Goal: Information Seeking & Learning: Learn about a topic

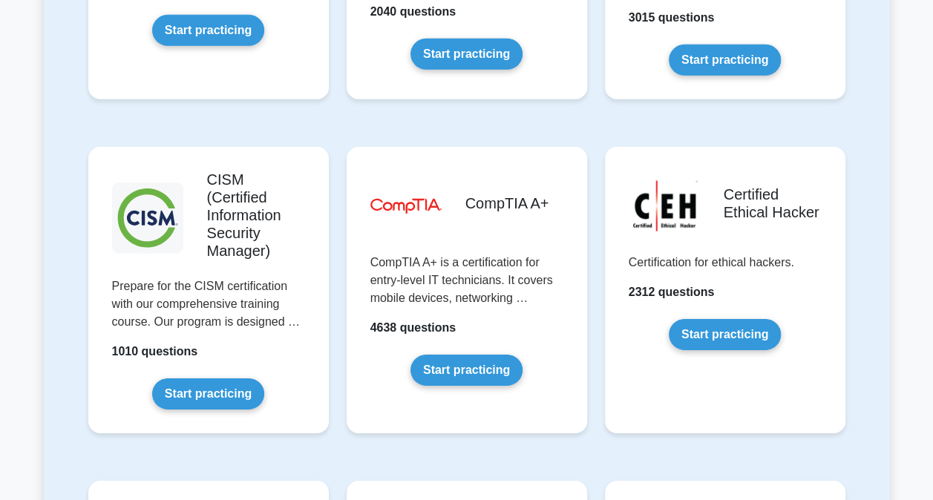
scroll to position [2152, 0]
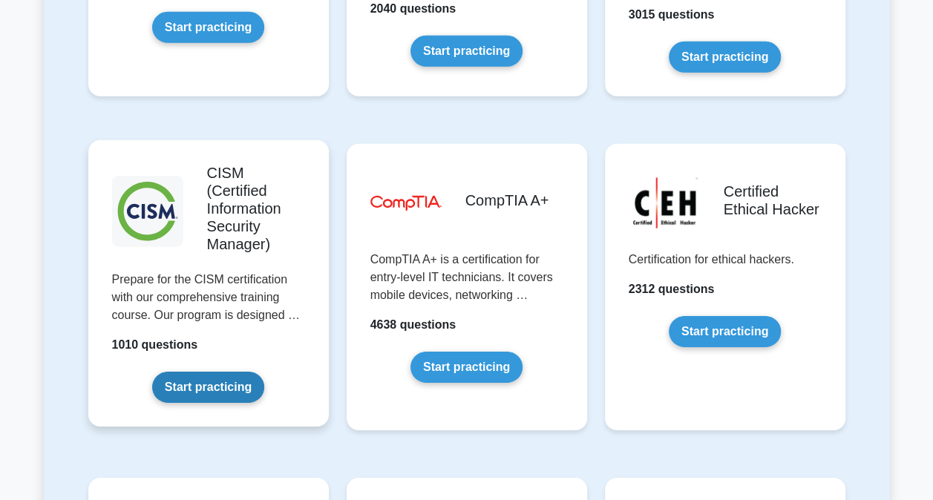
click at [210, 372] on link "Start practicing" at bounding box center [208, 387] width 112 height 31
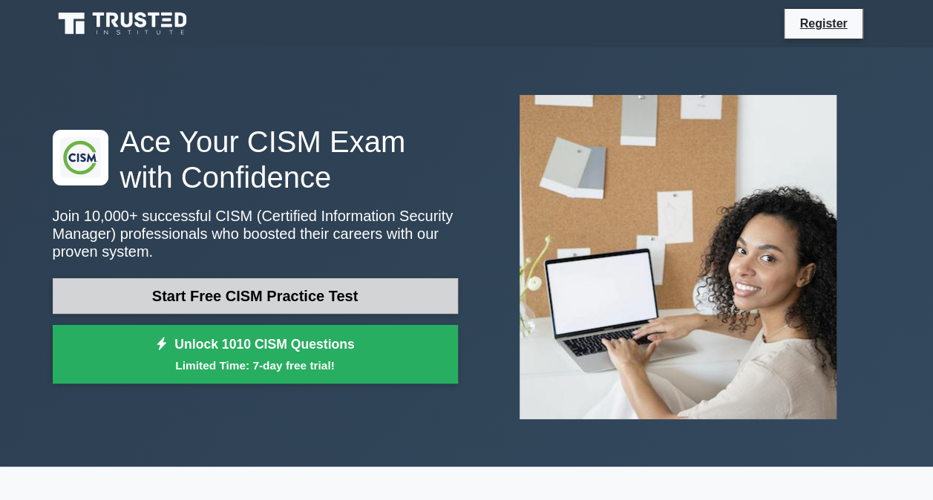
click at [309, 297] on link "Start Free CISM Practice Test" at bounding box center [255, 296] width 405 height 36
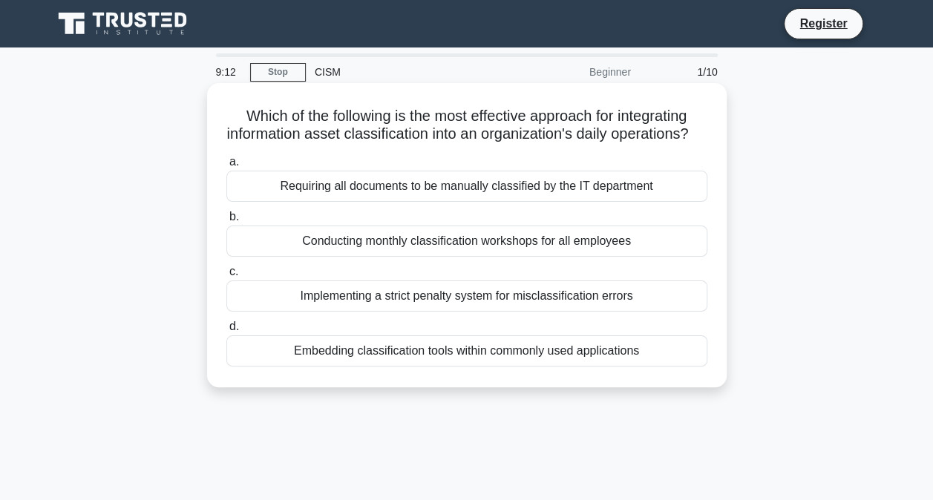
click at [400, 367] on div "Embedding classification tools within commonly used applications" at bounding box center [466, 350] width 481 height 31
click at [226, 332] on input "d. Embedding classification tools within commonly used applications" at bounding box center [226, 327] width 0 height 10
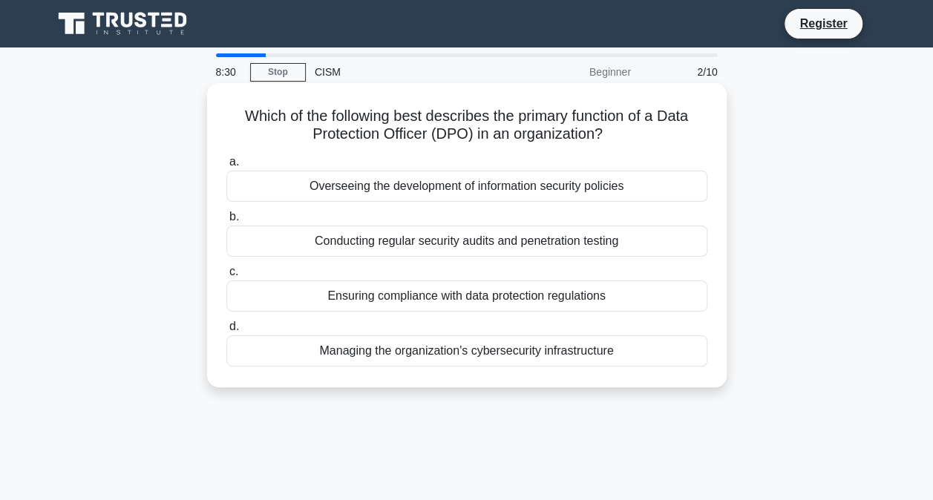
click at [462, 299] on div "Ensuring compliance with data protection regulations" at bounding box center [466, 295] width 481 height 31
click at [226, 277] on input "c. Ensuring compliance with data protection regulations" at bounding box center [226, 272] width 0 height 10
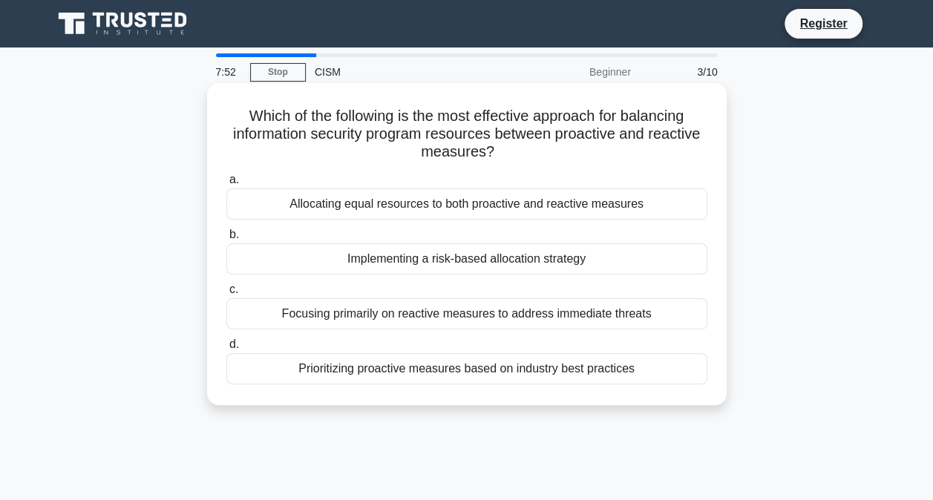
click at [495, 263] on div "Implementing a risk-based allocation strategy" at bounding box center [466, 258] width 481 height 31
click at [226, 240] on input "b. Implementing a risk-based allocation strategy" at bounding box center [226, 235] width 0 height 10
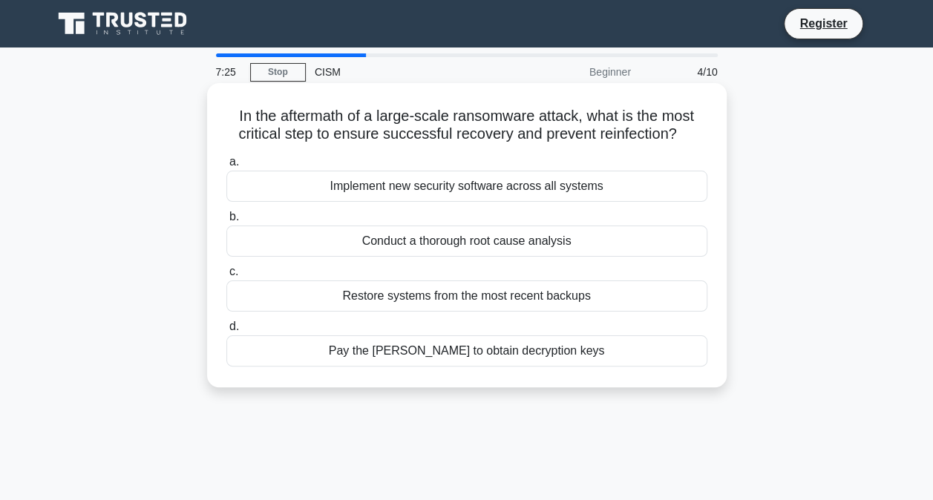
click at [487, 298] on div "Restore systems from the most recent backups" at bounding box center [466, 295] width 481 height 31
click at [226, 277] on input "c. Restore systems from the most recent backups" at bounding box center [226, 272] width 0 height 10
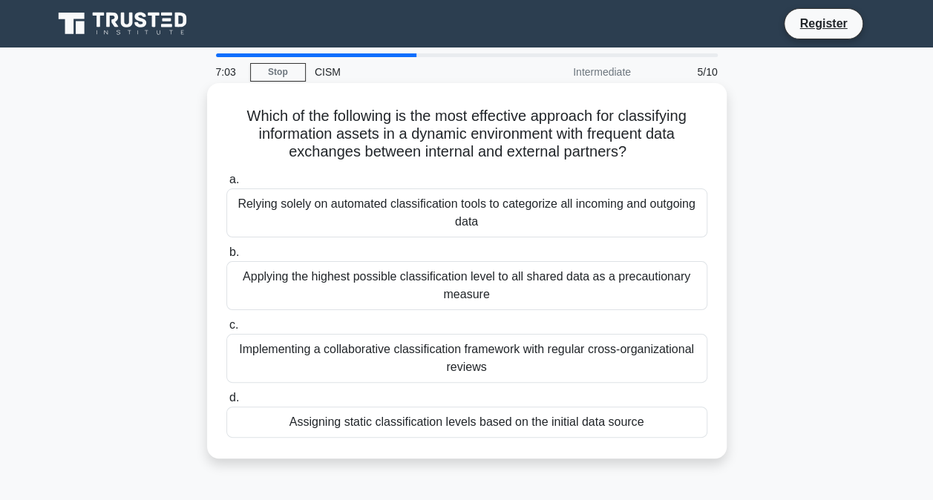
click at [482, 353] on div "Implementing a collaborative classification framework with regular cross-organi…" at bounding box center [466, 358] width 481 height 49
click at [226, 330] on input "c. Implementing a collaborative classification framework with regular cross-org…" at bounding box center [226, 326] width 0 height 10
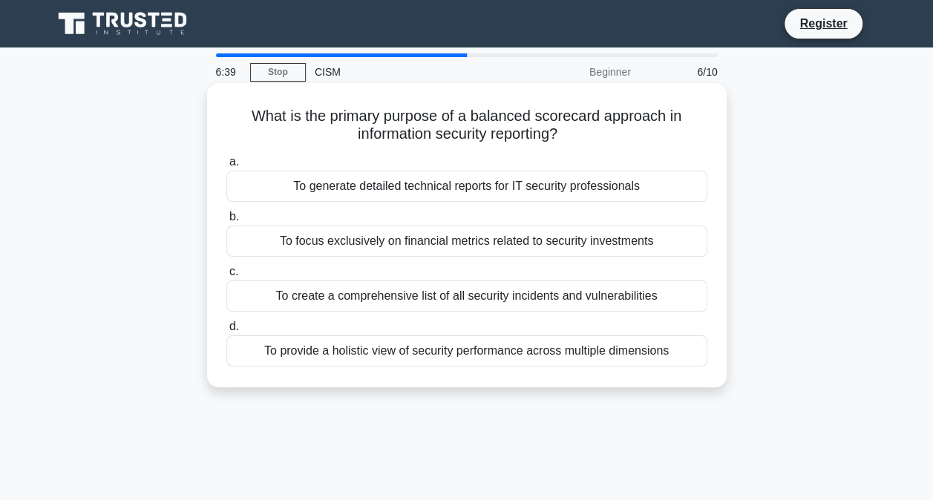
click at [483, 352] on div "To provide a holistic view of security performance across multiple dimensions" at bounding box center [466, 350] width 481 height 31
click at [226, 332] on input "d. To provide a holistic view of security performance across multiple dimensions" at bounding box center [226, 327] width 0 height 10
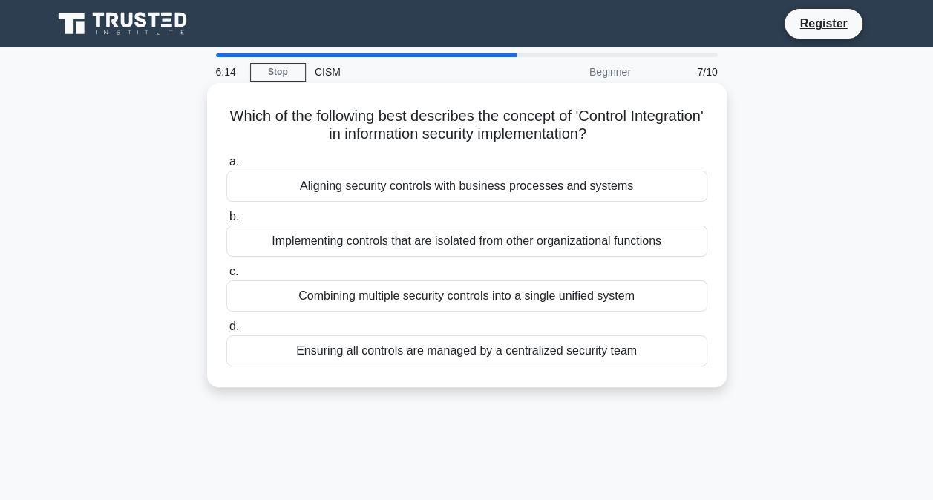
click at [493, 186] on div "Aligning security controls with business processes and systems" at bounding box center [466, 186] width 481 height 31
click at [226, 167] on input "a. Aligning security controls with business processes and systems" at bounding box center [226, 162] width 0 height 10
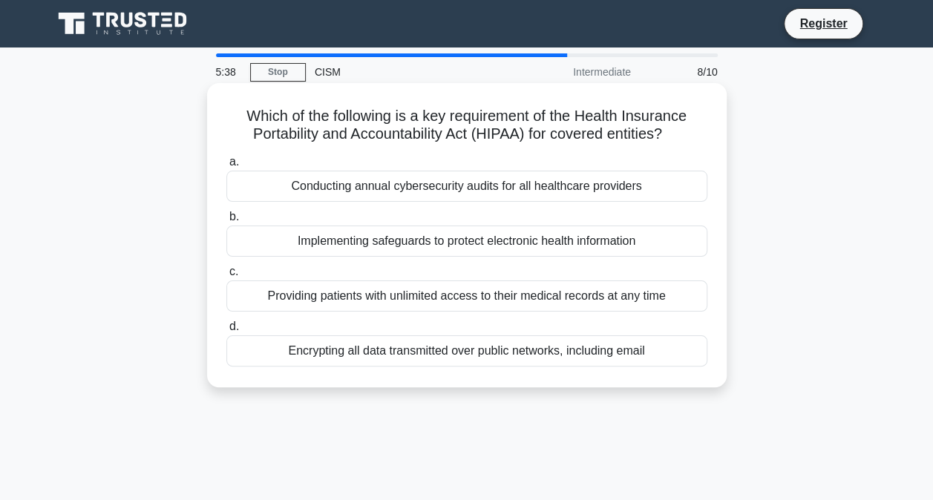
click at [404, 352] on div "Encrypting all data transmitted over public networks, including email" at bounding box center [466, 350] width 481 height 31
click at [226, 332] on input "d. Encrypting all data transmitted over public networks, including email" at bounding box center [226, 327] width 0 height 10
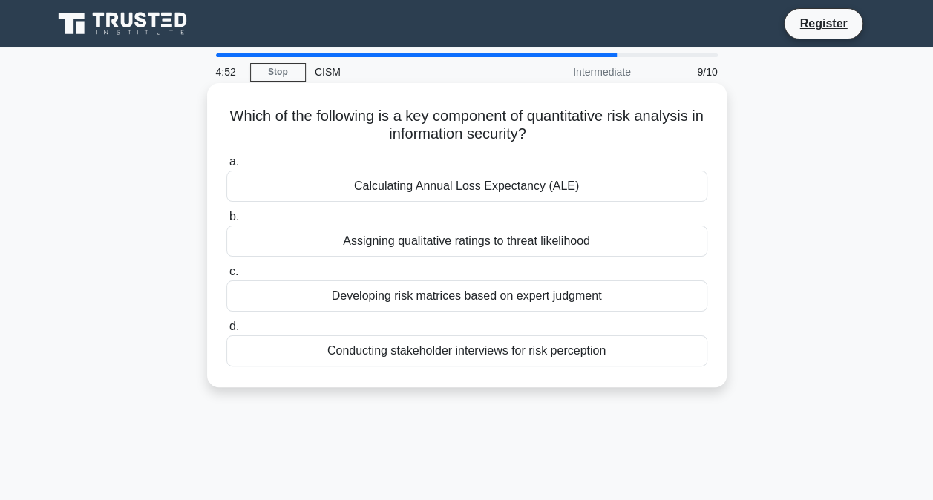
click at [431, 190] on div "Calculating Annual Loss Expectancy (ALE)" at bounding box center [466, 186] width 481 height 31
click at [226, 167] on input "a. Calculating Annual Loss Expectancy (ALE)" at bounding box center [226, 162] width 0 height 10
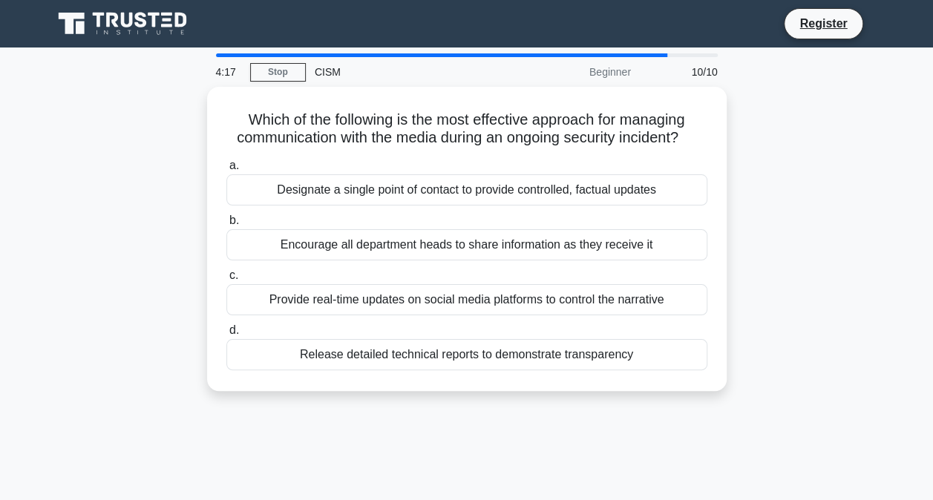
click at [431, 190] on div "Designate a single point of contact to provide controlled, factual updates" at bounding box center [466, 189] width 481 height 31
click at [226, 171] on input "a. Designate a single point of contact to provide controlled, factual updates" at bounding box center [226, 166] width 0 height 10
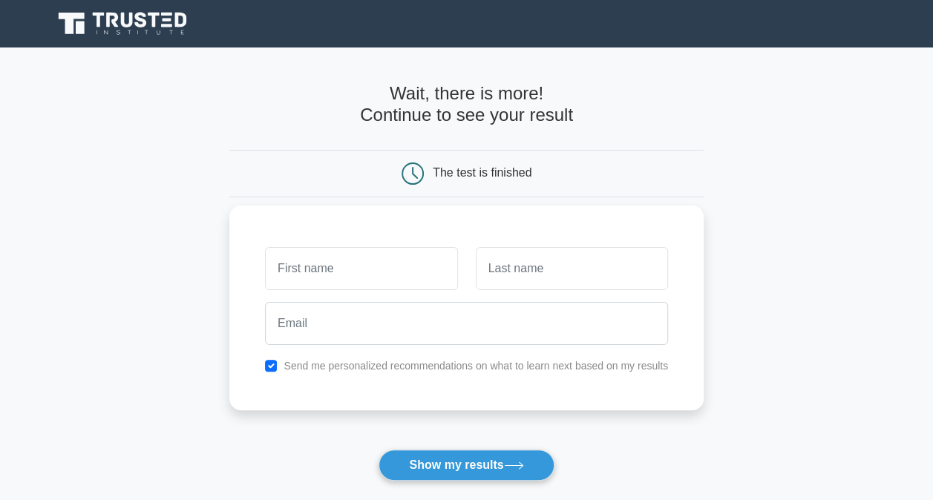
click at [372, 263] on input "text" at bounding box center [361, 268] width 192 height 43
type input "[PERSON_NAME]"
click at [545, 269] on input "text" at bounding box center [572, 268] width 192 height 43
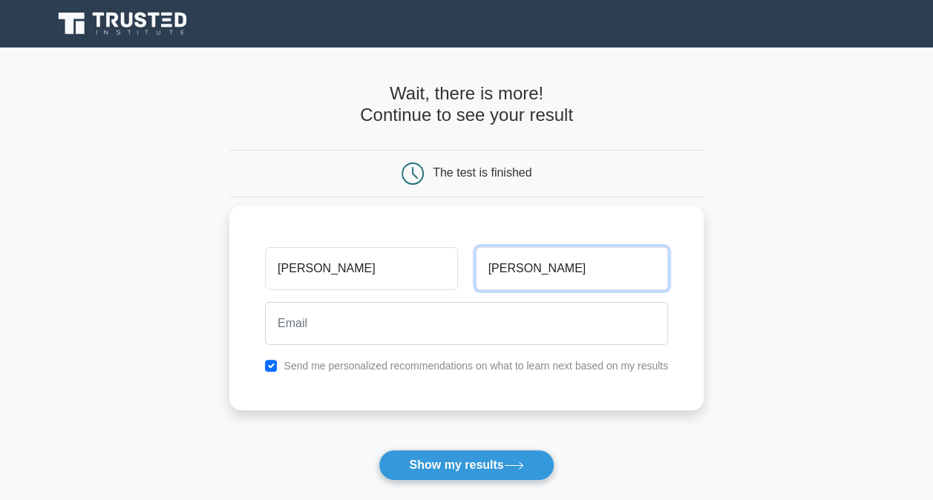
type input "[PERSON_NAME]"
click at [276, 364] on input "checkbox" at bounding box center [271, 366] width 12 height 12
checkbox input "false"
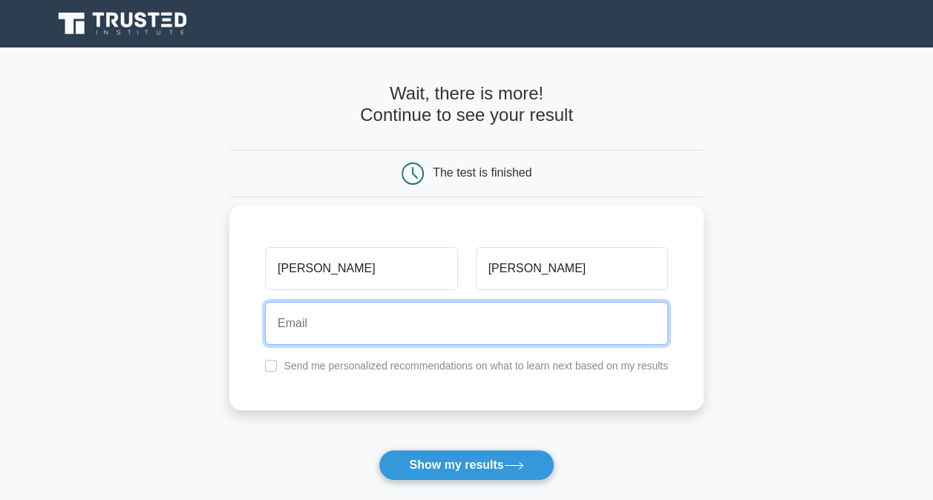
click at [321, 322] on input "email" at bounding box center [466, 323] width 403 height 43
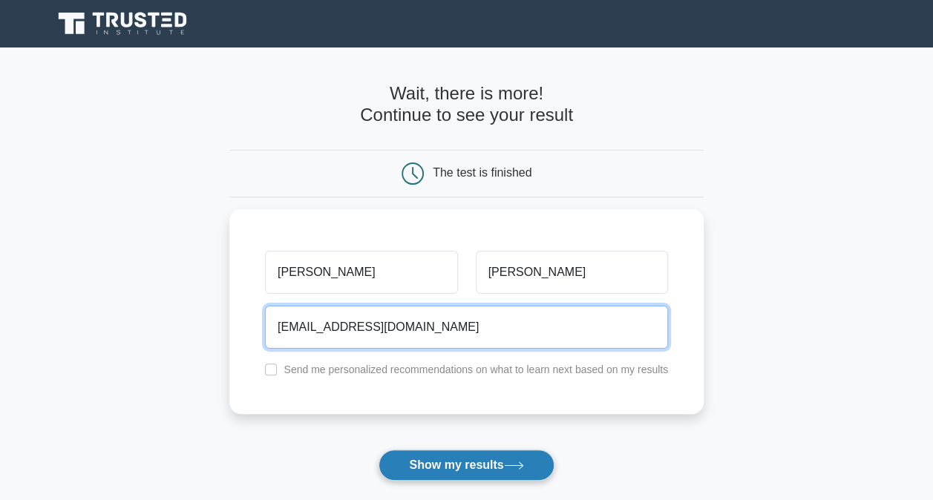
type input "alpham@yahoo.com"
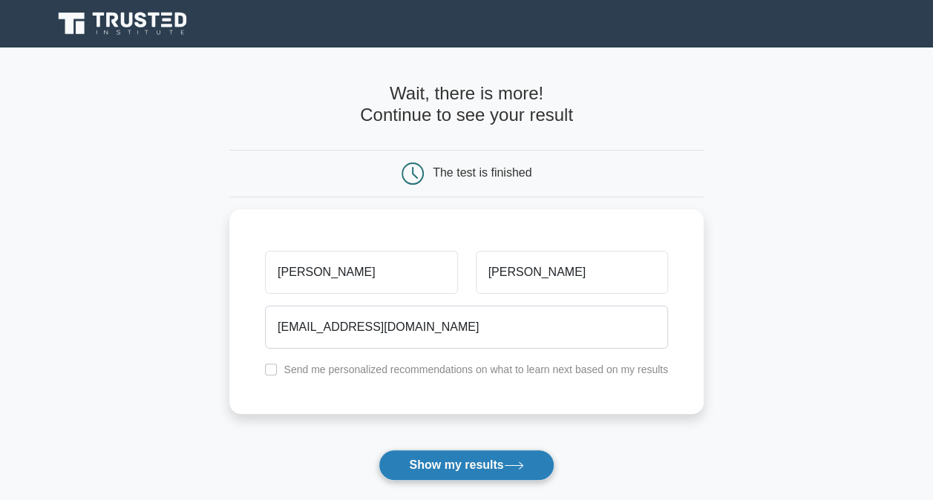
click at [441, 456] on button "Show my results" at bounding box center [465, 465] width 175 height 31
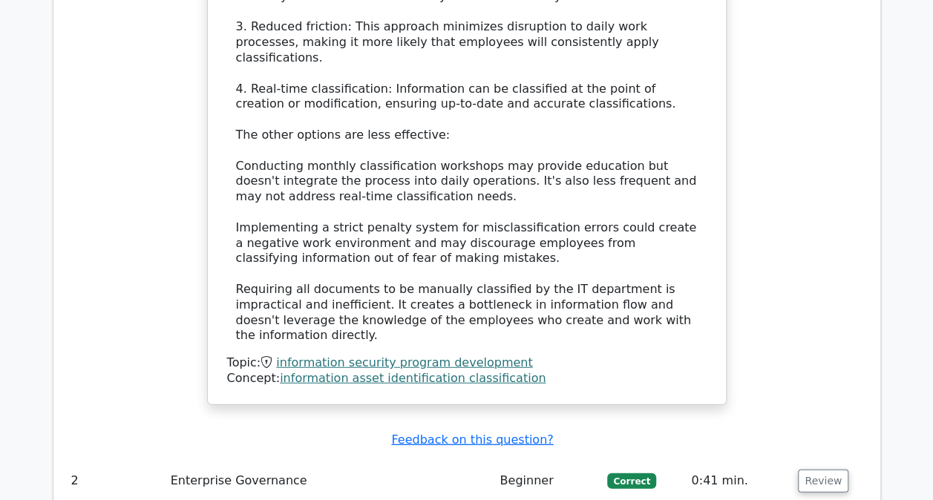
scroll to position [1781, 0]
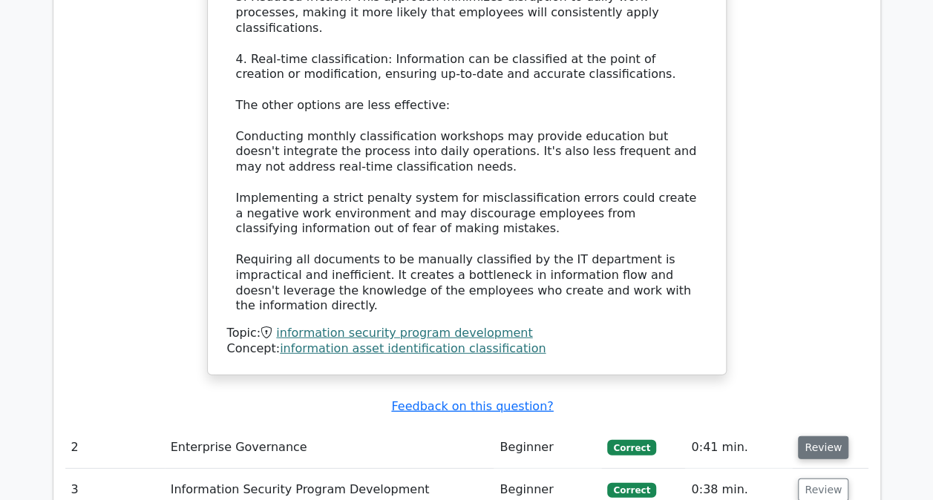
click at [812, 436] on button "Review" at bounding box center [823, 447] width 50 height 23
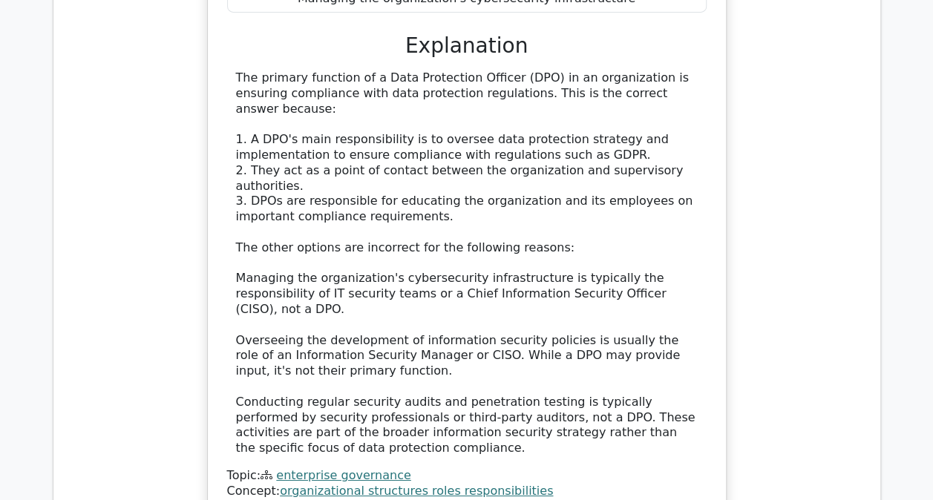
scroll to position [2523, 0]
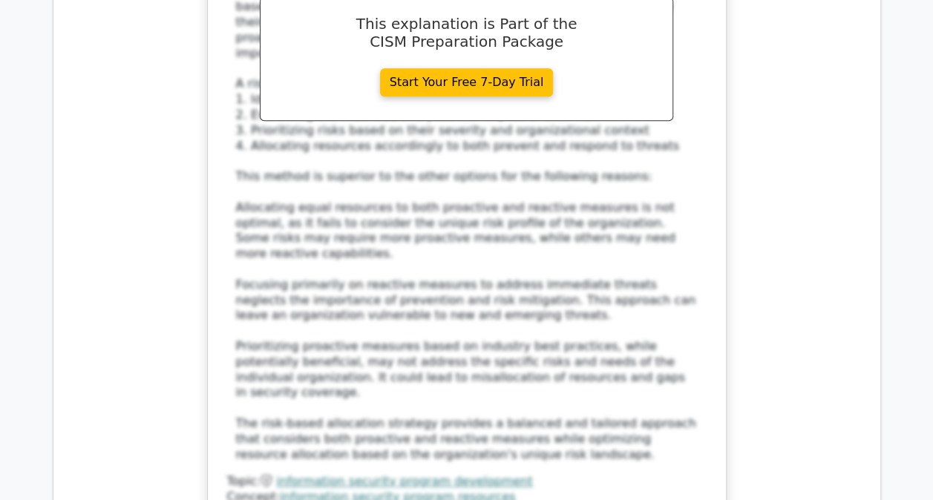
scroll to position [3487, 0]
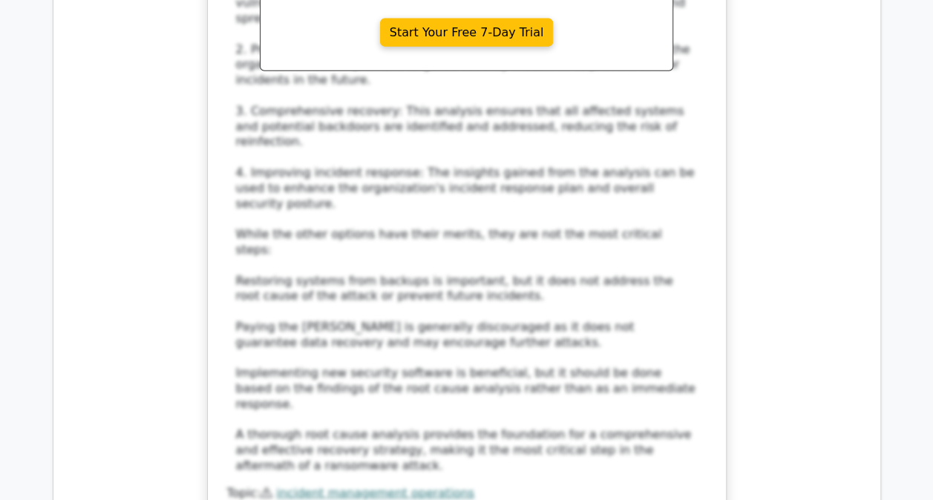
scroll to position [4526, 0]
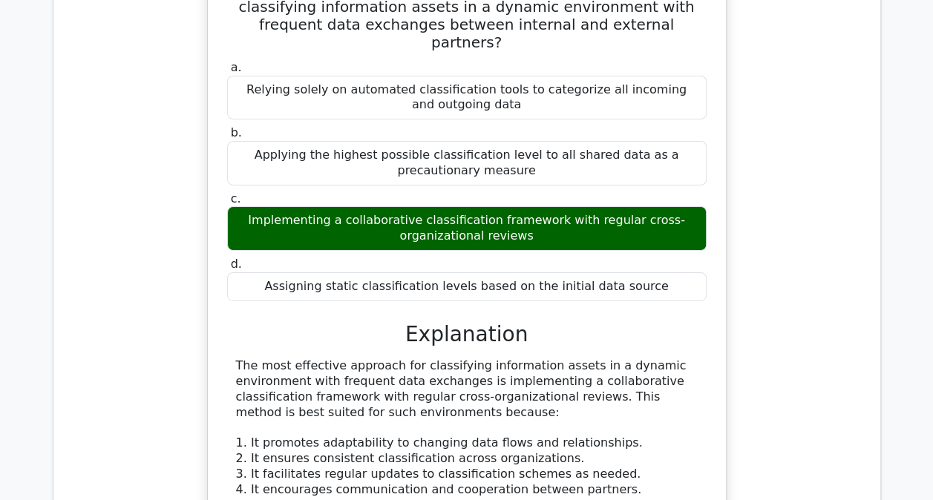
scroll to position [5416, 0]
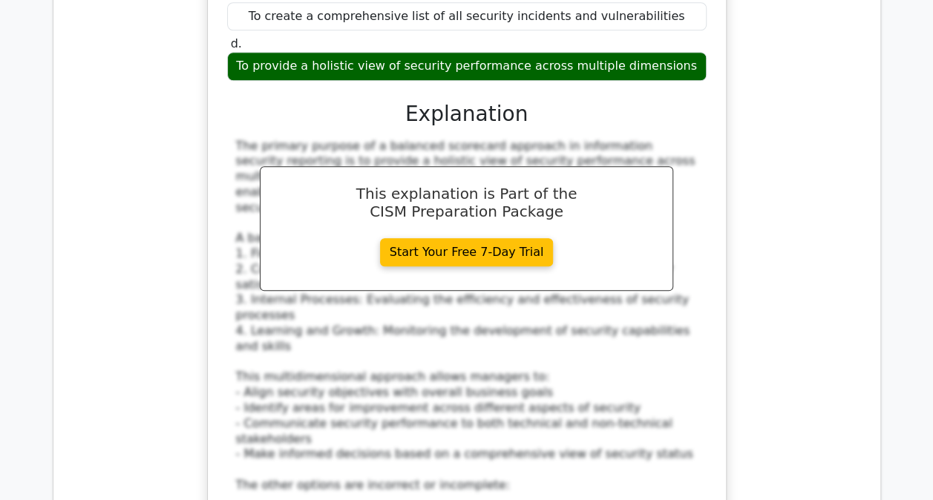
scroll to position [6381, 0]
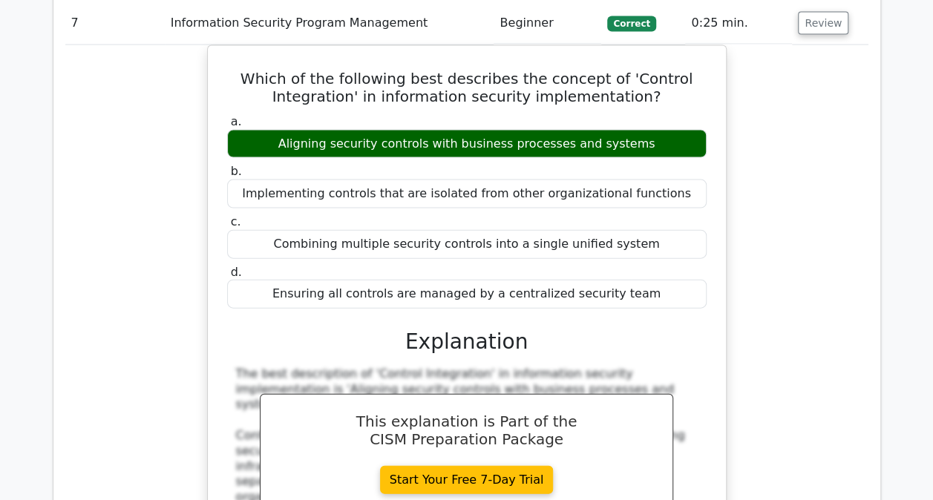
scroll to position [7197, 0]
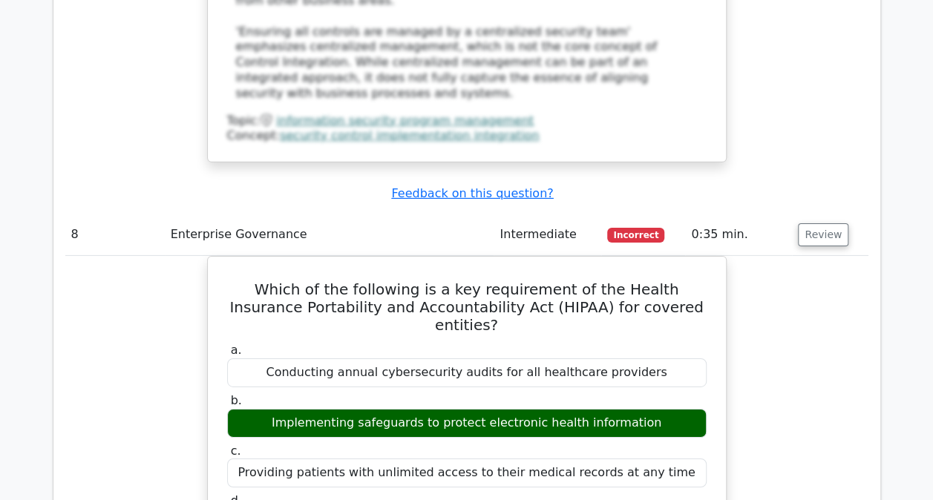
scroll to position [8087, 0]
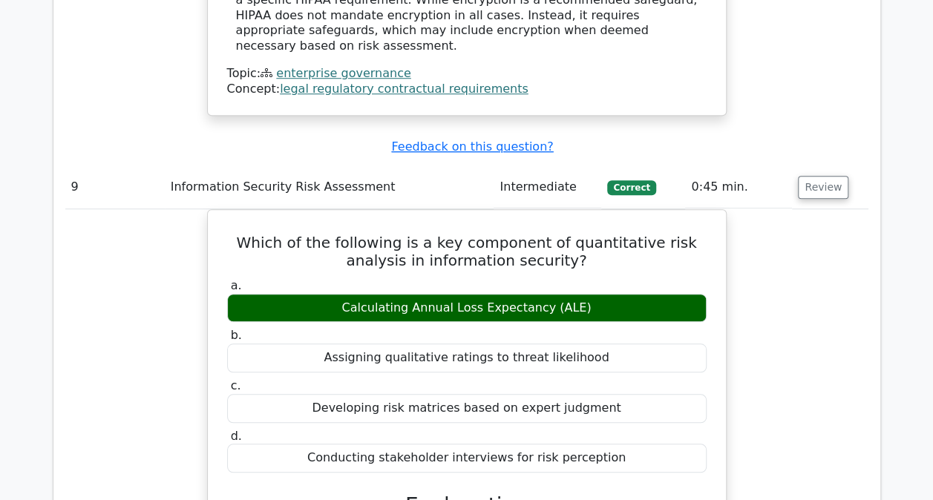
scroll to position [8977, 0]
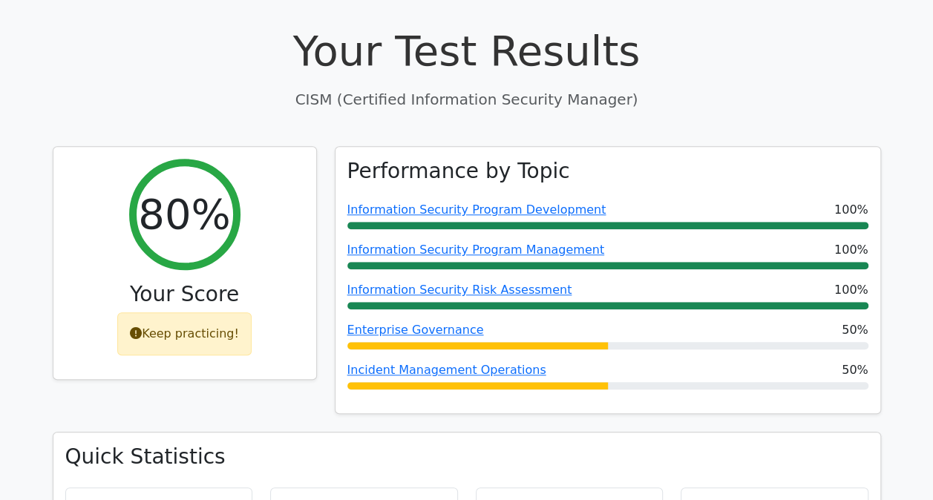
scroll to position [519, 0]
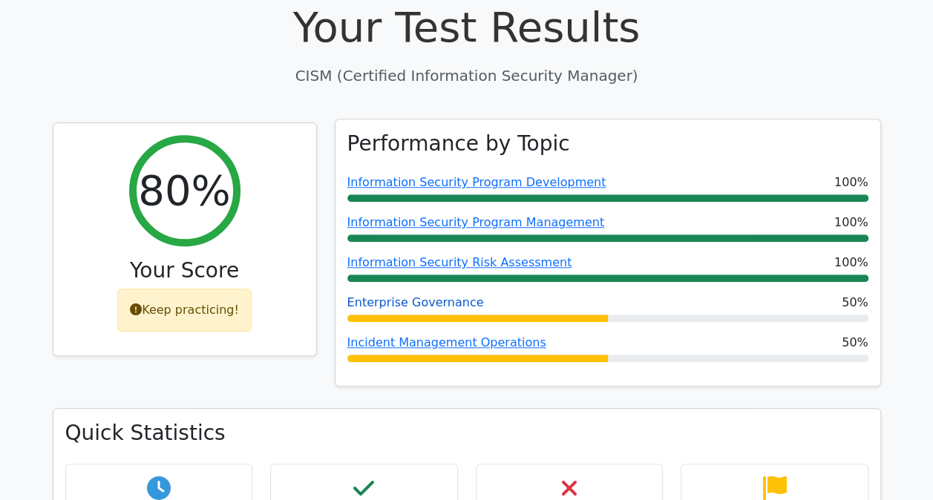
click at [434, 295] on link "Enterprise Governance" at bounding box center [415, 302] width 137 height 14
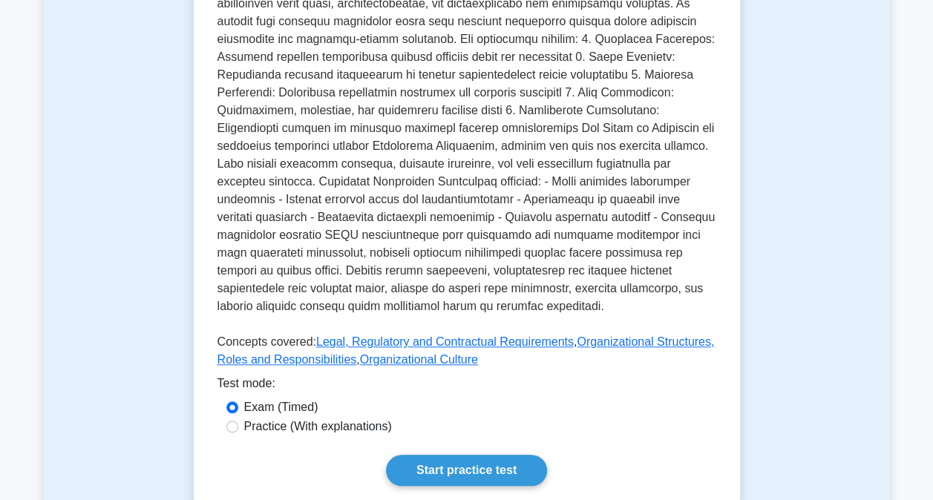
scroll to position [594, 0]
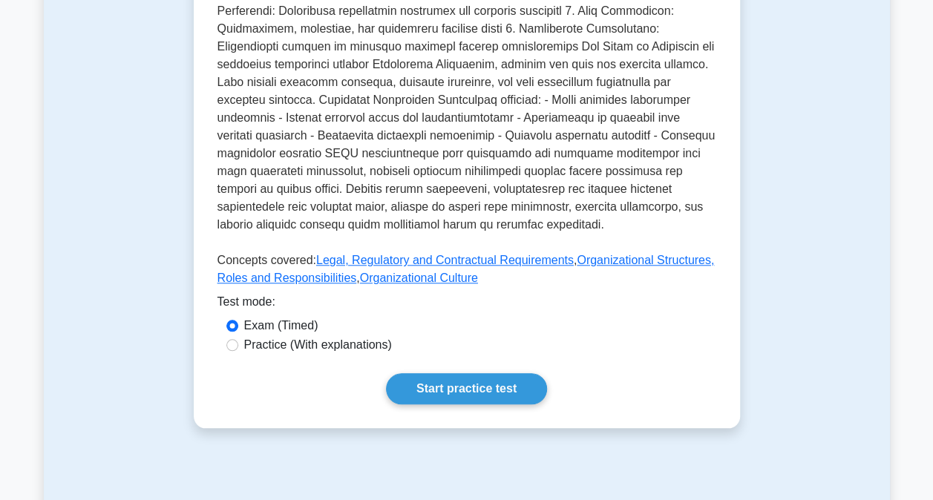
click at [239, 345] on div "Practice (With explanations)" at bounding box center [466, 345] width 481 height 18
click at [229, 346] on input "Practice (With explanations)" at bounding box center [232, 345] width 12 height 12
radio input "true"
click at [463, 388] on link "Start practice test" at bounding box center [466, 388] width 161 height 31
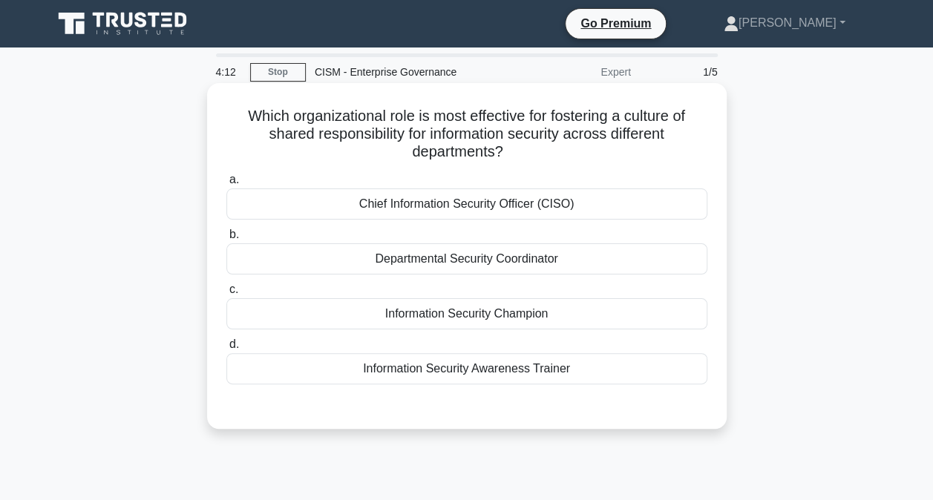
click at [509, 207] on div "Chief Information Security Officer (CISO)" at bounding box center [466, 203] width 481 height 31
click at [226, 185] on input "a. Chief Information Security Officer (CISO)" at bounding box center [226, 180] width 0 height 10
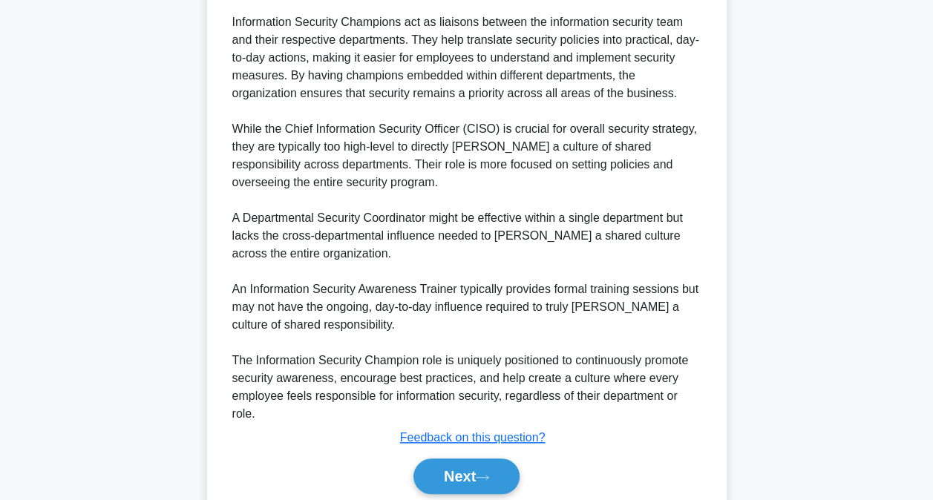
scroll to position [575, 0]
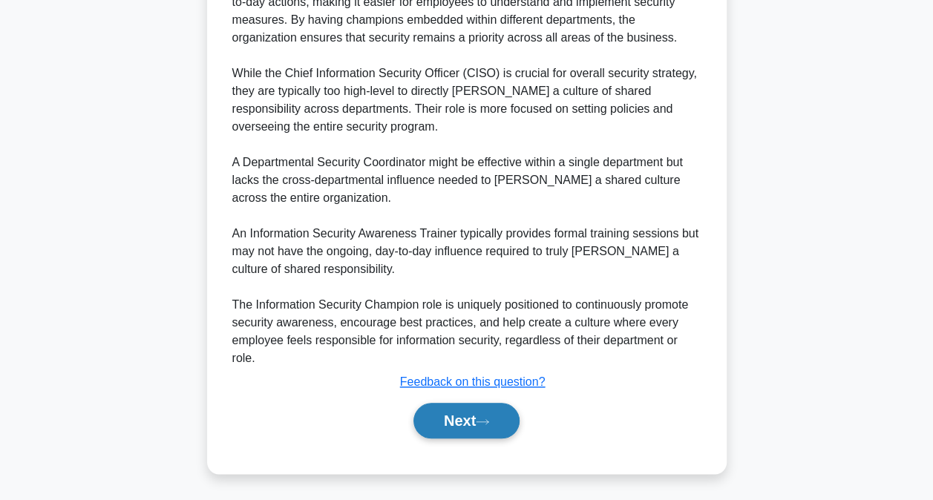
click at [438, 423] on button "Next" at bounding box center [466, 421] width 106 height 36
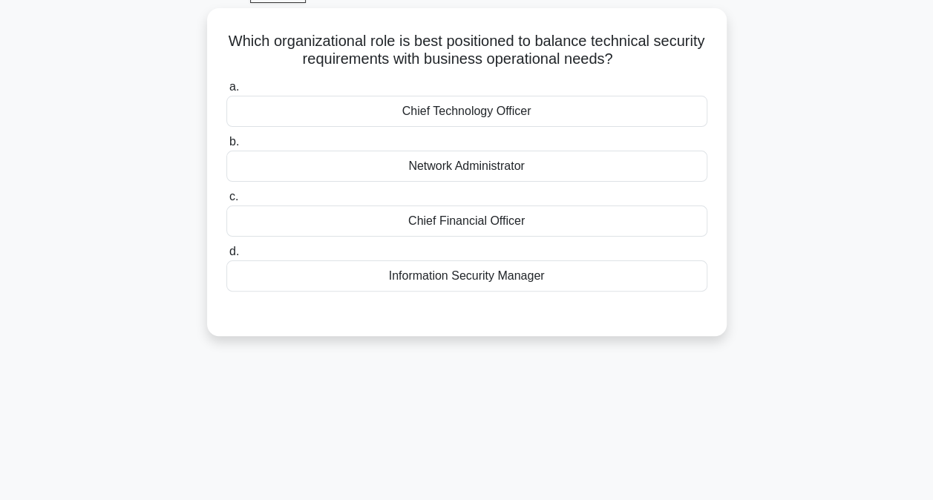
scroll to position [4, 0]
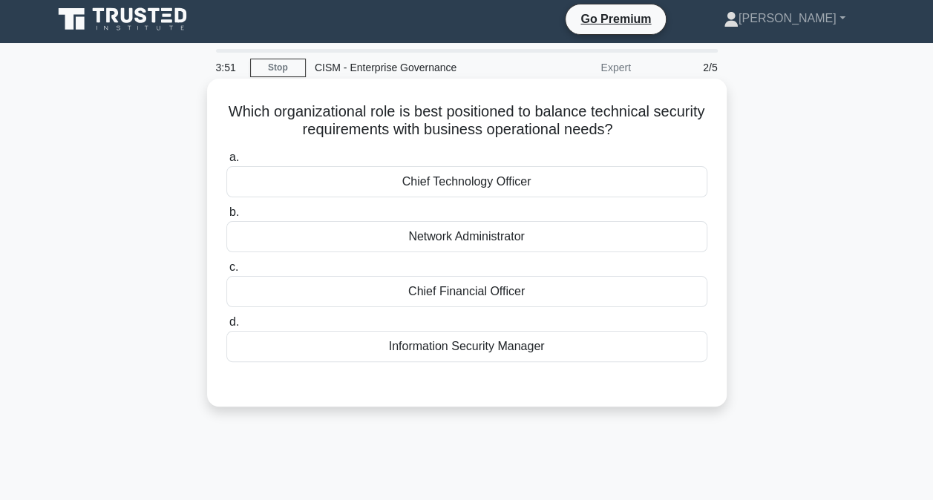
click at [479, 347] on div "Information Security Manager" at bounding box center [466, 346] width 481 height 31
click at [226, 327] on input "d. Information Security Manager" at bounding box center [226, 323] width 0 height 10
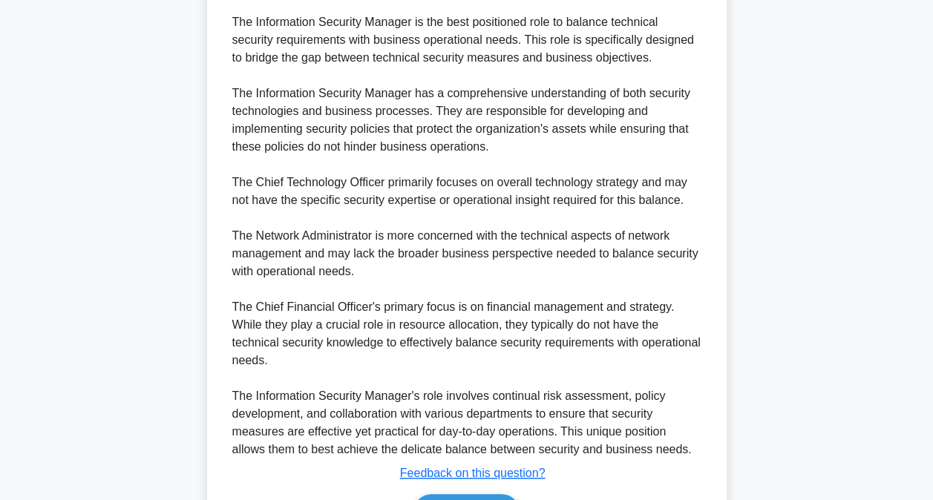
scroll to position [502, 0]
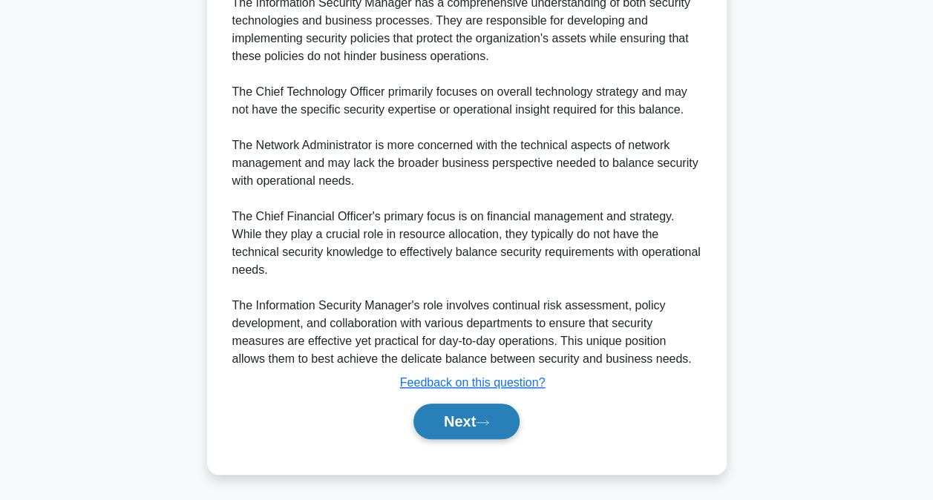
click at [464, 417] on button "Next" at bounding box center [466, 422] width 106 height 36
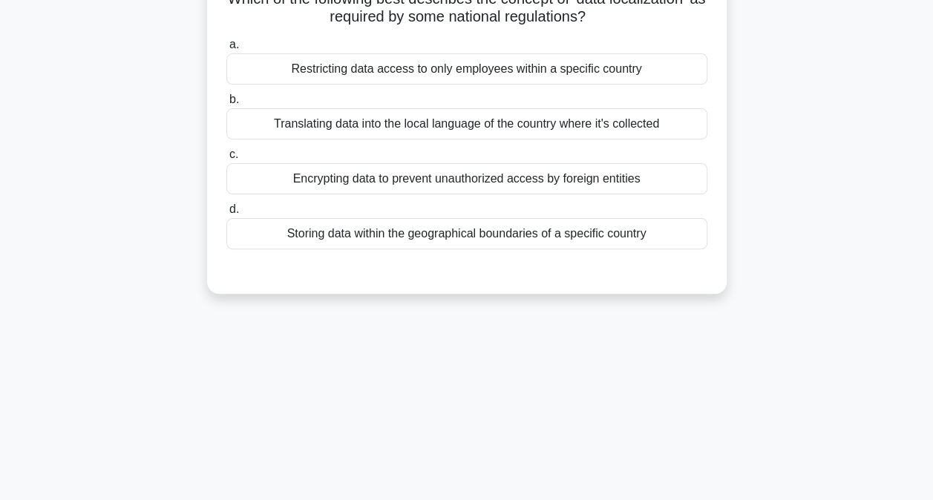
scroll to position [79, 0]
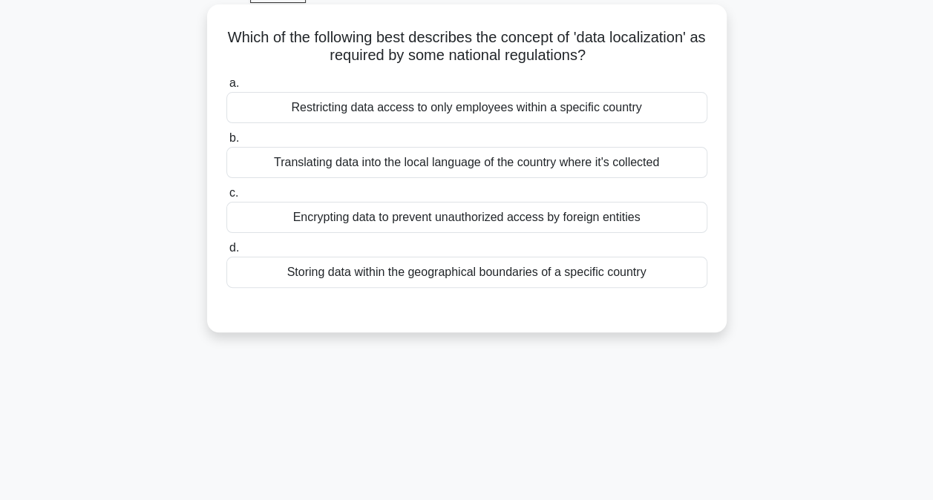
click at [456, 162] on div "Translating data into the local language of the country where it's collected" at bounding box center [466, 162] width 481 height 31
click at [226, 143] on input "b. Translating data into the local language of the country where it's collected" at bounding box center [226, 139] width 0 height 10
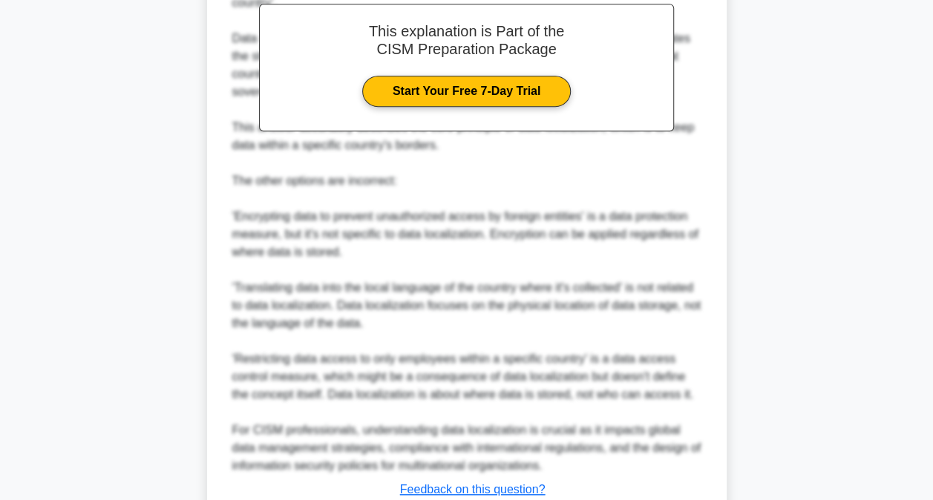
scroll to position [557, 0]
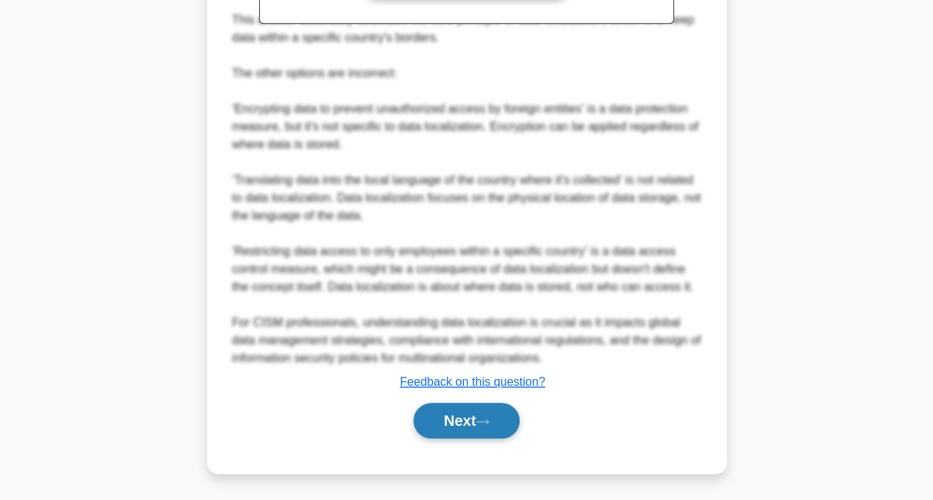
click at [464, 415] on button "Next" at bounding box center [466, 421] width 106 height 36
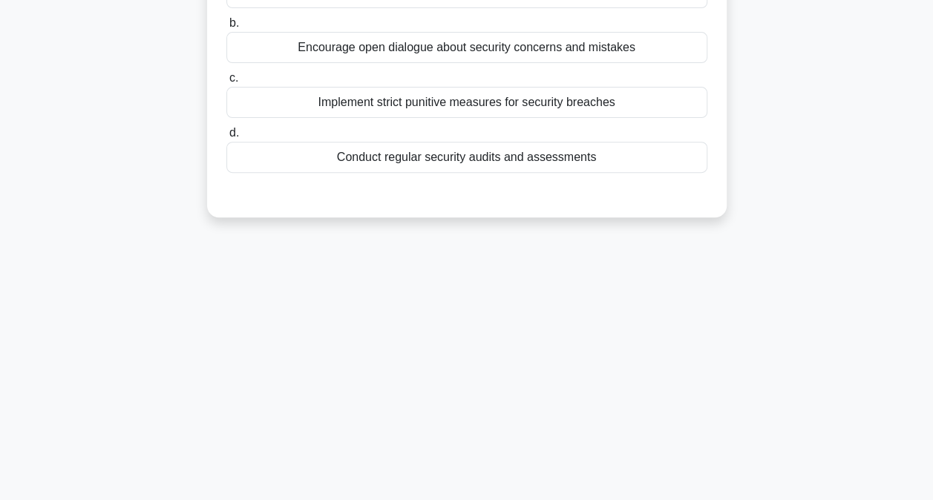
scroll to position [79, 0]
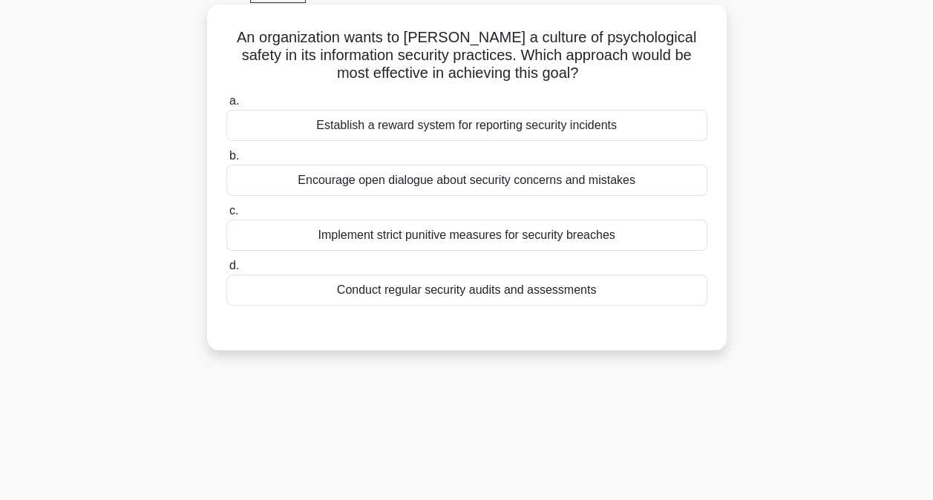
click at [448, 181] on div "Encourage open dialogue about security concerns and mistakes" at bounding box center [466, 180] width 481 height 31
click at [226, 161] on input "b. Encourage open dialogue about security concerns and mistakes" at bounding box center [226, 156] width 0 height 10
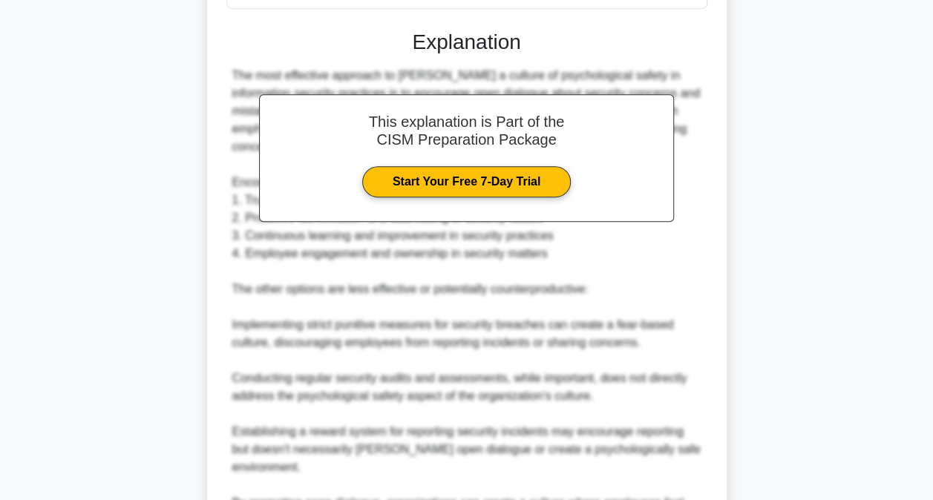
scroll to position [555, 0]
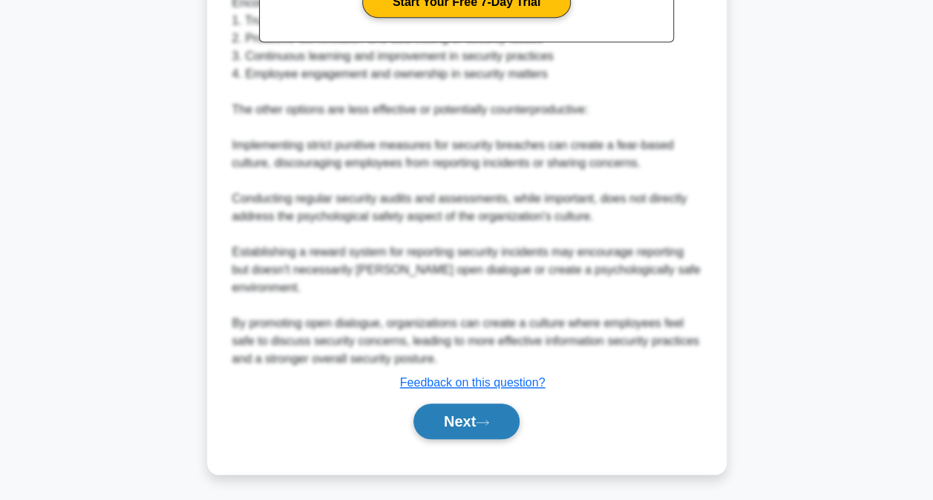
click at [462, 417] on button "Next" at bounding box center [466, 422] width 106 height 36
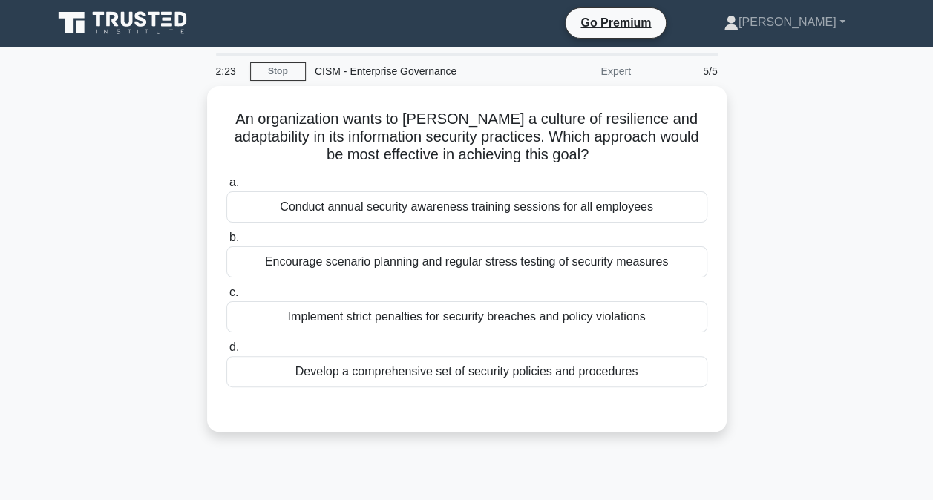
scroll to position [0, 0]
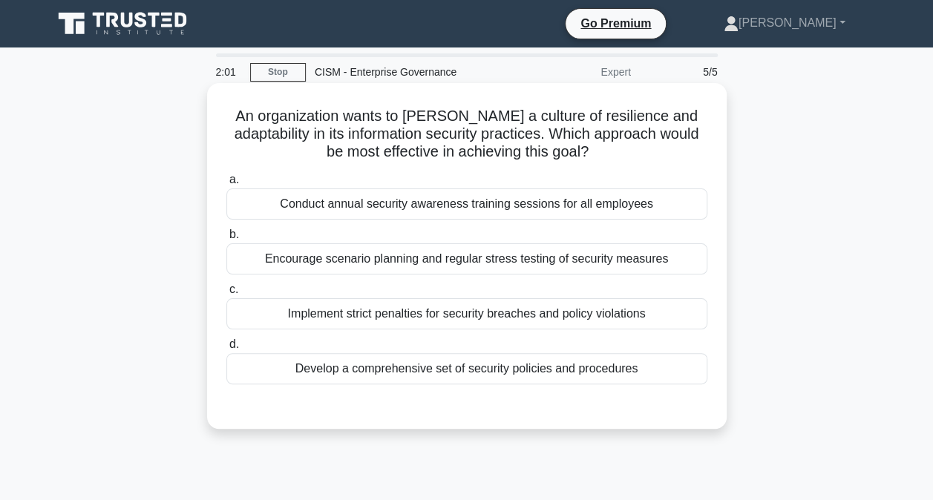
click at [430, 261] on div "Encourage scenario planning and regular stress testing of security measures" at bounding box center [466, 258] width 481 height 31
click at [226, 240] on input "b. Encourage scenario planning and regular stress testing of security measures" at bounding box center [226, 235] width 0 height 10
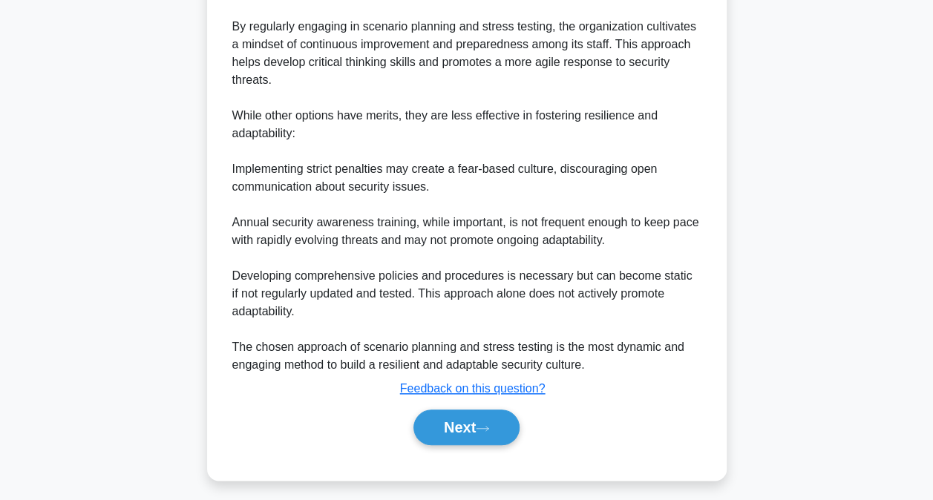
scroll to position [608, 0]
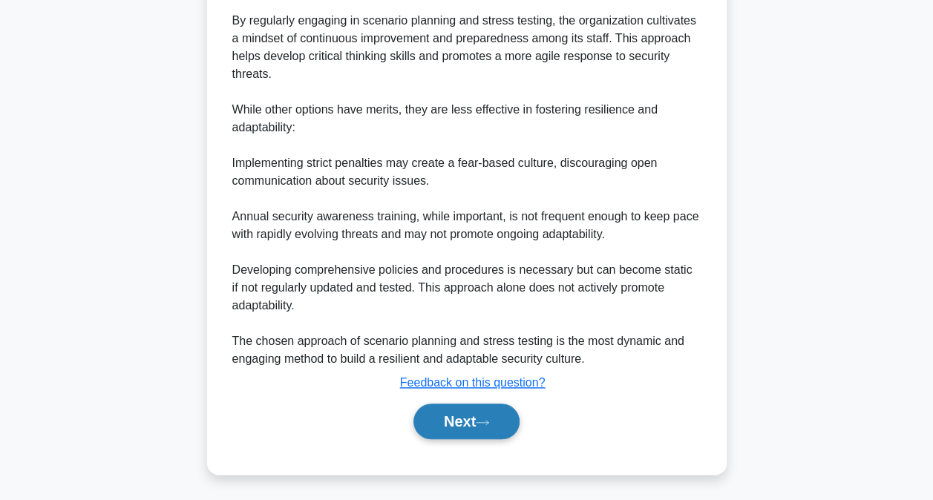
click at [456, 417] on button "Next" at bounding box center [466, 422] width 106 height 36
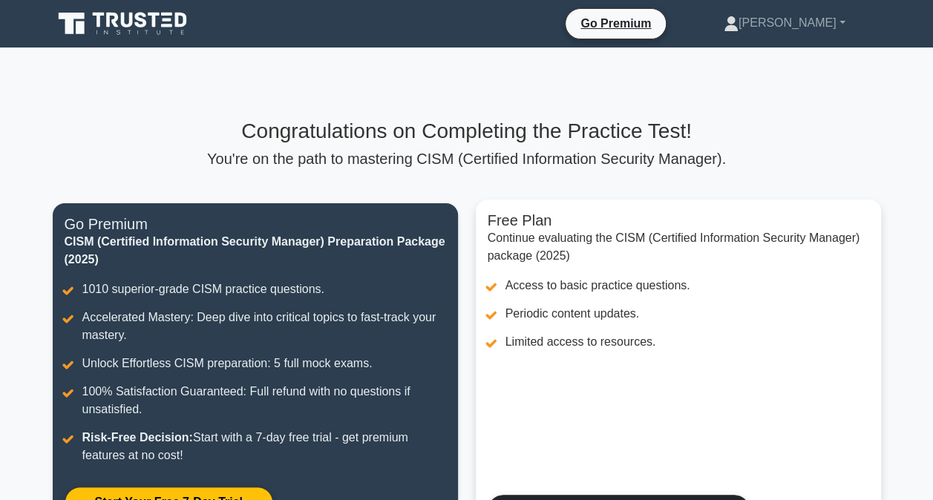
scroll to position [223, 0]
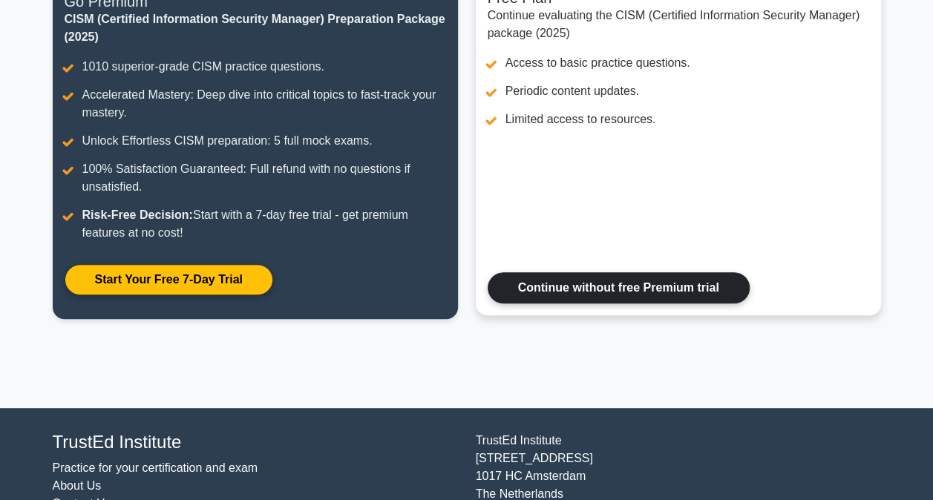
click at [594, 289] on link "Continue without free Premium trial" at bounding box center [618, 287] width 262 height 31
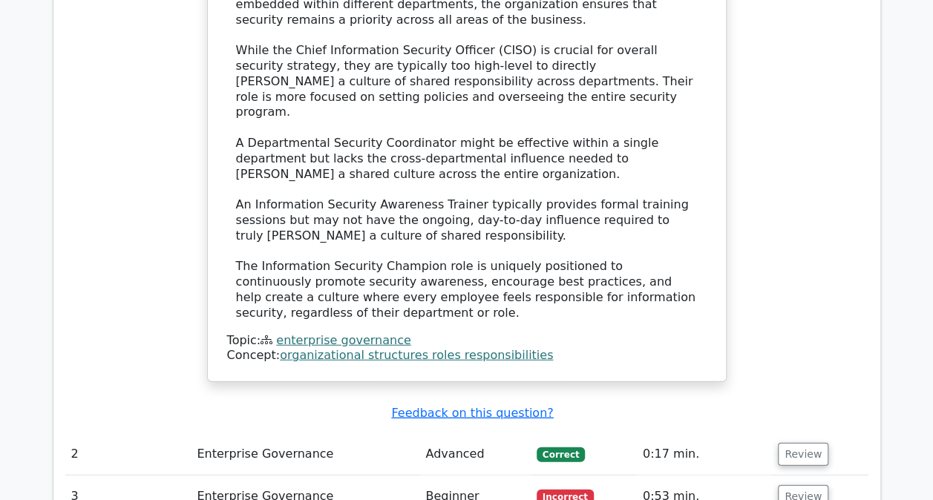
scroll to position [1781, 0]
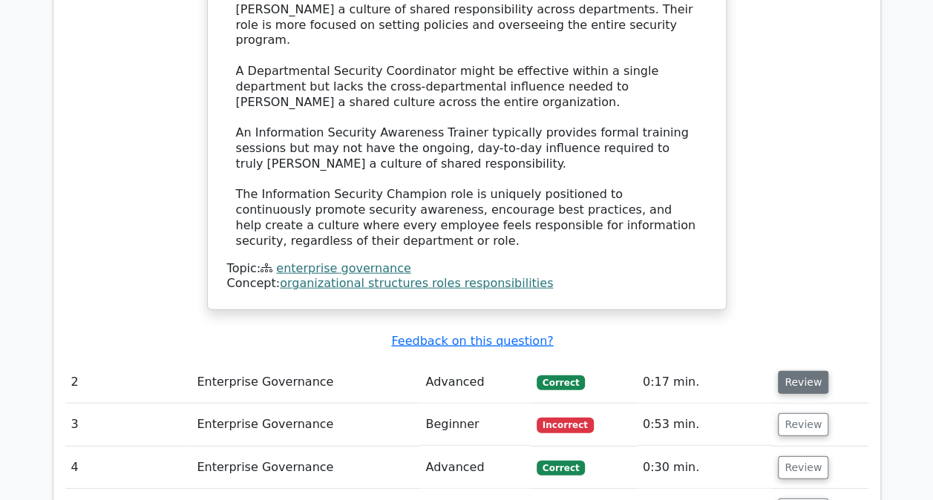
click at [790, 371] on button "Review" at bounding box center [803, 382] width 50 height 23
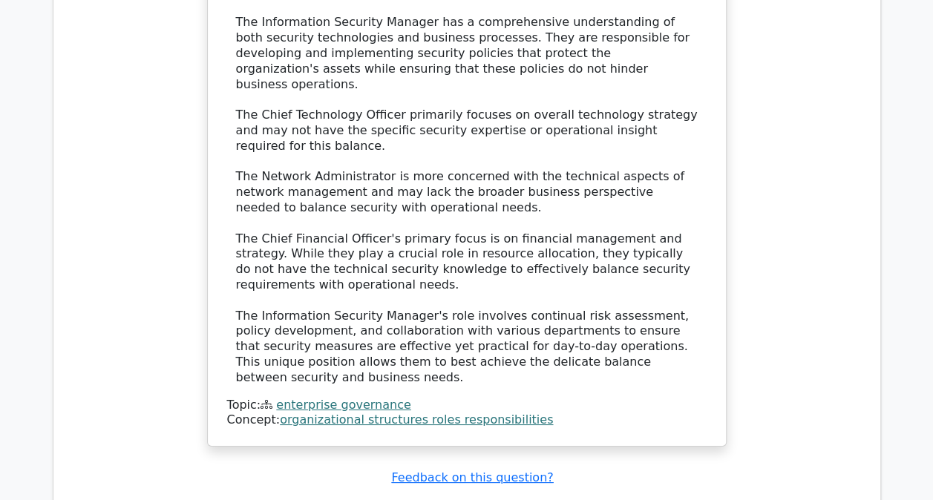
scroll to position [2597, 0]
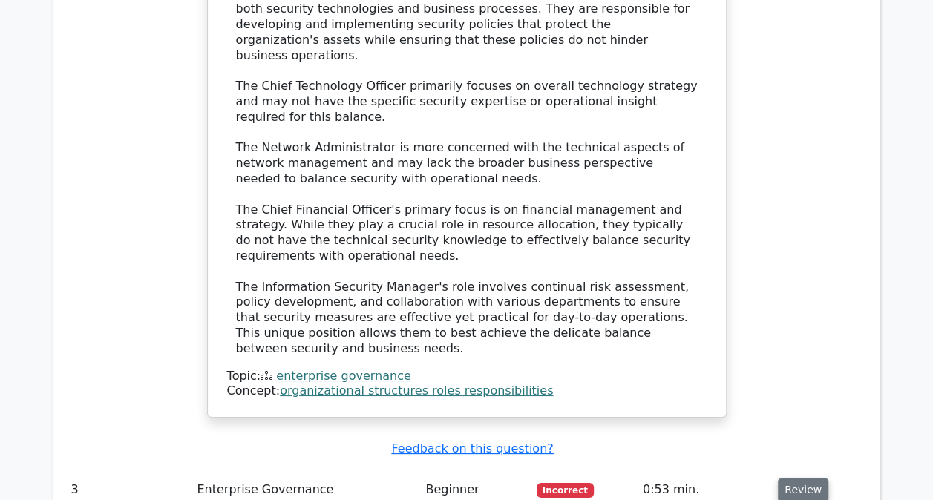
click at [798, 479] on button "Review" at bounding box center [803, 490] width 50 height 23
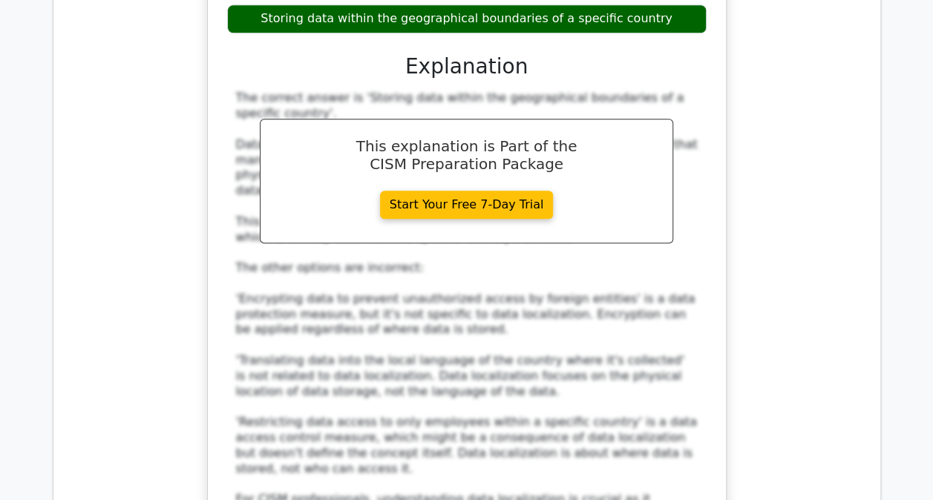
scroll to position [3561, 0]
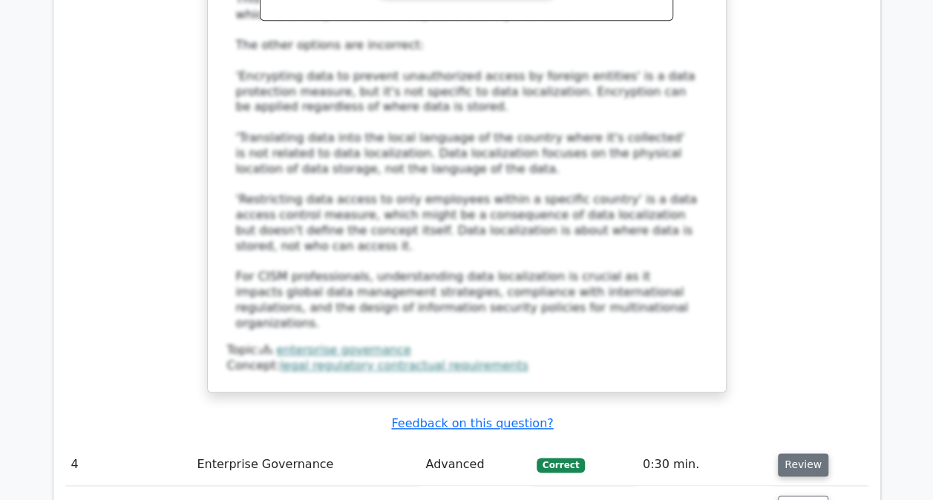
click at [788, 453] on button "Review" at bounding box center [803, 464] width 50 height 23
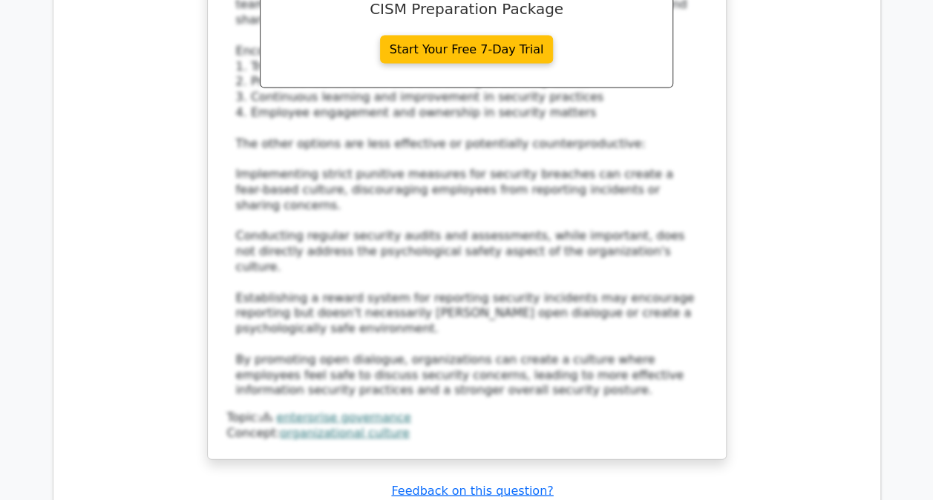
scroll to position [4452, 0]
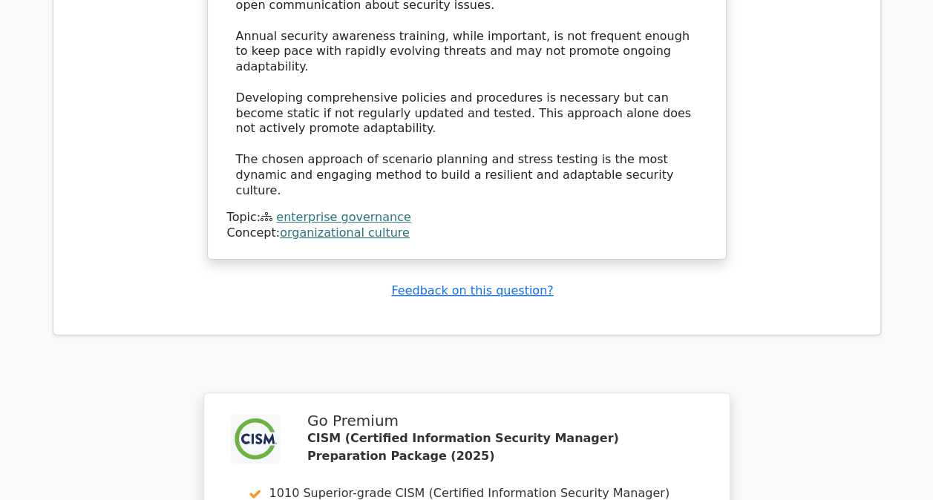
scroll to position [5787, 0]
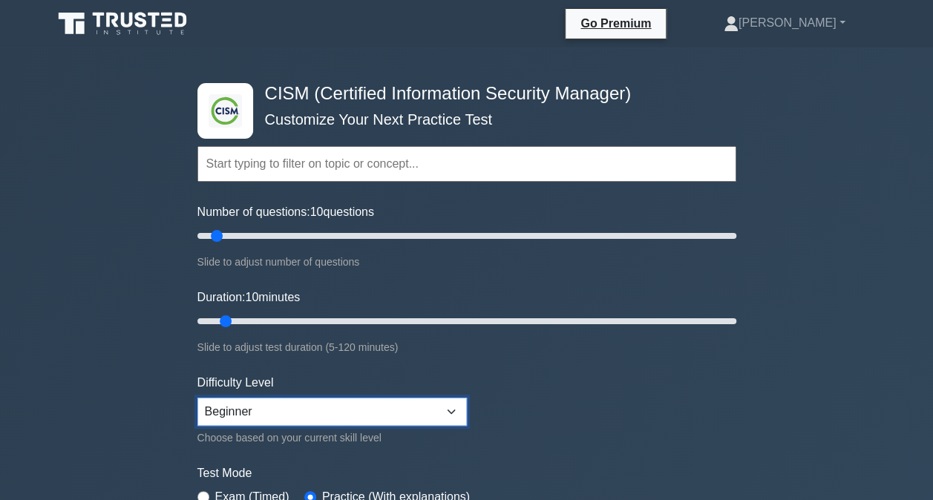
click at [450, 408] on select "Beginner Intermediate Expert" at bounding box center [331, 412] width 269 height 28
select select "expert"
click at [197, 398] on select "Beginner Intermediate Expert" at bounding box center [331, 412] width 269 height 28
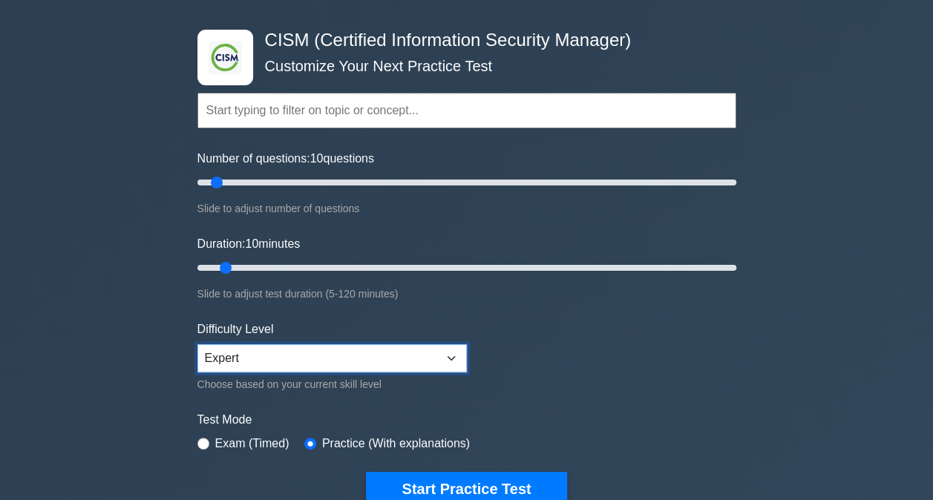
scroll to position [148, 0]
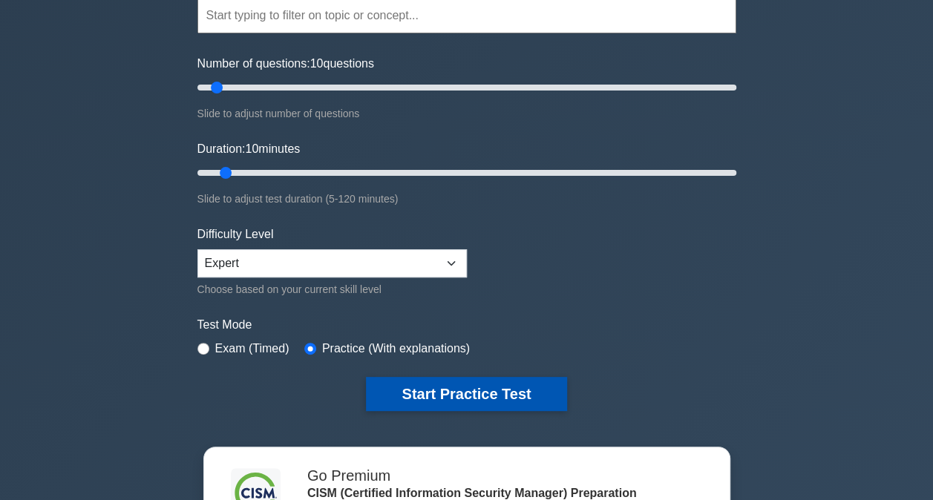
click at [427, 389] on button "Start Practice Test" at bounding box center [466, 394] width 200 height 34
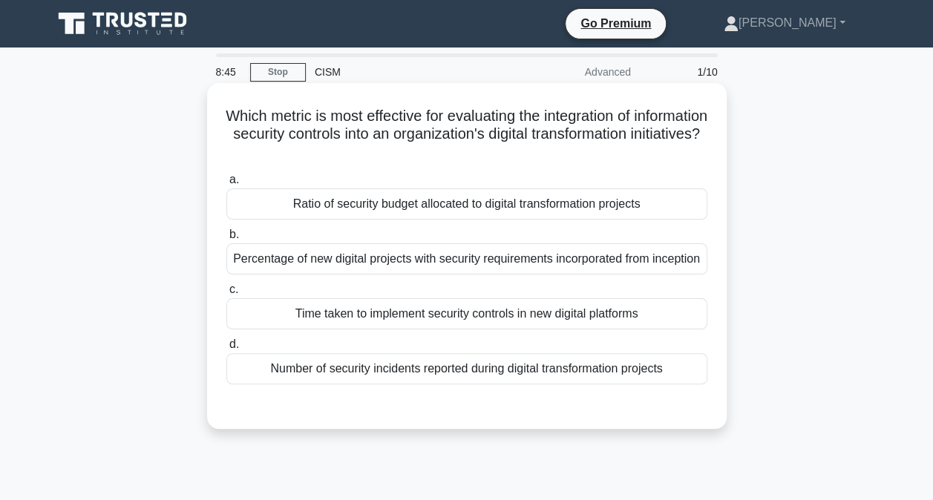
click at [470, 384] on div "Number of security incidents reported during digital transformation projects" at bounding box center [466, 368] width 481 height 31
click at [226, 349] on input "d. Number of security incidents reported during digital transformation projects" at bounding box center [226, 345] width 0 height 10
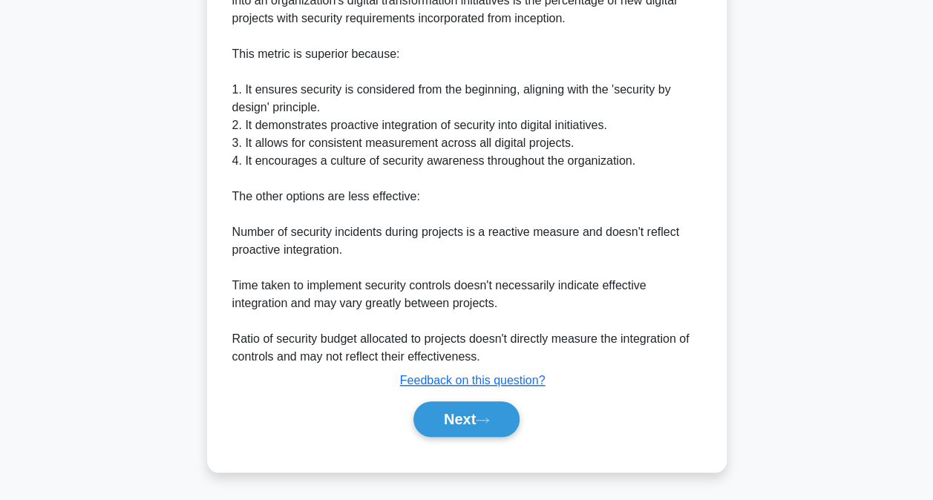
scroll to position [486, 0]
click at [464, 415] on button "Next" at bounding box center [466, 419] width 106 height 36
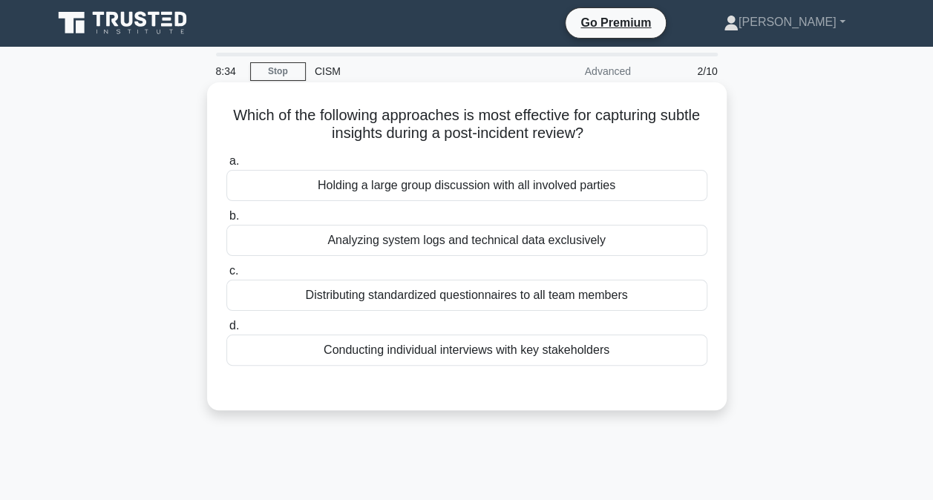
scroll to position [0, 0]
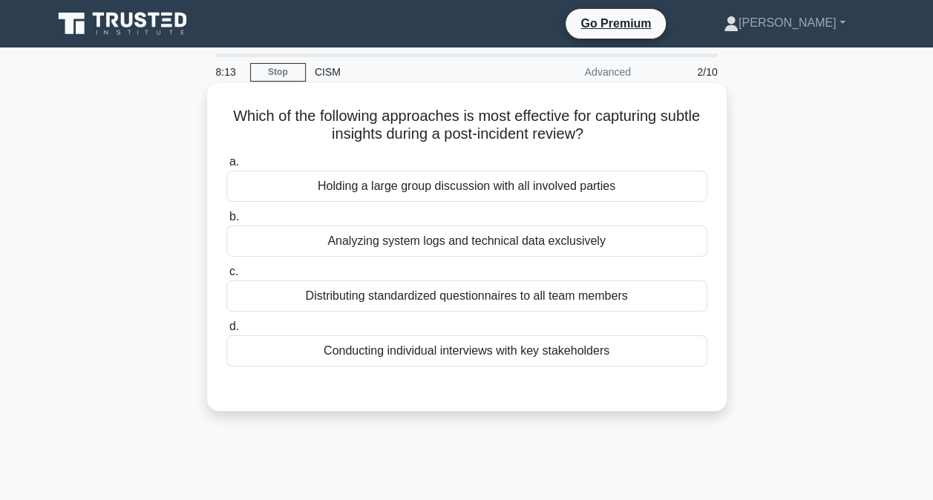
click at [464, 355] on div "Conducting individual interviews with key stakeholders" at bounding box center [466, 350] width 481 height 31
click at [226, 332] on input "d. Conducting individual interviews with key stakeholders" at bounding box center [226, 327] width 0 height 10
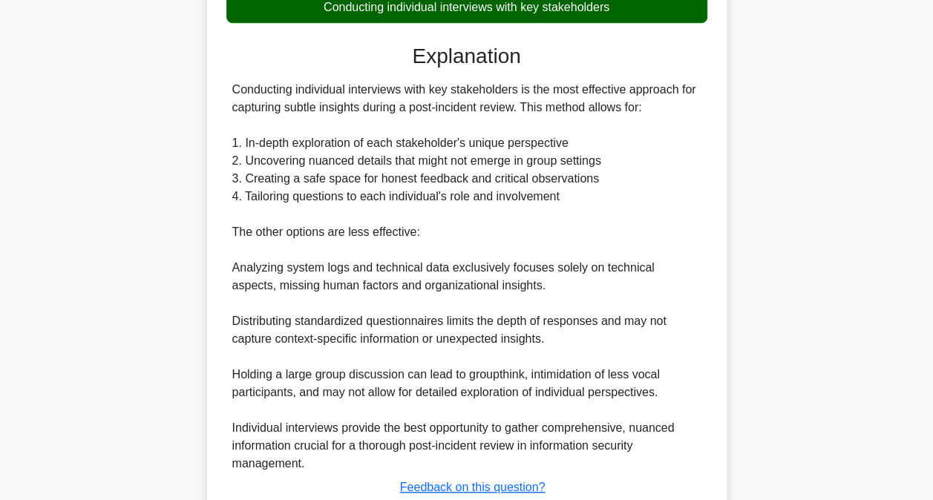
scroll to position [448, 0]
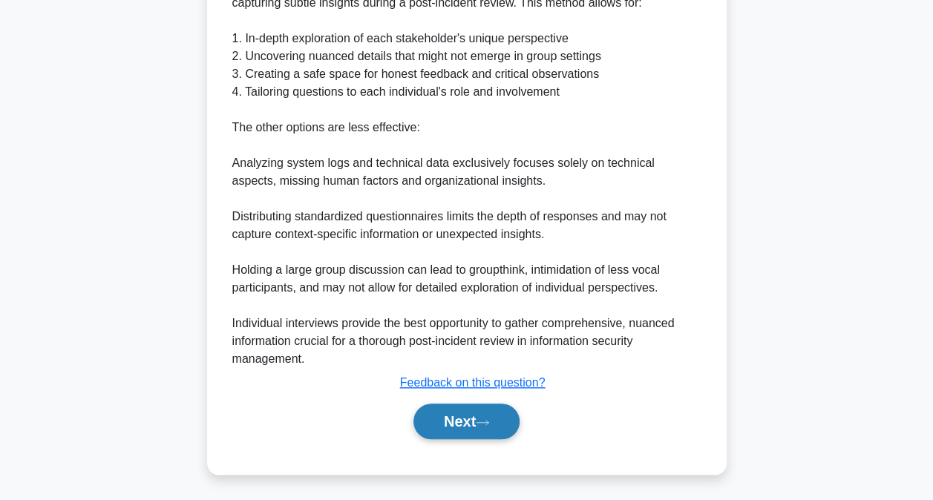
click at [460, 415] on button "Next" at bounding box center [466, 422] width 106 height 36
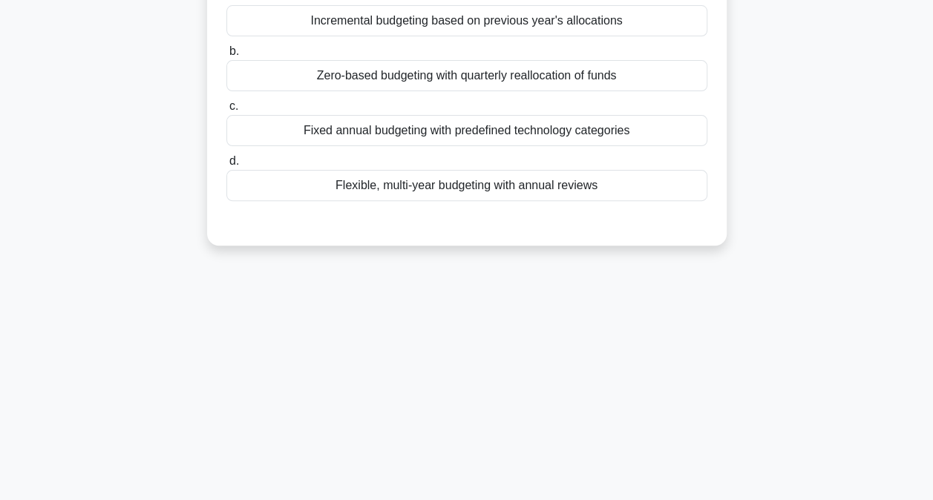
scroll to position [79, 0]
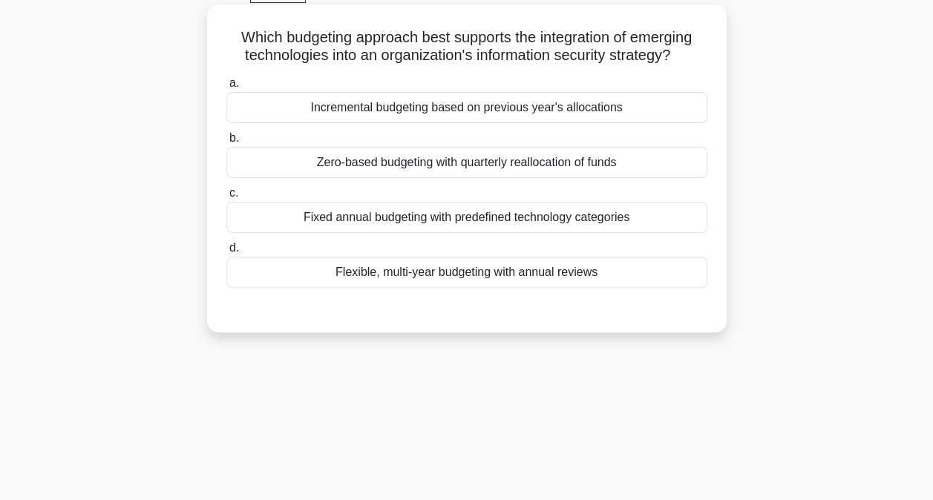
click at [503, 277] on div "Flexible, multi-year budgeting with annual reviews" at bounding box center [466, 272] width 481 height 31
click at [226, 253] on input "d. Flexible, multi-year budgeting with annual reviews" at bounding box center [226, 248] width 0 height 10
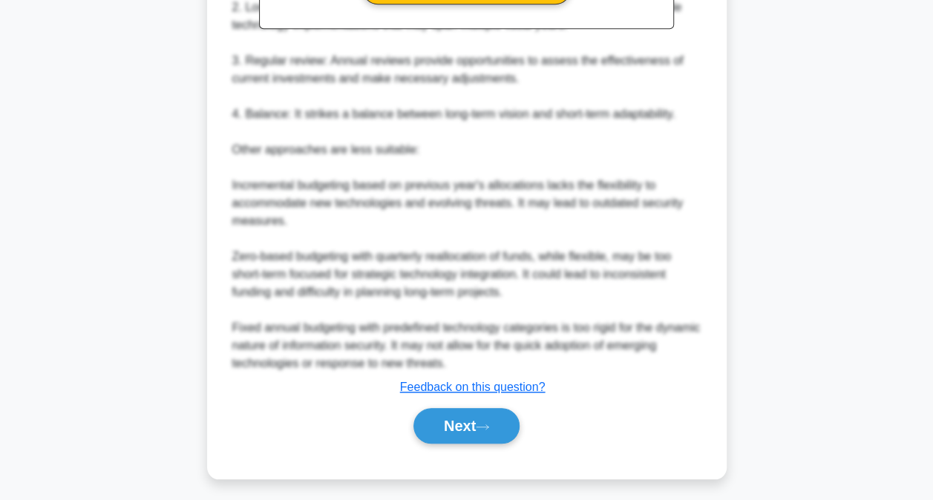
scroll to position [555, 0]
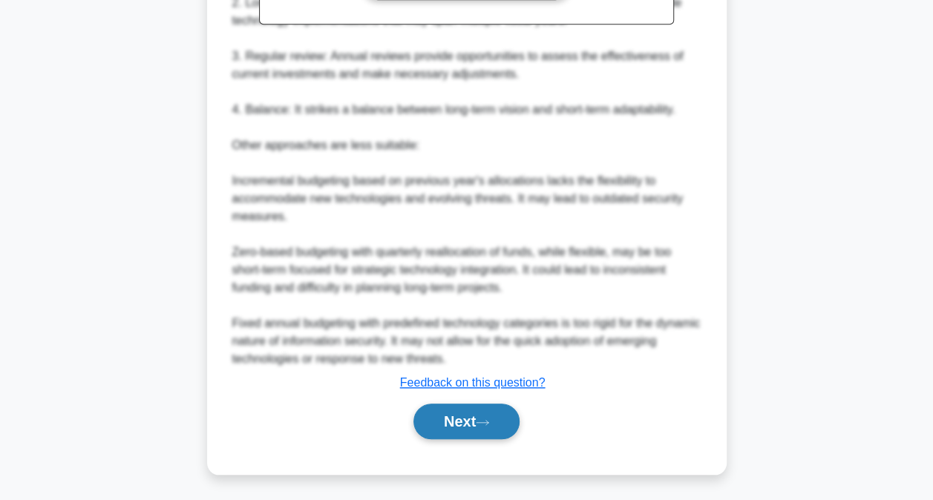
click at [456, 410] on button "Next" at bounding box center [466, 422] width 106 height 36
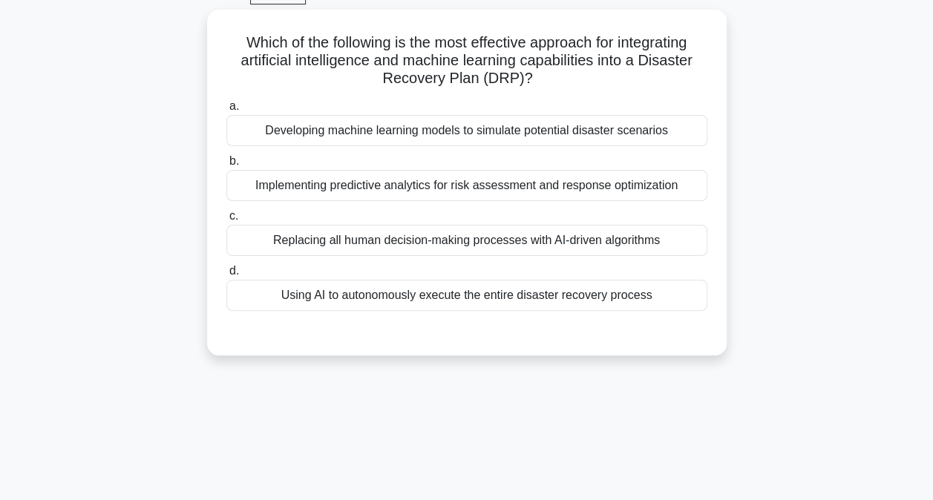
scroll to position [4, 0]
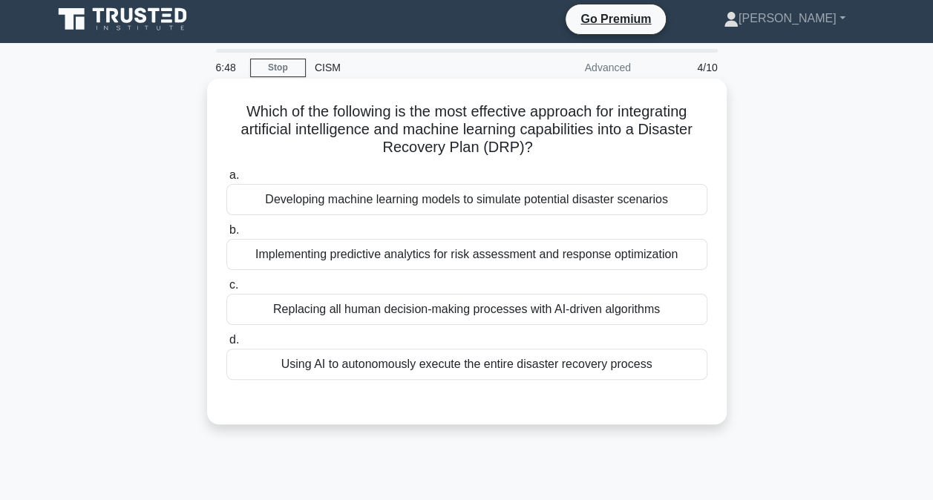
click at [497, 203] on div "Developing machine learning models to simulate potential disaster scenarios" at bounding box center [466, 199] width 481 height 31
click at [226, 180] on input "a. Developing machine learning models to simulate potential disaster scenarios" at bounding box center [226, 176] width 0 height 10
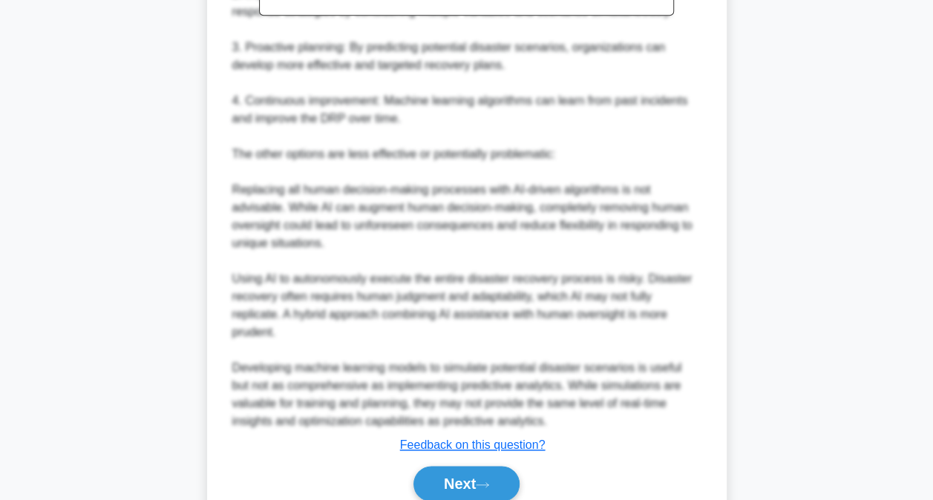
scroll to position [646, 0]
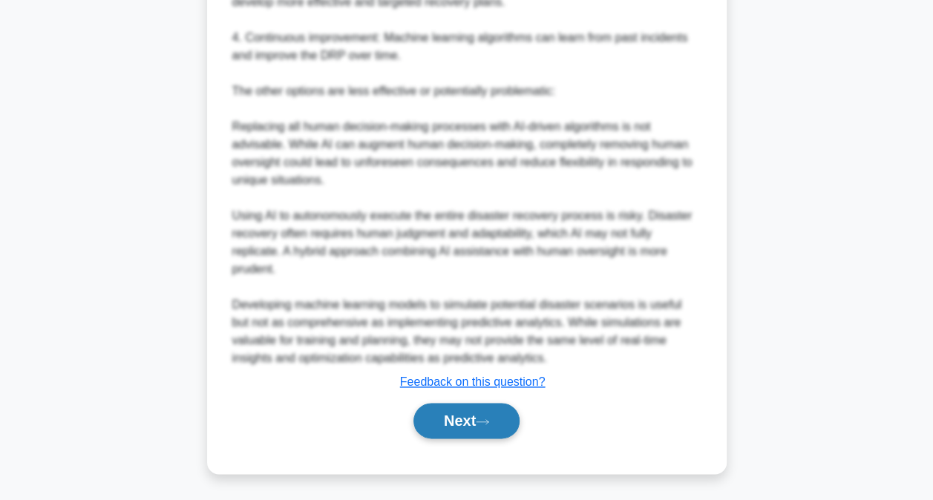
click at [490, 409] on button "Next" at bounding box center [466, 421] width 106 height 36
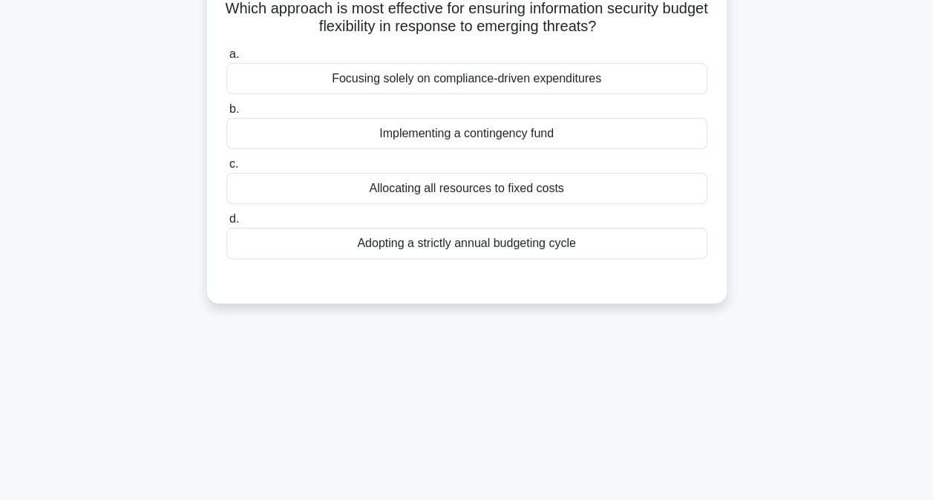
scroll to position [4, 0]
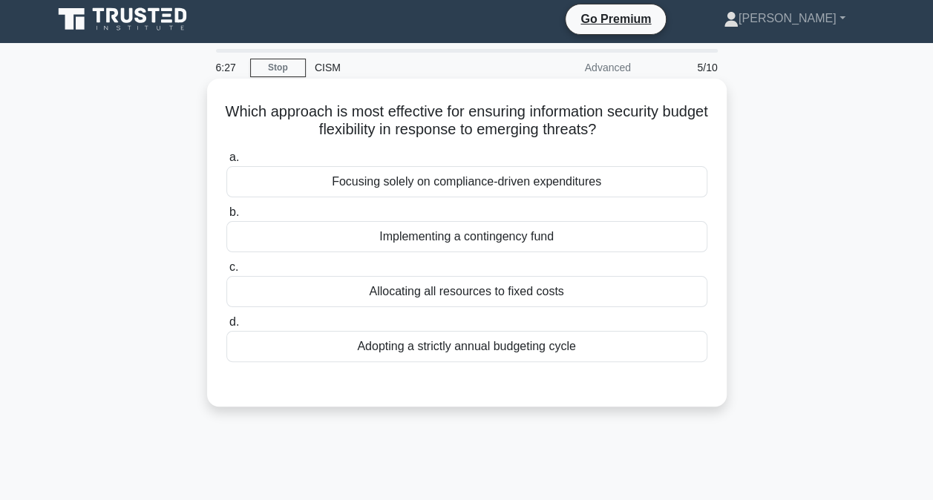
click at [502, 242] on div "Implementing a contingency fund" at bounding box center [466, 236] width 481 height 31
click at [226, 217] on input "b. Implementing a contingency fund" at bounding box center [226, 213] width 0 height 10
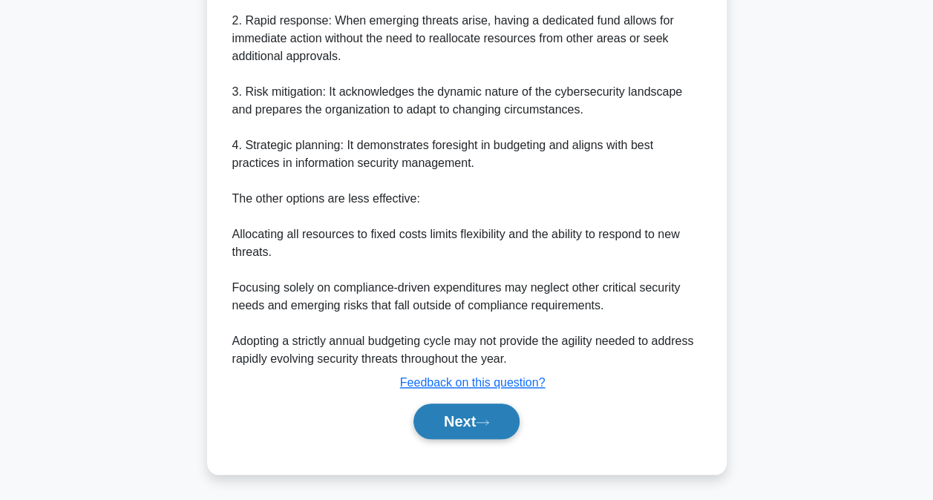
click at [470, 417] on button "Next" at bounding box center [466, 422] width 106 height 36
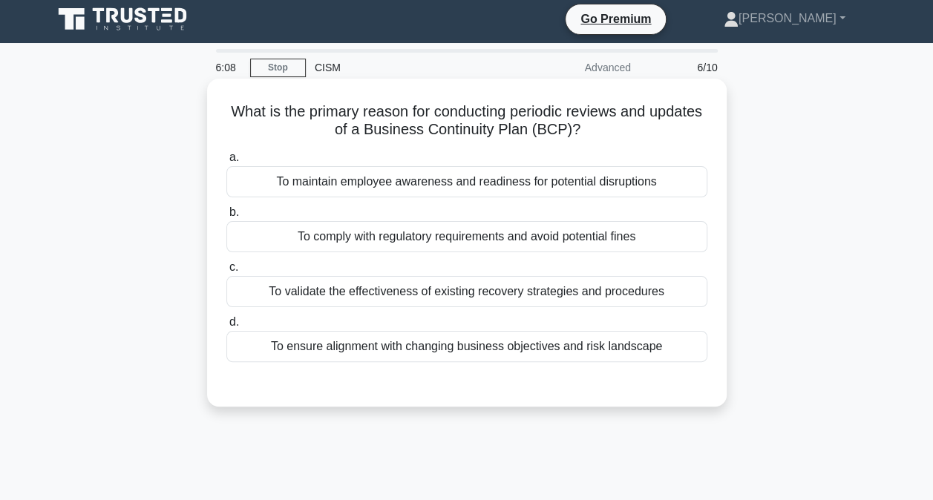
click at [500, 346] on div "To ensure alignment with changing business objectives and risk landscape" at bounding box center [466, 346] width 481 height 31
click at [226, 327] on input "d. To ensure alignment with changing business objectives and risk landscape" at bounding box center [226, 323] width 0 height 10
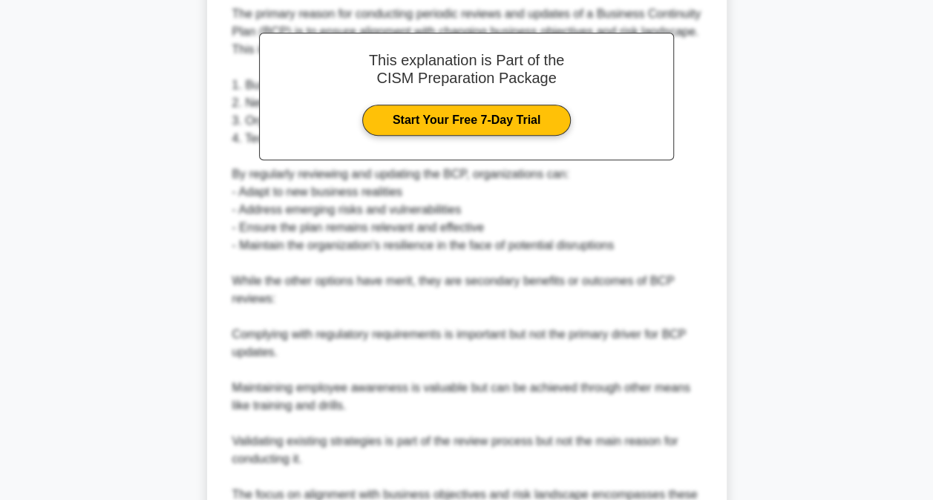
scroll to position [573, 0]
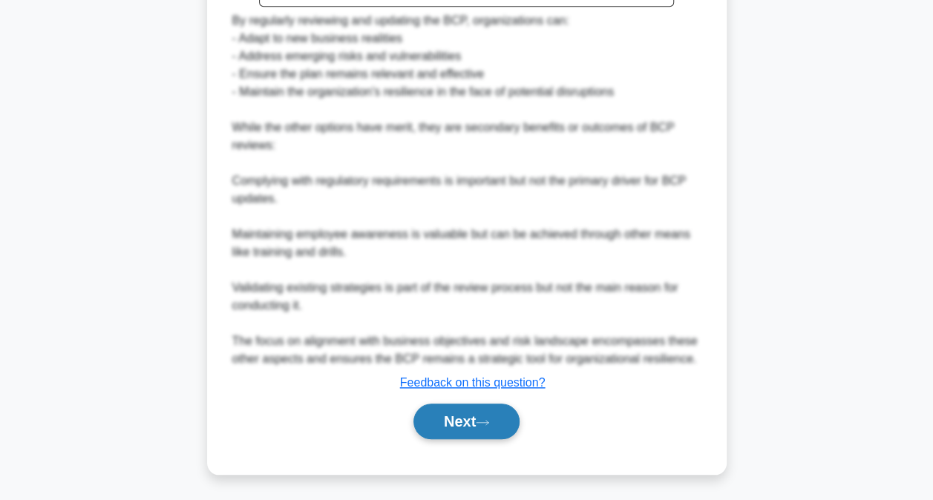
click at [475, 420] on button "Next" at bounding box center [466, 422] width 106 height 36
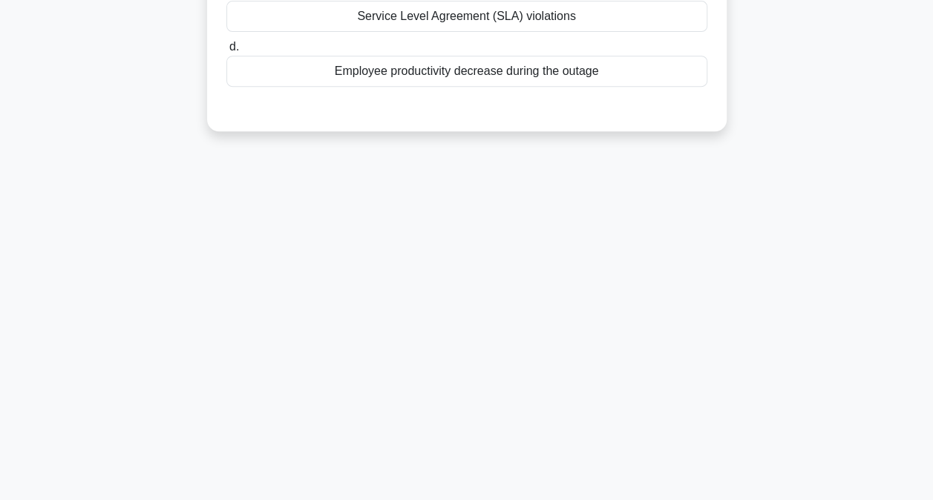
scroll to position [4, 0]
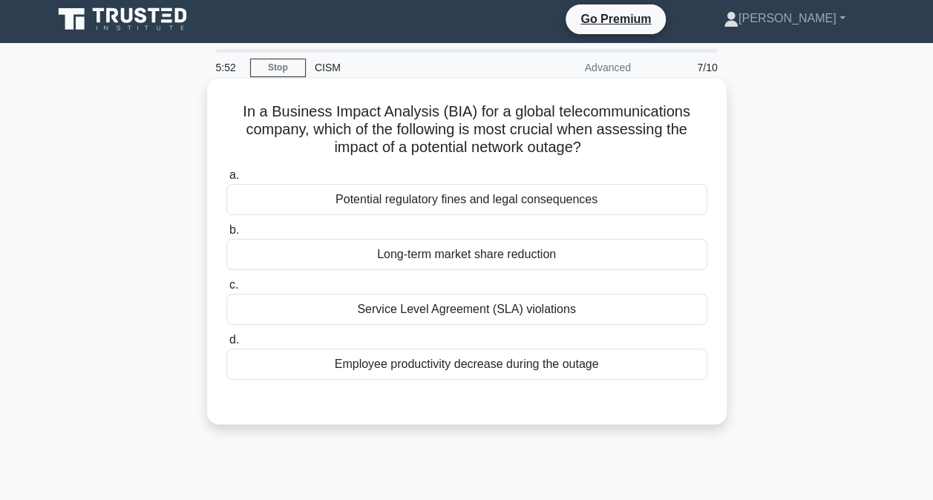
click at [513, 315] on div "Service Level Agreement (SLA) violations" at bounding box center [466, 309] width 481 height 31
click at [226, 290] on input "c. Service Level Agreement (SLA) violations" at bounding box center [226, 285] width 0 height 10
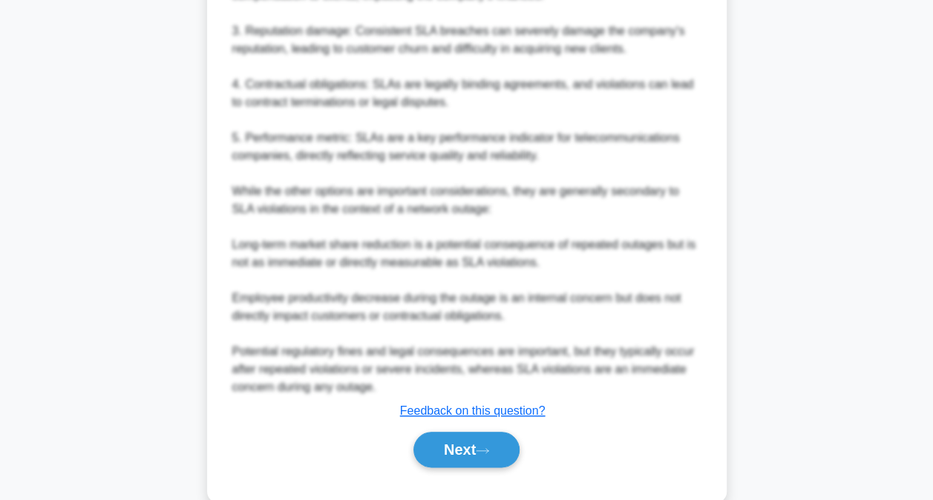
scroll to position [626, 0]
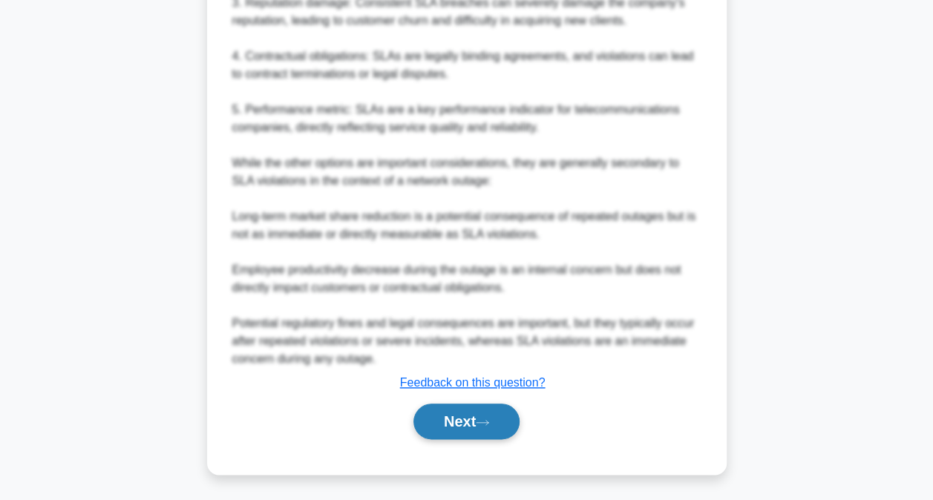
click at [476, 417] on button "Next" at bounding box center [466, 422] width 106 height 36
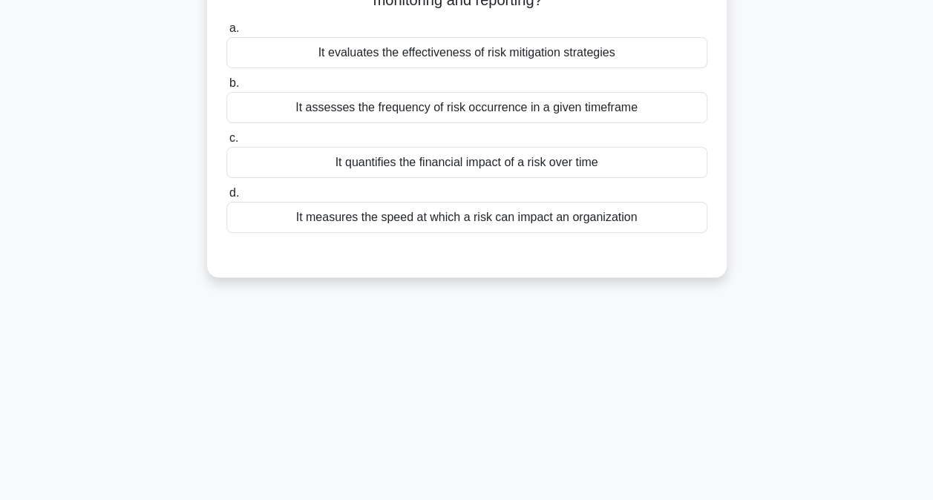
scroll to position [4, 0]
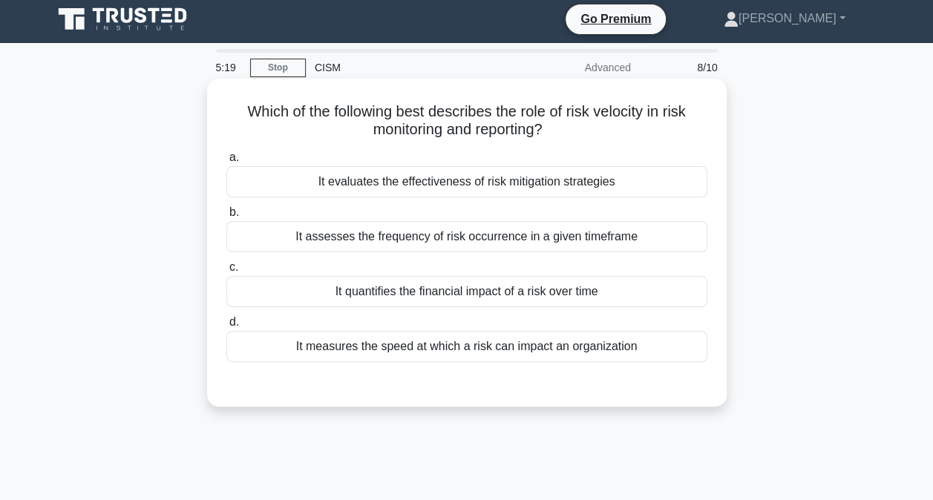
click at [507, 349] on div "It measures the speed at which a risk can impact an organization" at bounding box center [466, 346] width 481 height 31
click at [226, 327] on input "d. It measures the speed at which a risk can impact an organization" at bounding box center [226, 323] width 0 height 10
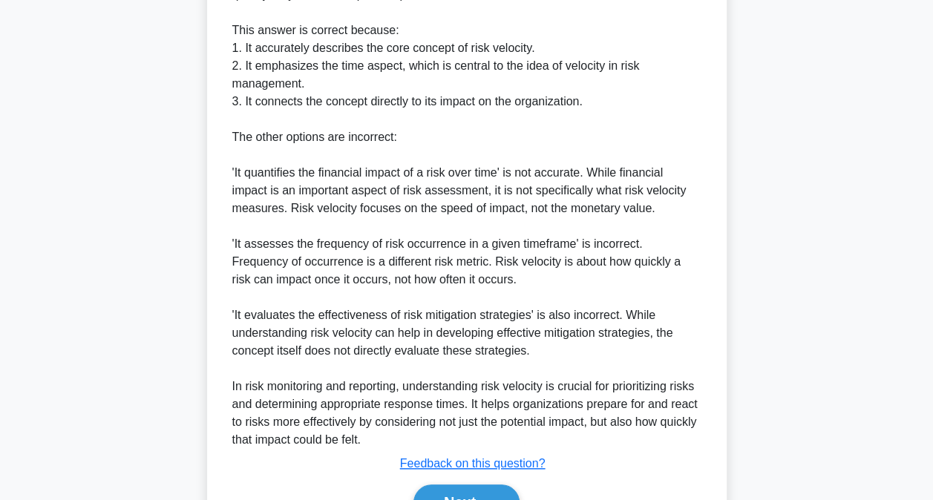
scroll to position [591, 0]
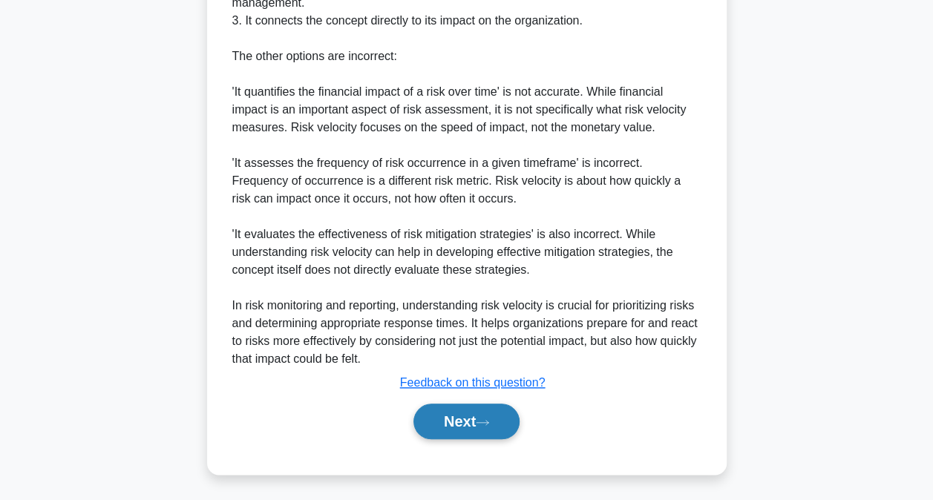
click at [476, 421] on button "Next" at bounding box center [466, 422] width 106 height 36
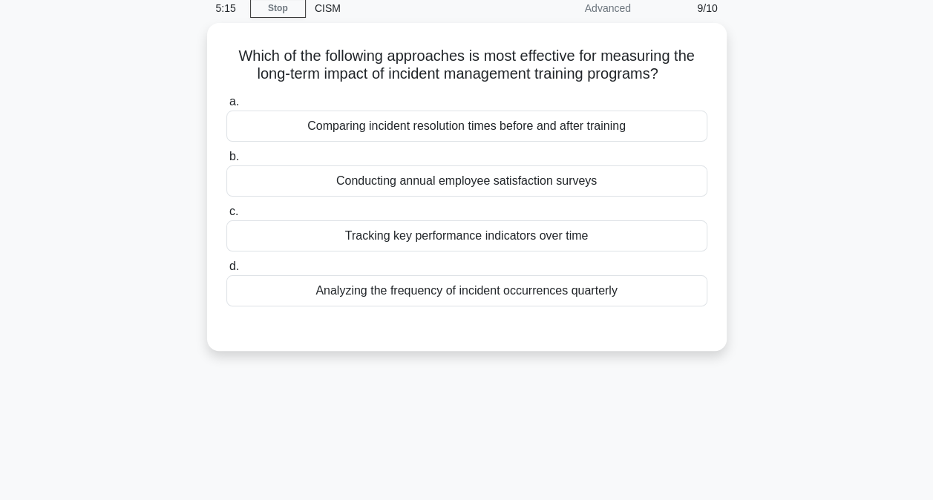
scroll to position [4, 0]
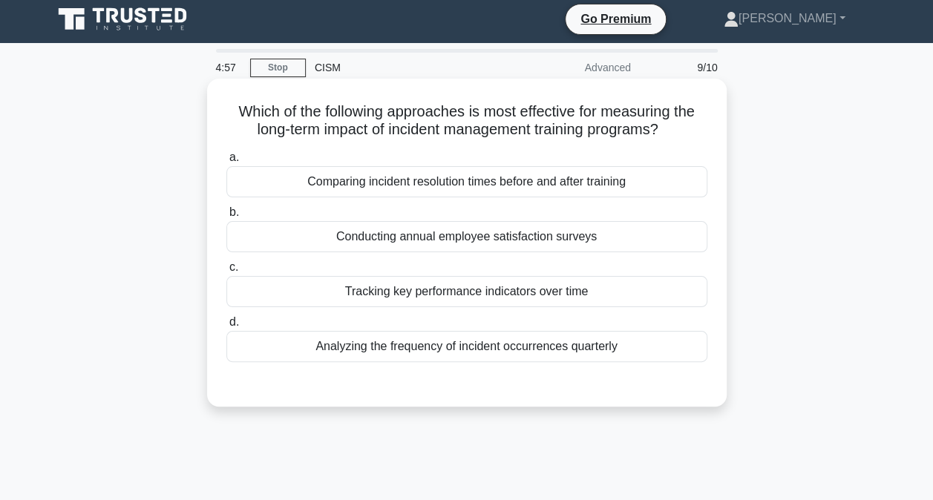
click at [522, 296] on div "Tracking key performance indicators over time" at bounding box center [466, 291] width 481 height 31
click at [226, 272] on input "c. Tracking key performance indicators over time" at bounding box center [226, 268] width 0 height 10
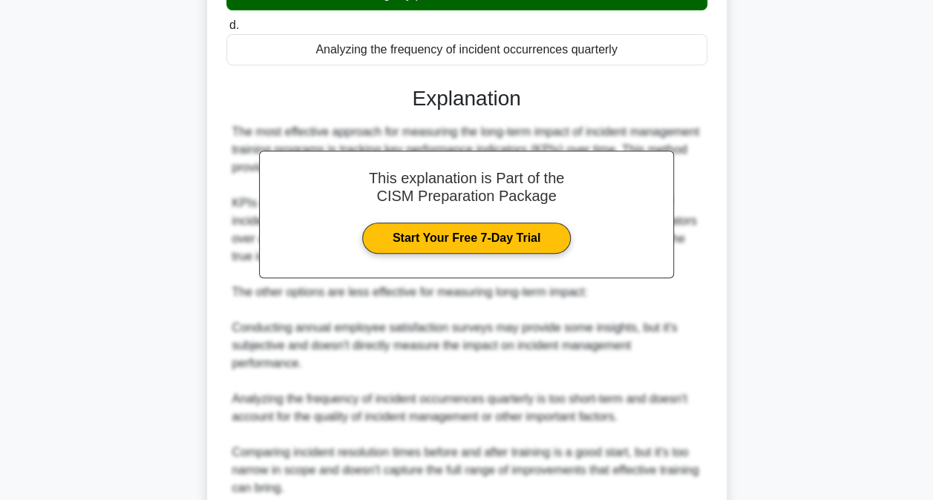
scroll to position [502, 0]
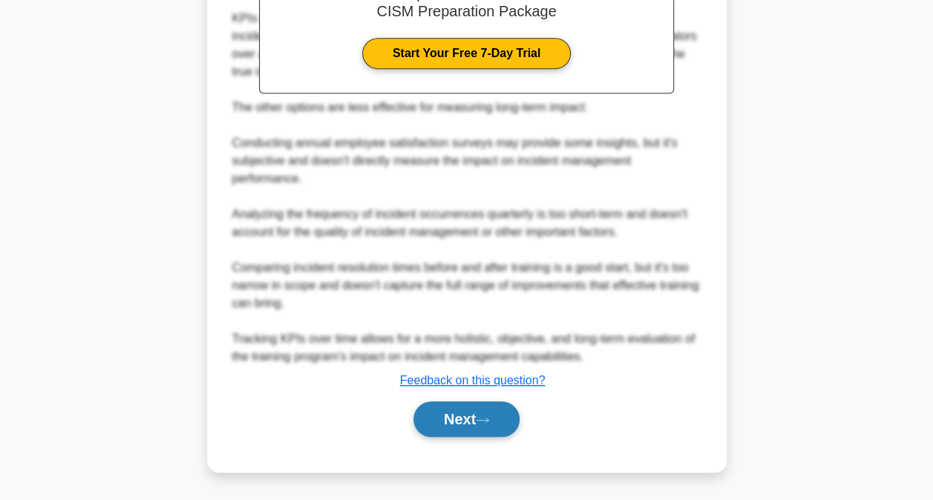
click at [488, 421] on icon at bounding box center [482, 420] width 12 height 4
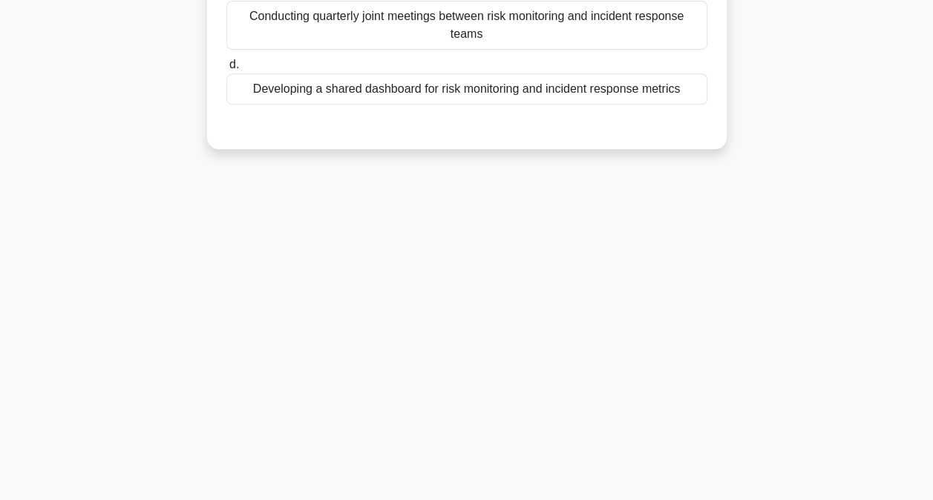
scroll to position [4, 0]
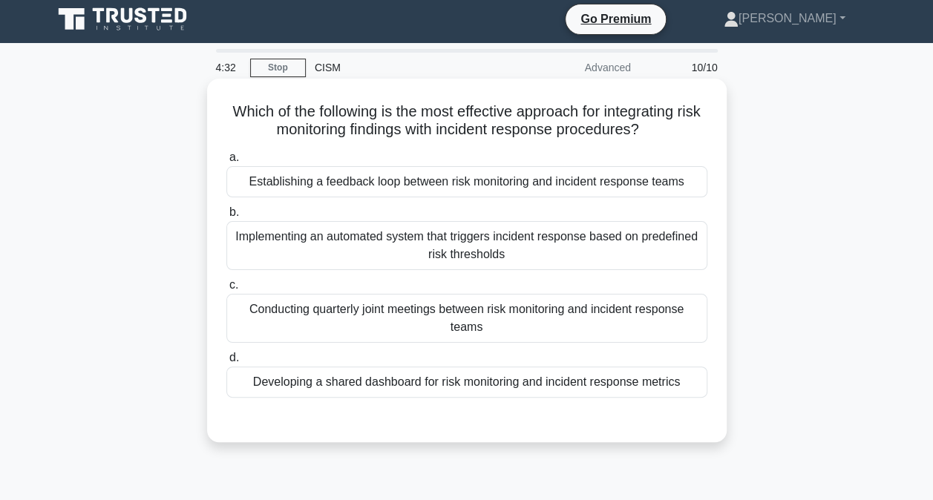
click at [479, 378] on div "Developing a shared dashboard for risk monitoring and incident response metrics" at bounding box center [466, 382] width 481 height 31
click at [226, 363] on input "d. Developing a shared dashboard for risk monitoring and incident response metr…" at bounding box center [226, 358] width 0 height 10
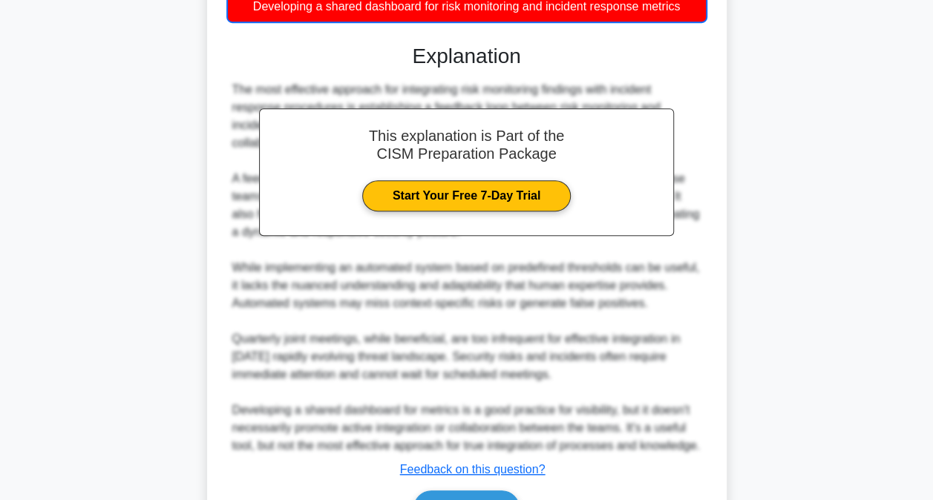
scroll to position [486, 0]
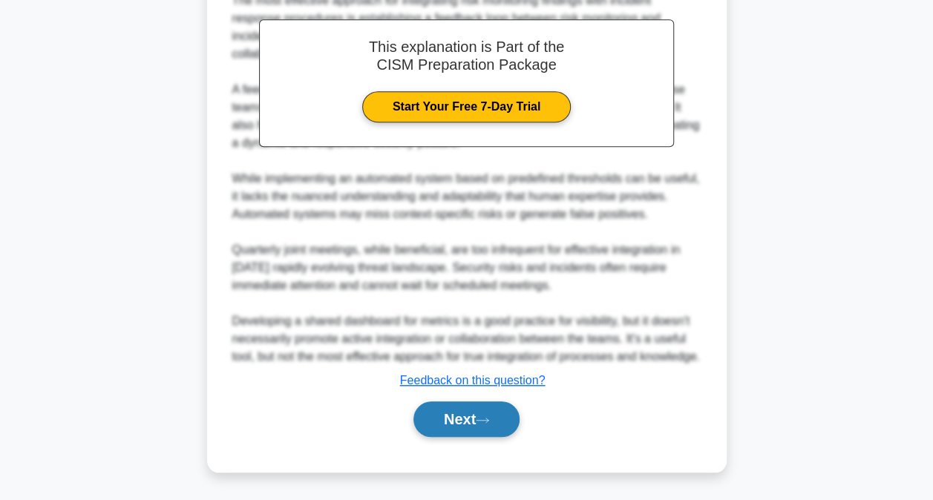
click at [482, 424] on icon at bounding box center [482, 420] width 13 height 8
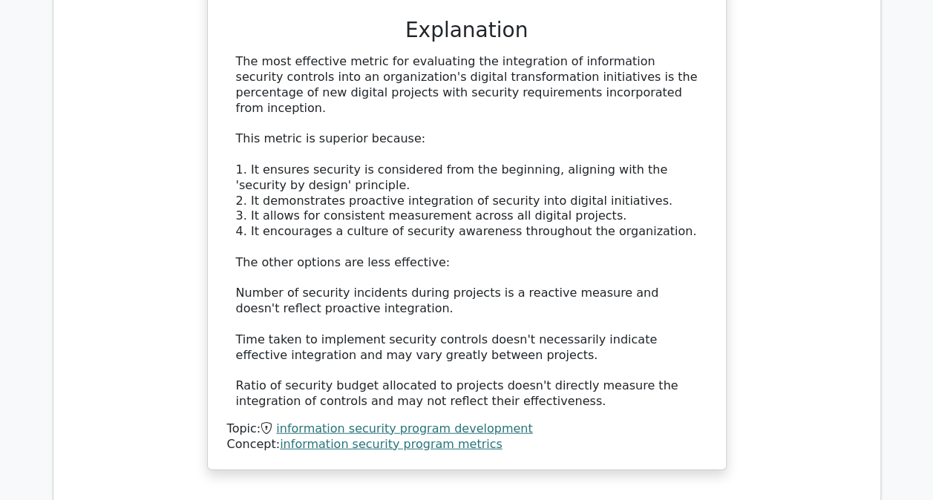
scroll to position [1706, 0]
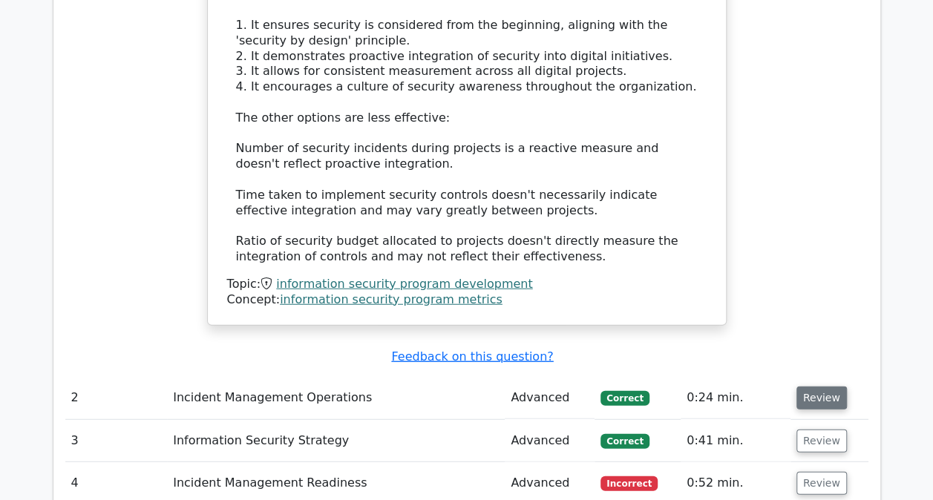
click at [817, 387] on button "Review" at bounding box center [821, 398] width 50 height 23
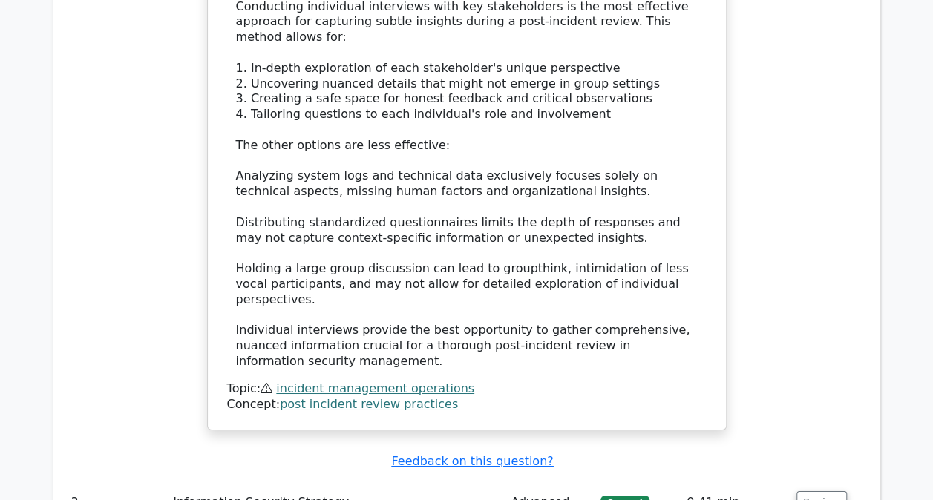
scroll to position [2523, 0]
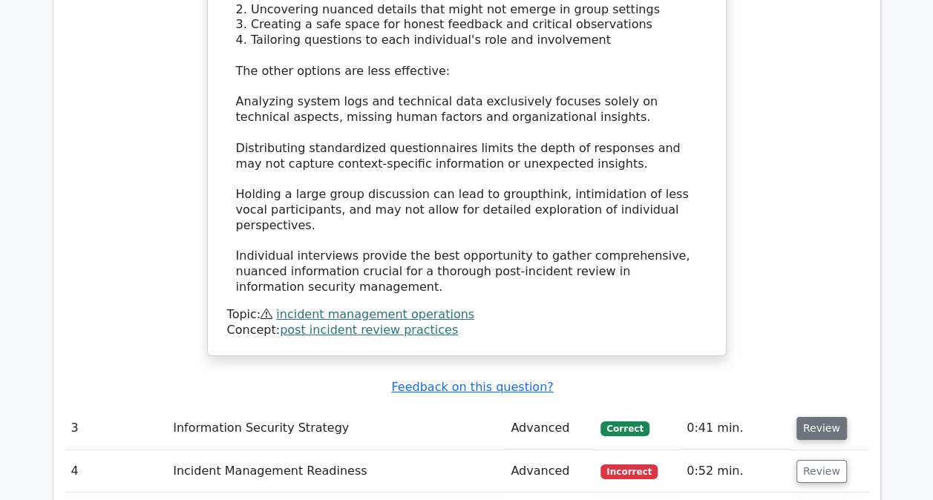
click at [821, 417] on button "Review" at bounding box center [821, 428] width 50 height 23
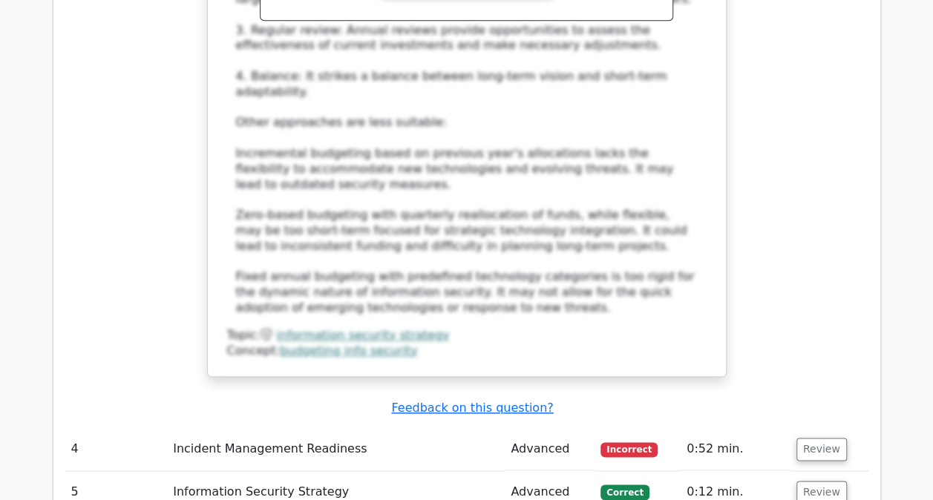
scroll to position [3487, 0]
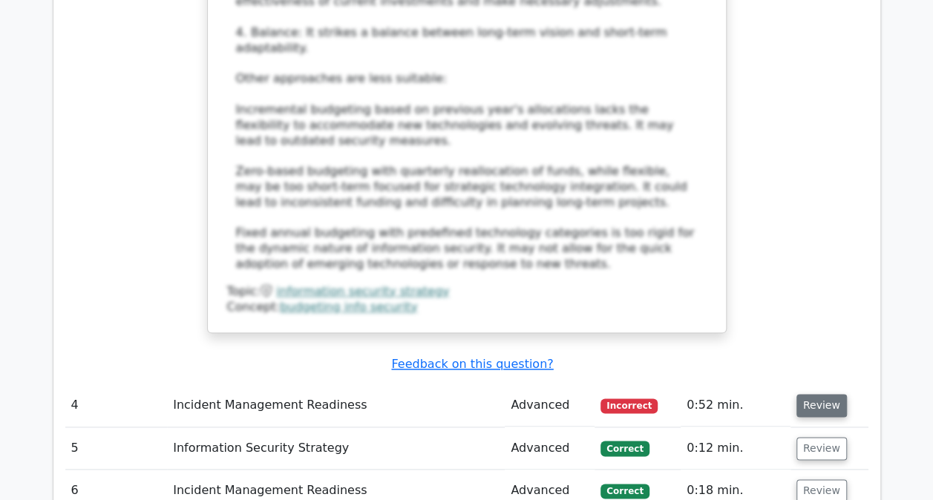
click at [818, 394] on button "Review" at bounding box center [821, 405] width 50 height 23
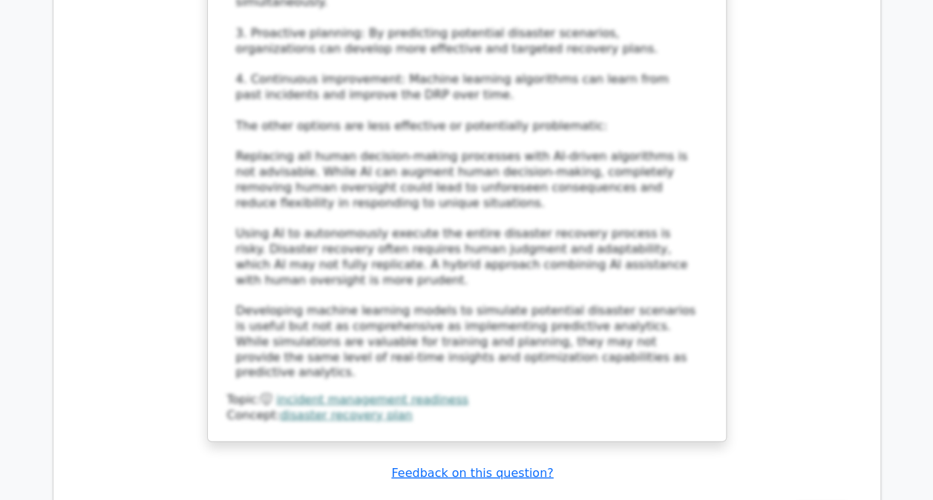
scroll to position [4452, 0]
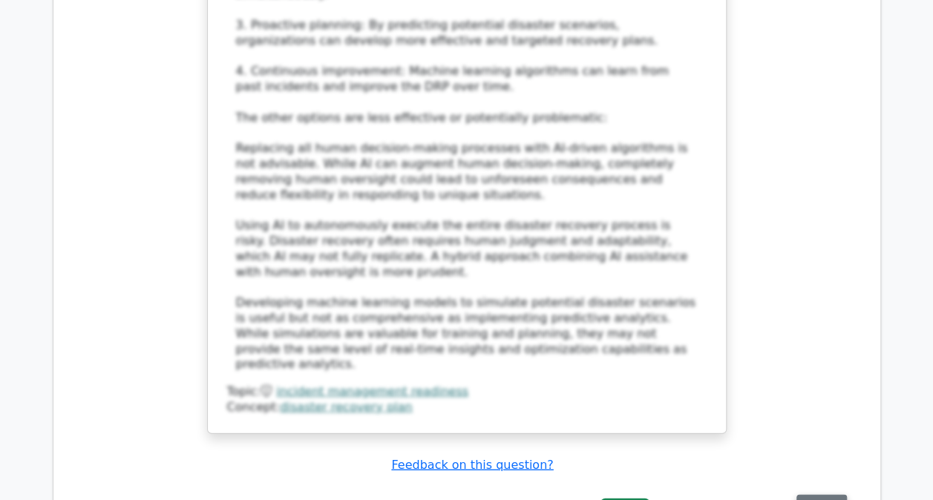
click at [809, 495] on button "Review" at bounding box center [821, 506] width 50 height 23
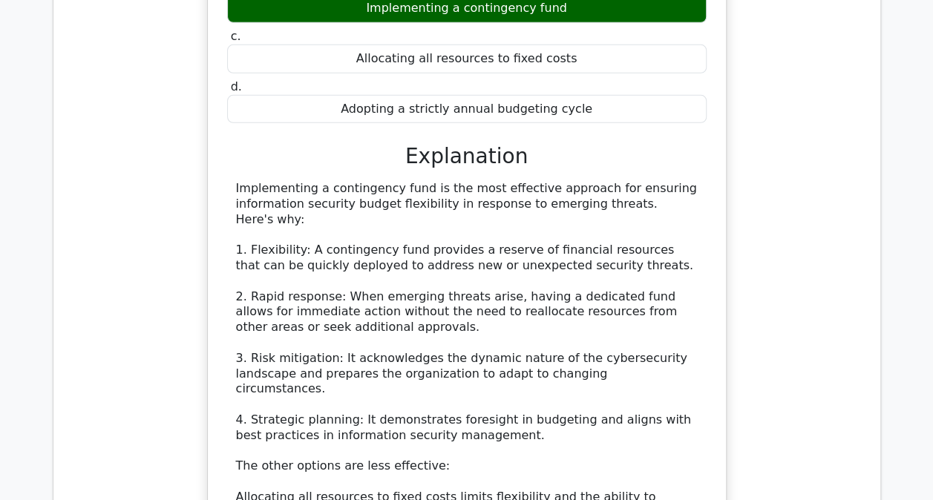
scroll to position [5342, 0]
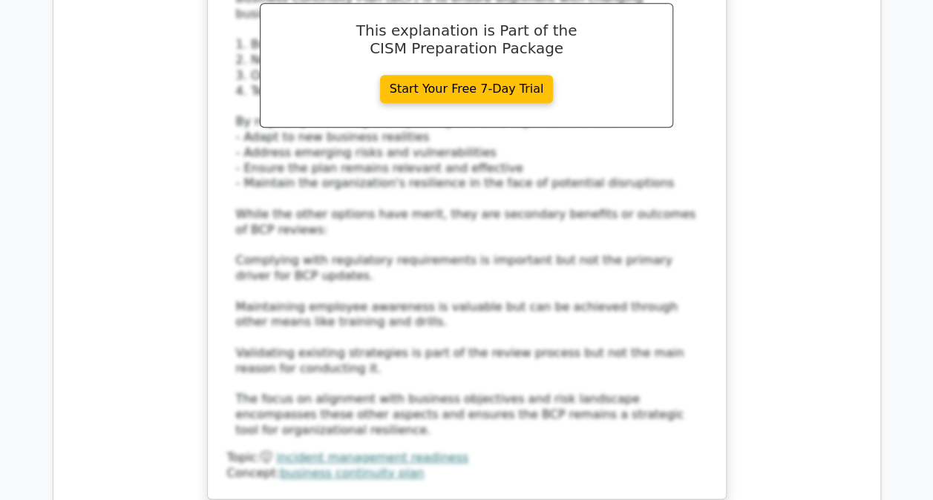
scroll to position [6306, 0]
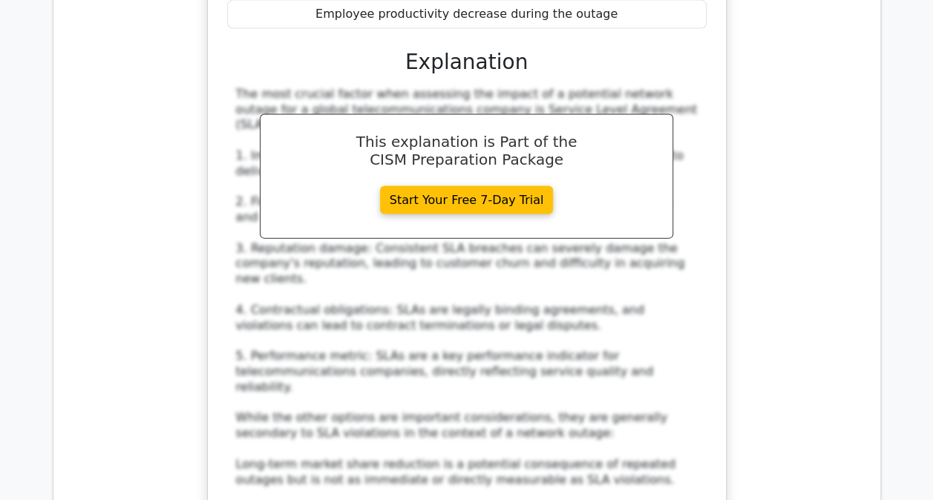
scroll to position [7197, 0]
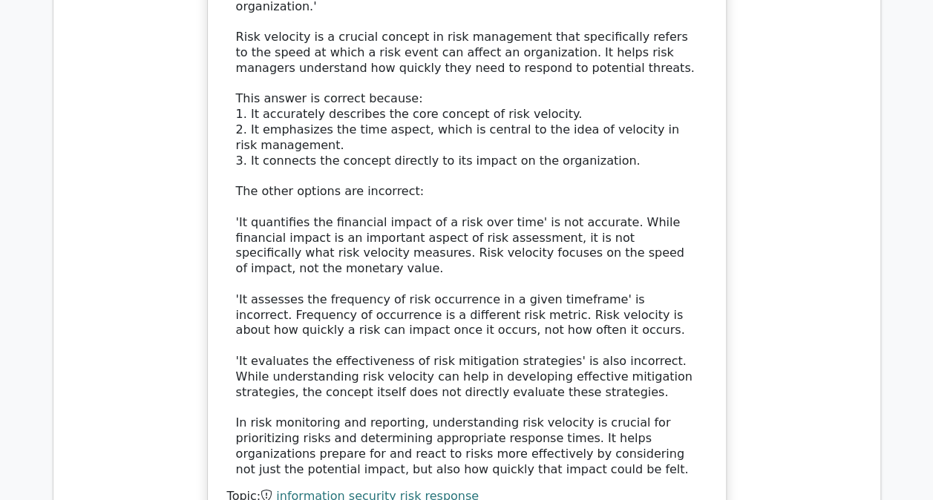
scroll to position [8235, 0]
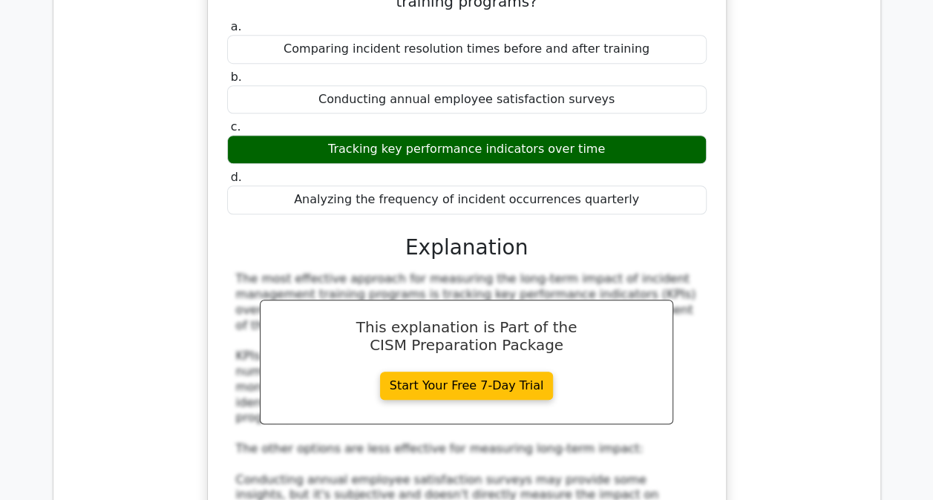
scroll to position [8977, 0]
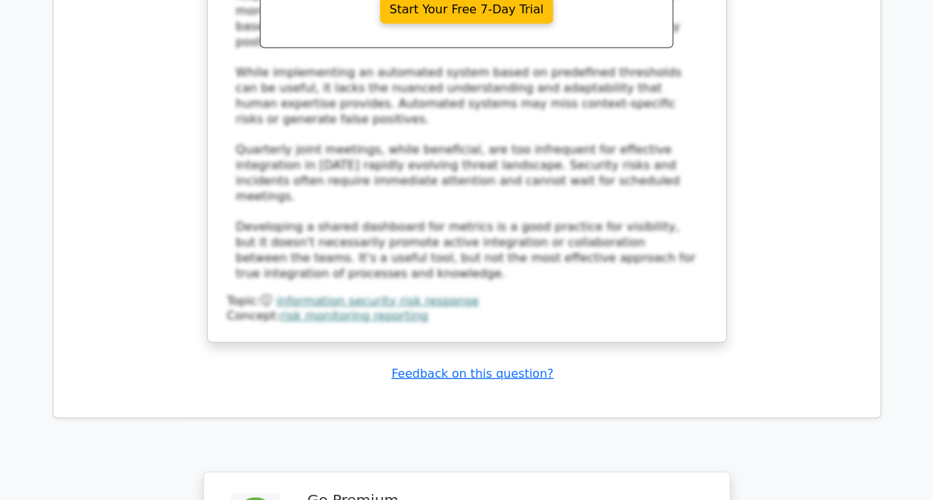
scroll to position [10357, 0]
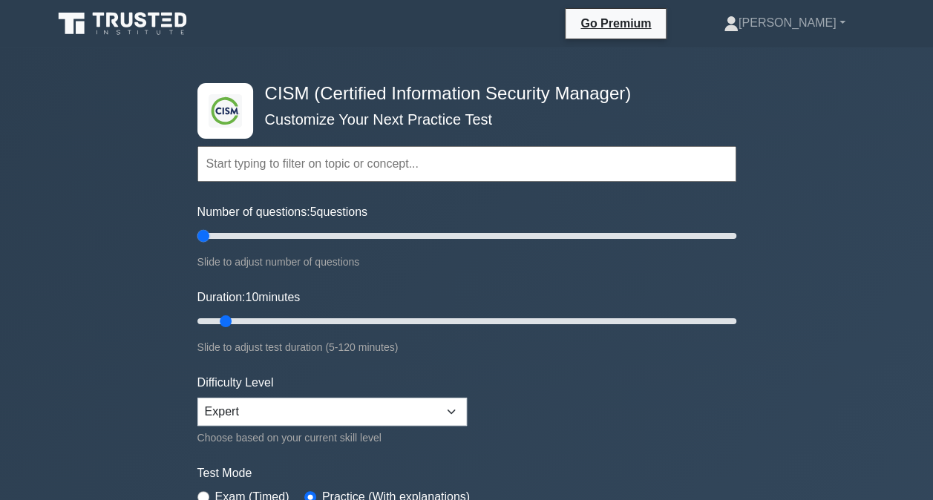
drag, startPoint x: 218, startPoint y: 234, endPoint x: 209, endPoint y: 238, distance: 9.6
type input "5"
click at [209, 238] on input "Number of questions: 5 questions" at bounding box center [466, 236] width 539 height 18
drag, startPoint x: 226, startPoint y: 321, endPoint x: 194, endPoint y: 321, distance: 31.9
type input "5"
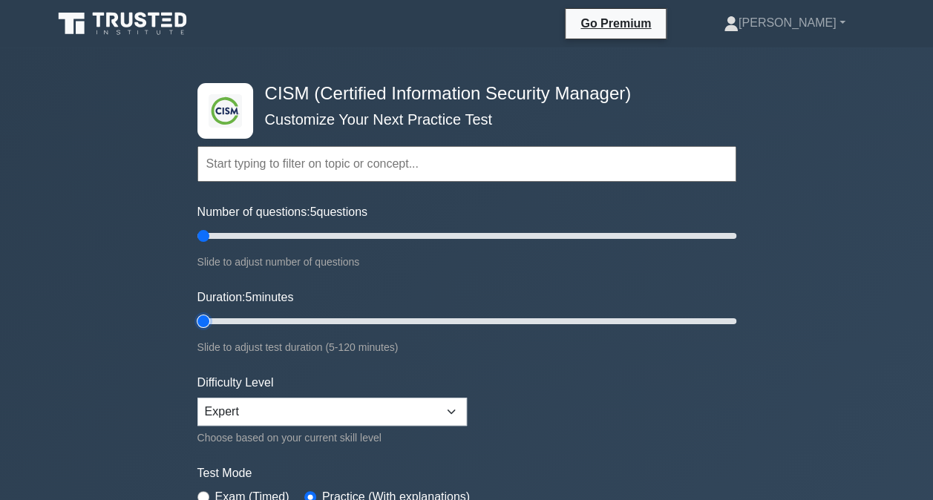
click at [197, 321] on input "Duration: 5 minutes" at bounding box center [466, 321] width 539 height 18
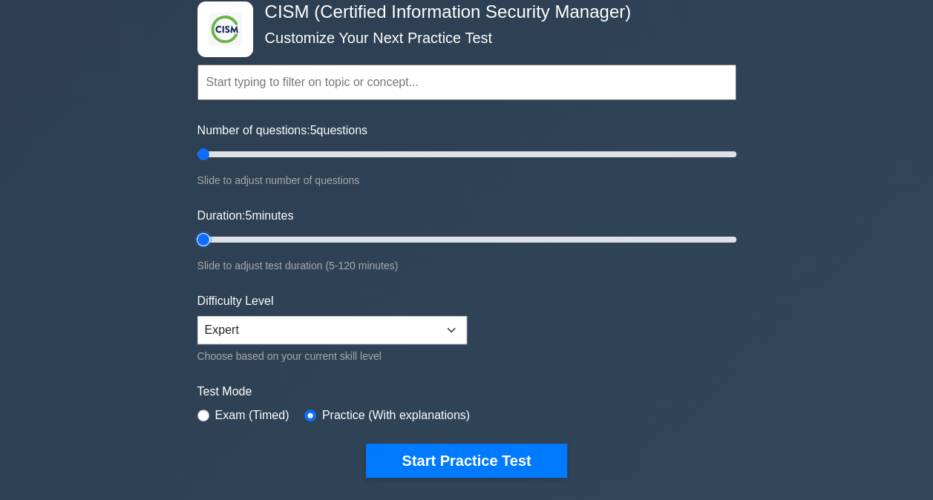
scroll to position [223, 0]
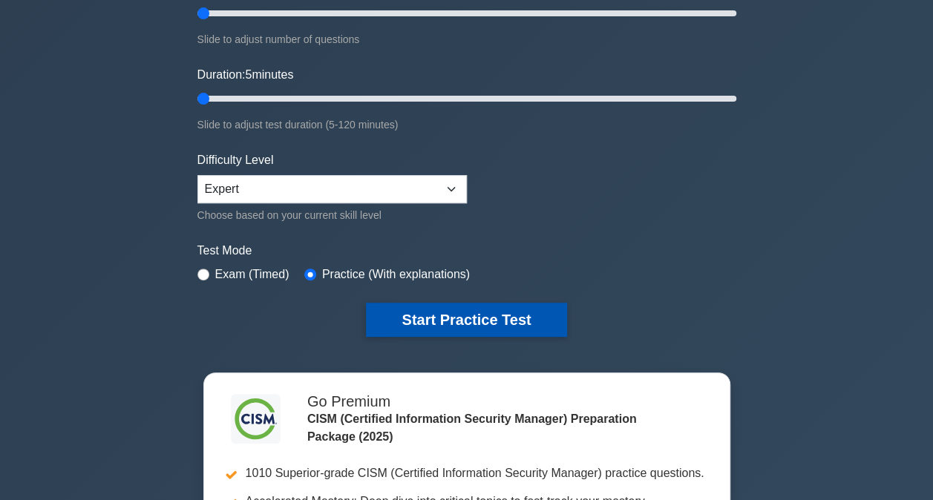
click at [473, 314] on button "Start Practice Test" at bounding box center [466, 320] width 200 height 34
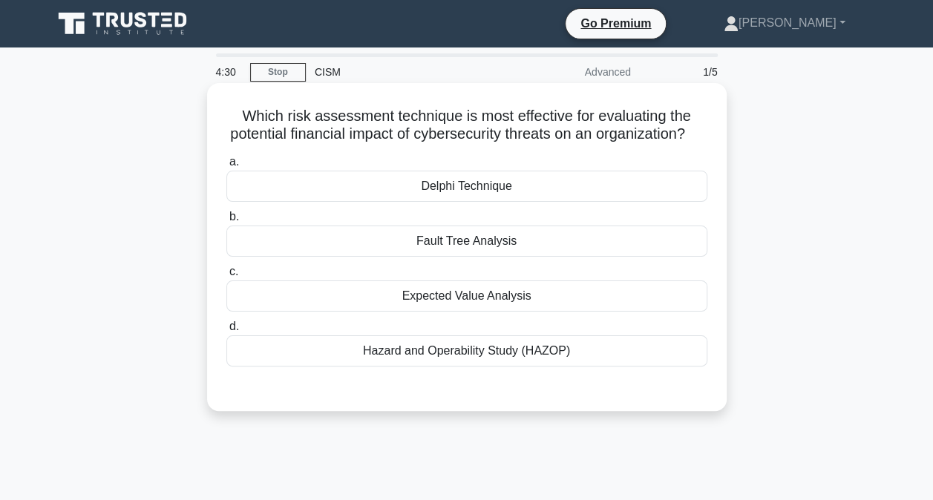
click at [479, 312] on div "Expected Value Analysis" at bounding box center [466, 295] width 481 height 31
click at [226, 277] on input "c. Expected Value Analysis" at bounding box center [226, 272] width 0 height 10
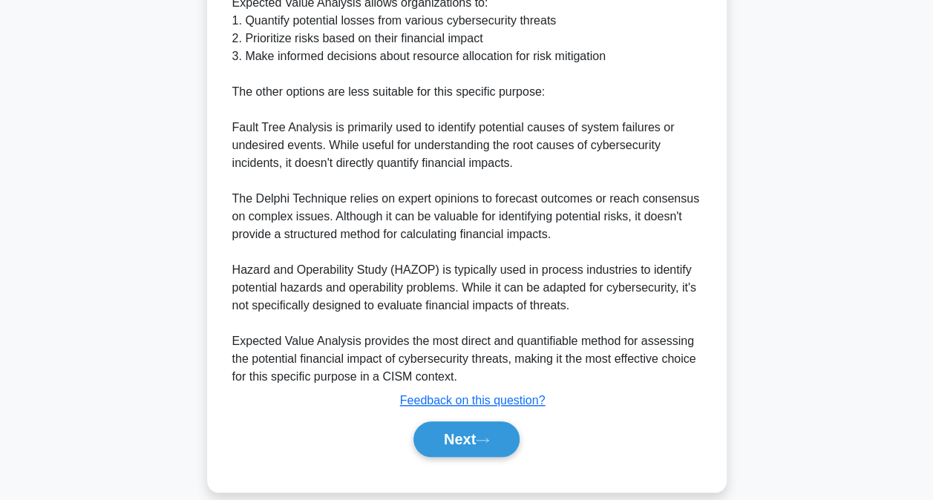
scroll to position [555, 0]
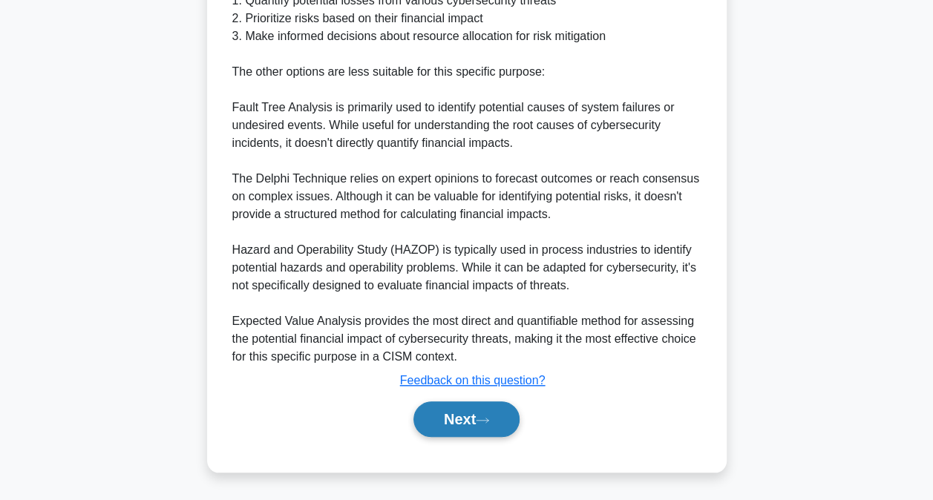
click at [463, 417] on button "Next" at bounding box center [466, 419] width 106 height 36
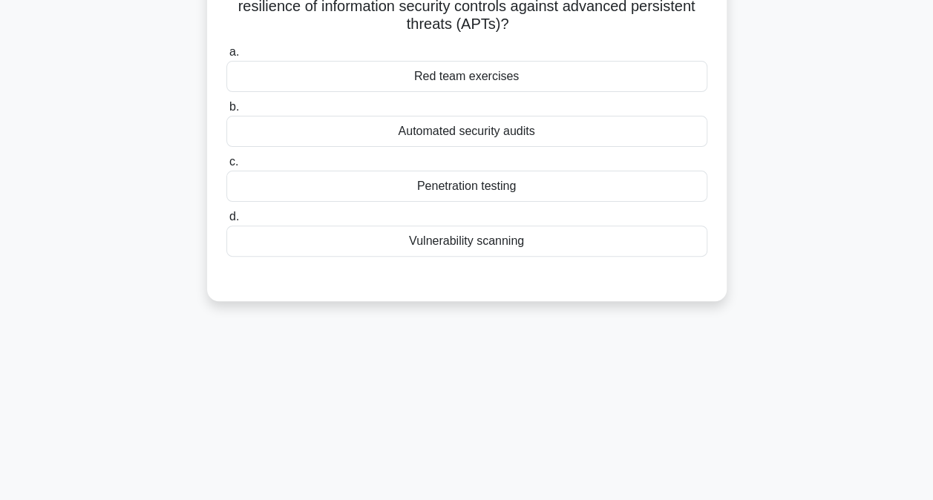
scroll to position [4, 0]
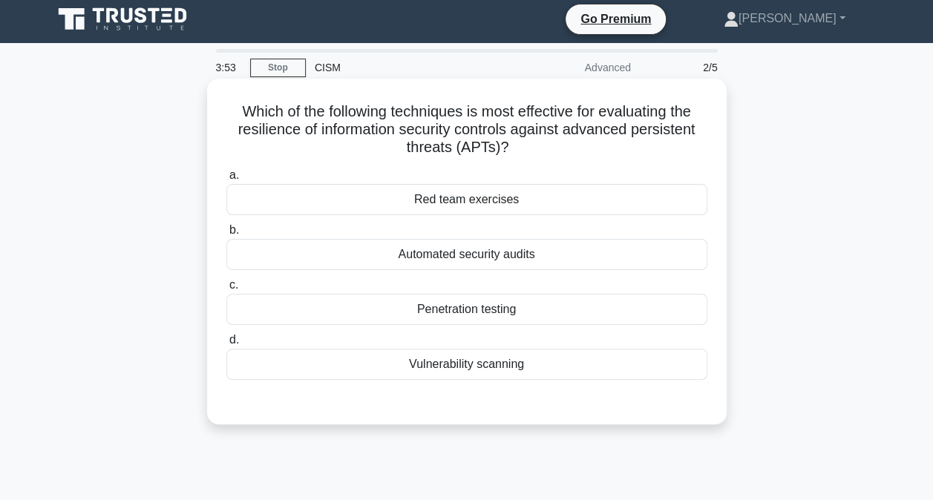
click at [505, 197] on div "Red team exercises" at bounding box center [466, 199] width 481 height 31
click at [226, 180] on input "a. Red team exercises" at bounding box center [226, 176] width 0 height 10
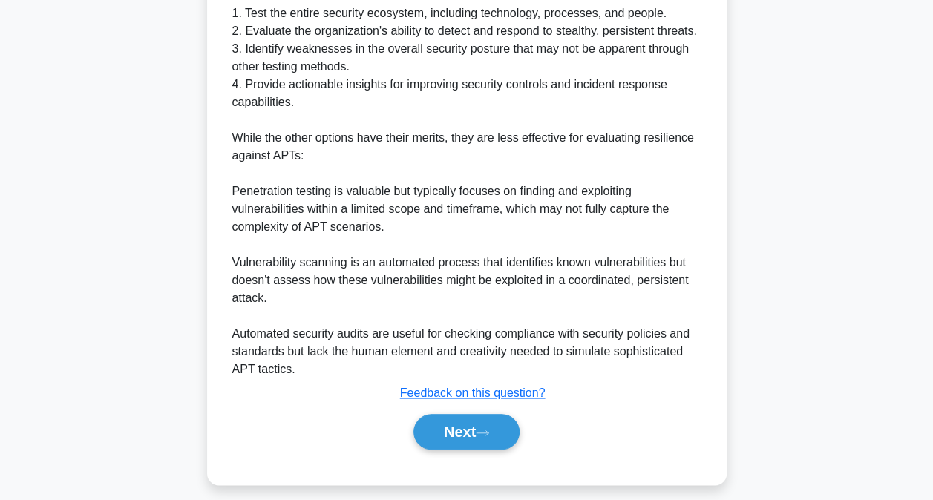
scroll to position [608, 0]
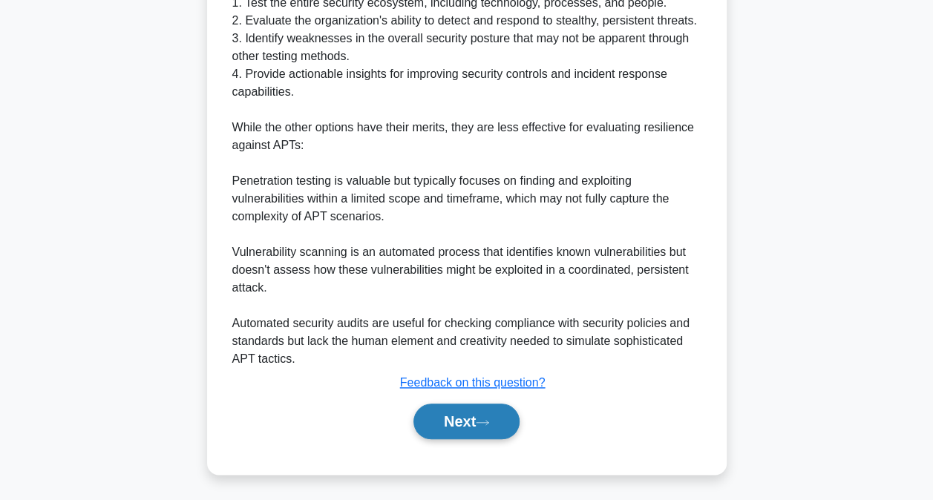
click at [464, 414] on button "Next" at bounding box center [466, 422] width 106 height 36
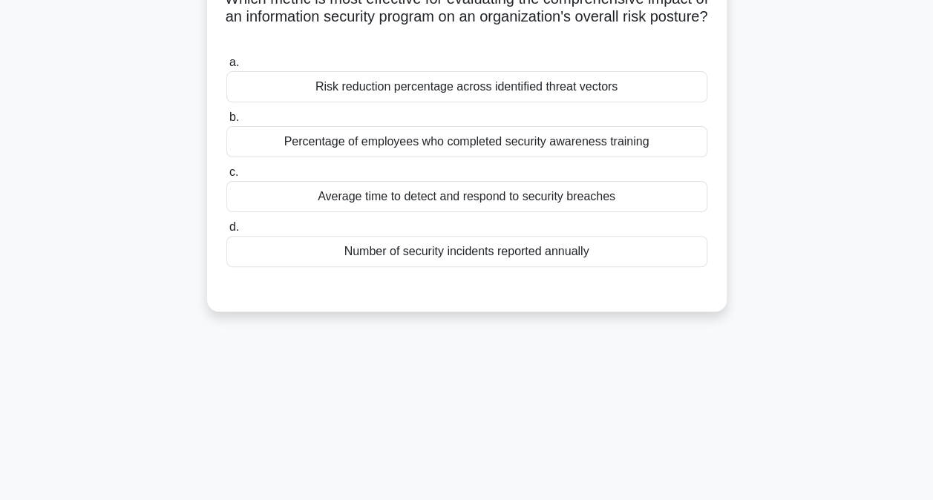
scroll to position [0, 0]
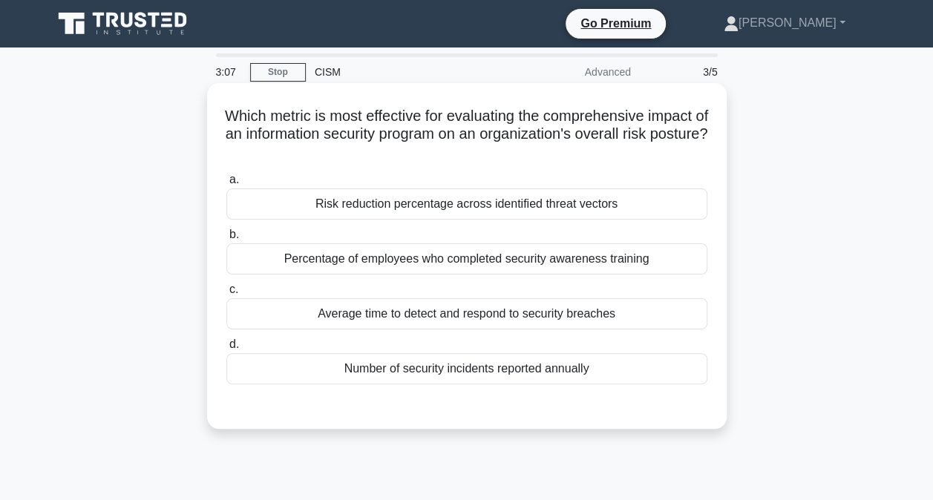
click at [525, 210] on div "Risk reduction percentage across identified threat vectors" at bounding box center [466, 203] width 481 height 31
click at [226, 185] on input "a. Risk reduction percentage across identified threat vectors" at bounding box center [226, 180] width 0 height 10
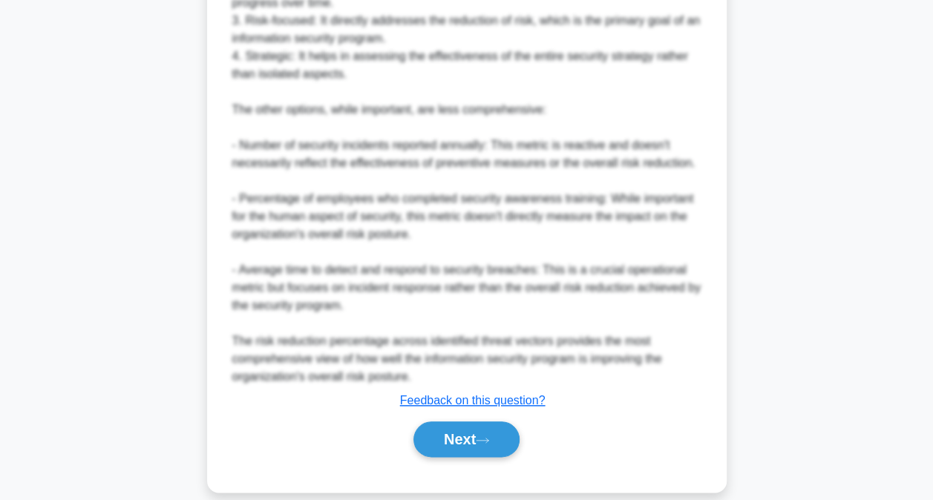
scroll to position [644, 0]
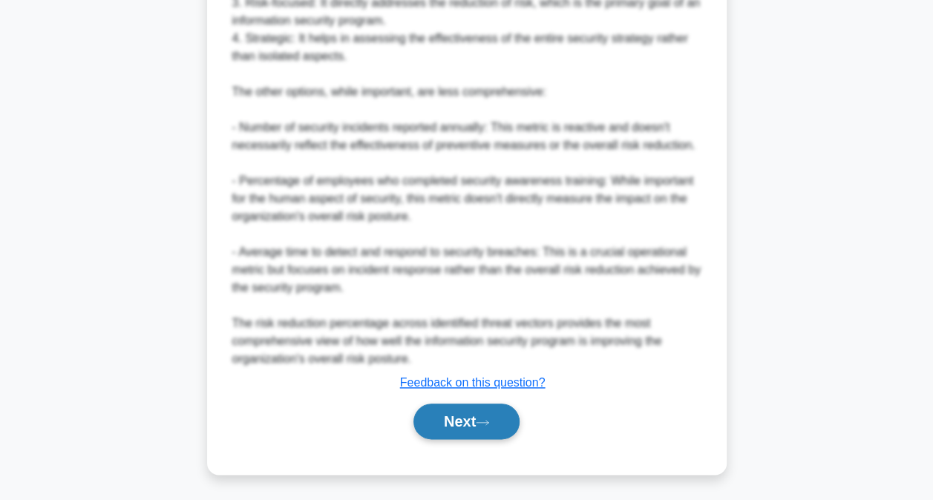
click at [481, 433] on button "Next" at bounding box center [466, 422] width 106 height 36
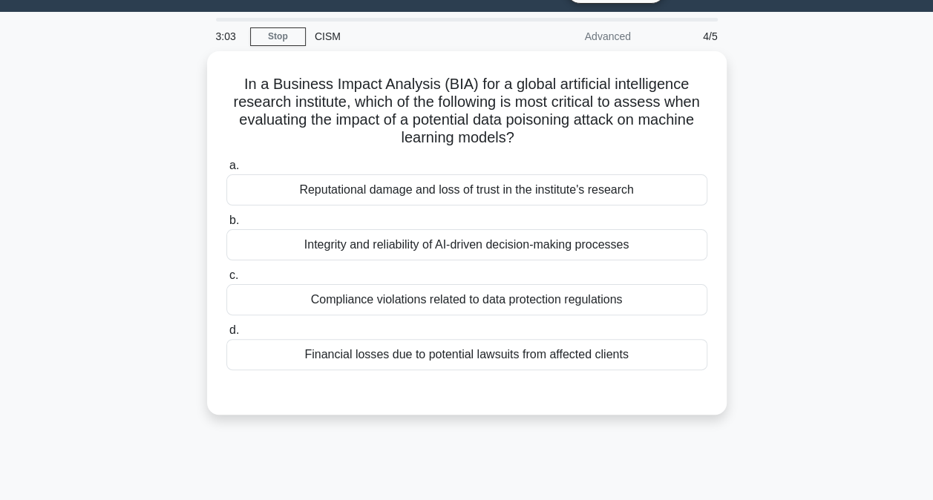
scroll to position [0, 0]
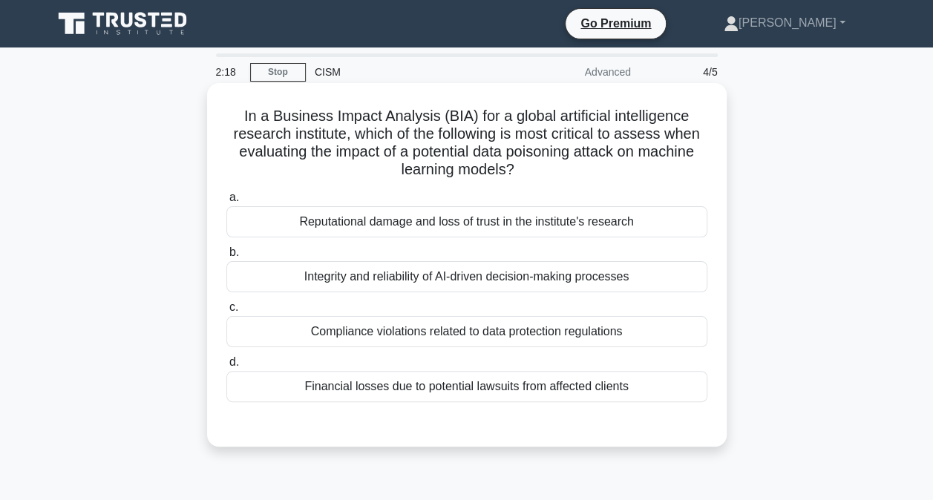
click at [481, 282] on div "Integrity and reliability of AI-driven decision-making processes" at bounding box center [466, 276] width 481 height 31
click at [226, 257] on input "b. Integrity and reliability of AI-driven decision-making processes" at bounding box center [226, 253] width 0 height 10
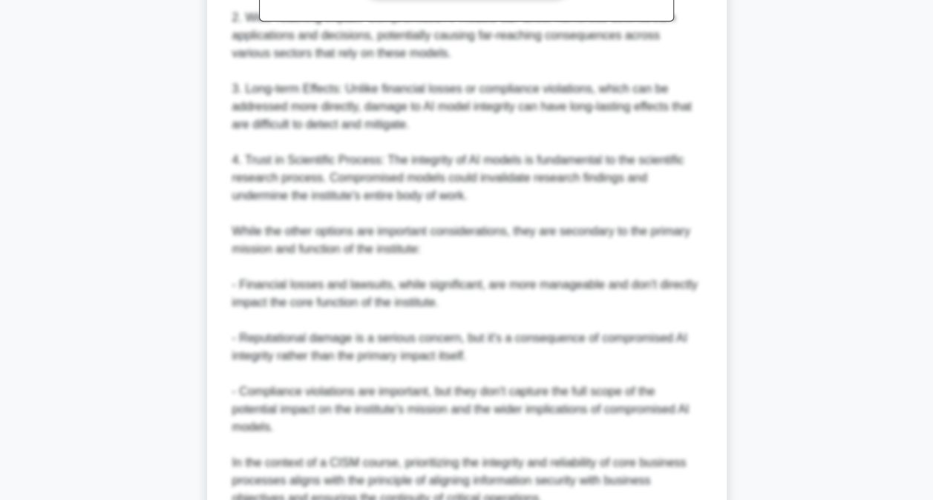
scroll to position [733, 0]
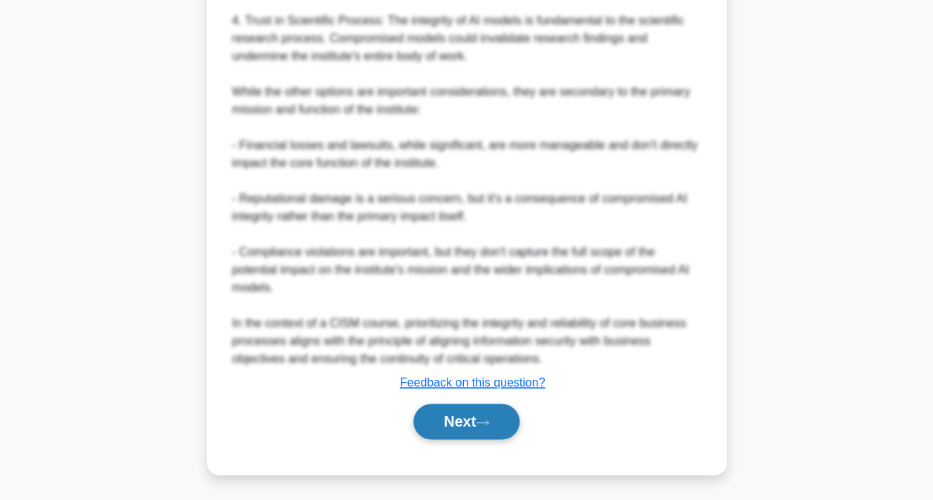
click at [459, 420] on button "Next" at bounding box center [466, 422] width 106 height 36
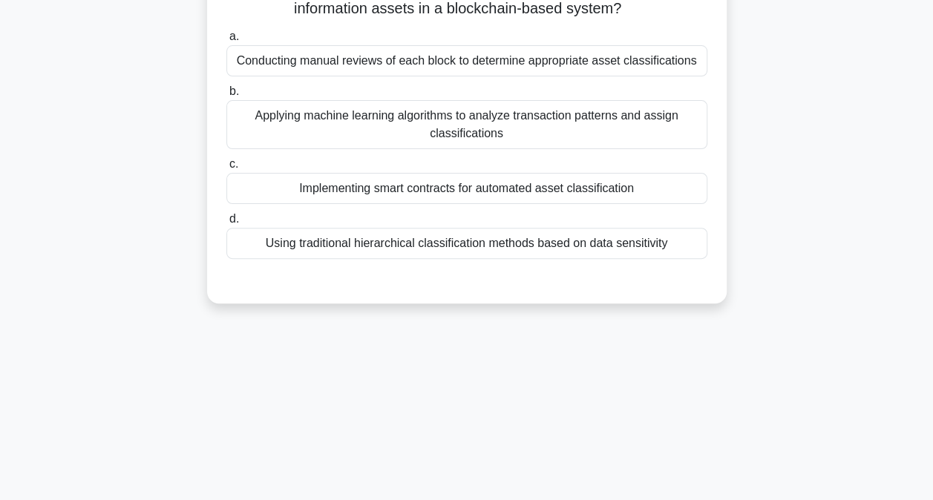
scroll to position [4, 0]
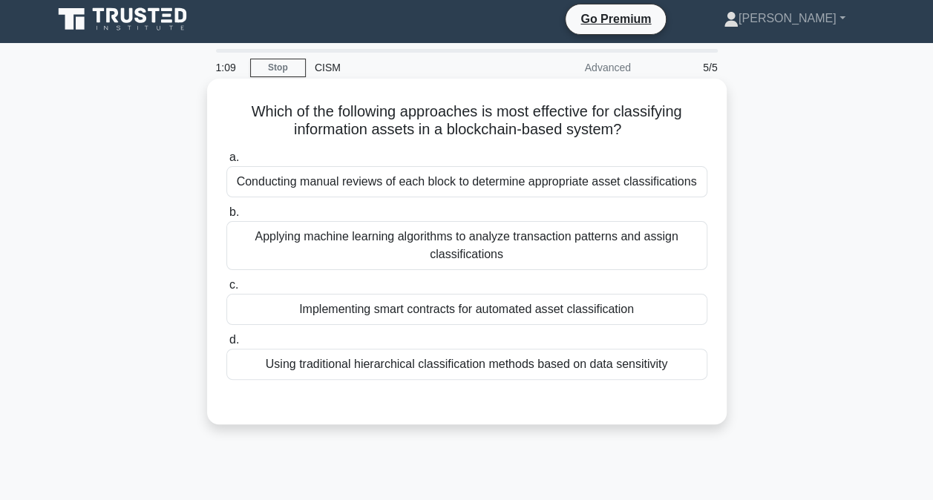
click at [494, 185] on div "Conducting manual reviews of each block to determine appropriate asset classifi…" at bounding box center [466, 181] width 481 height 31
click at [226, 162] on input "a. Conducting manual reviews of each block to determine appropriate asset class…" at bounding box center [226, 158] width 0 height 10
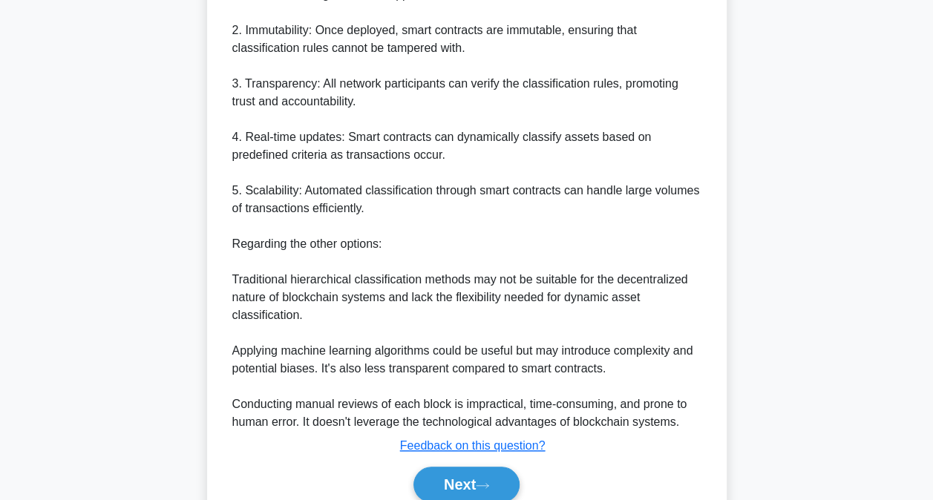
scroll to position [611, 0]
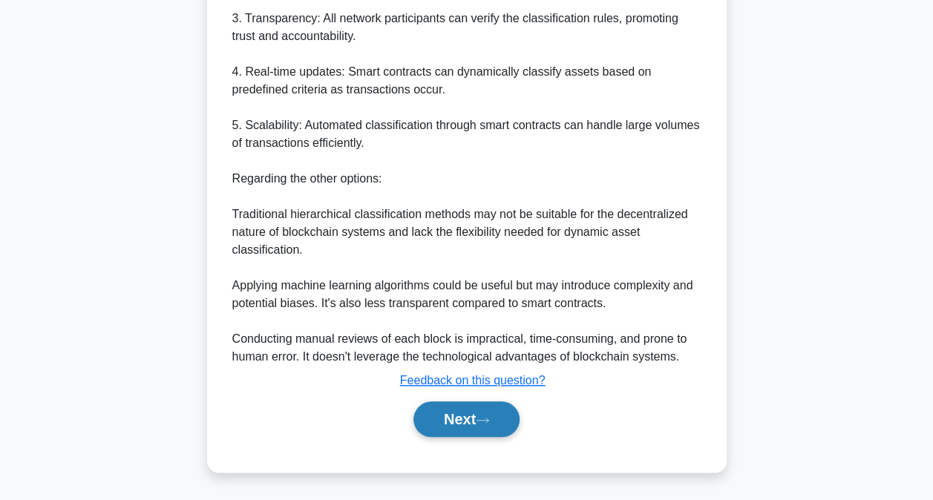
click at [464, 415] on button "Next" at bounding box center [466, 419] width 106 height 36
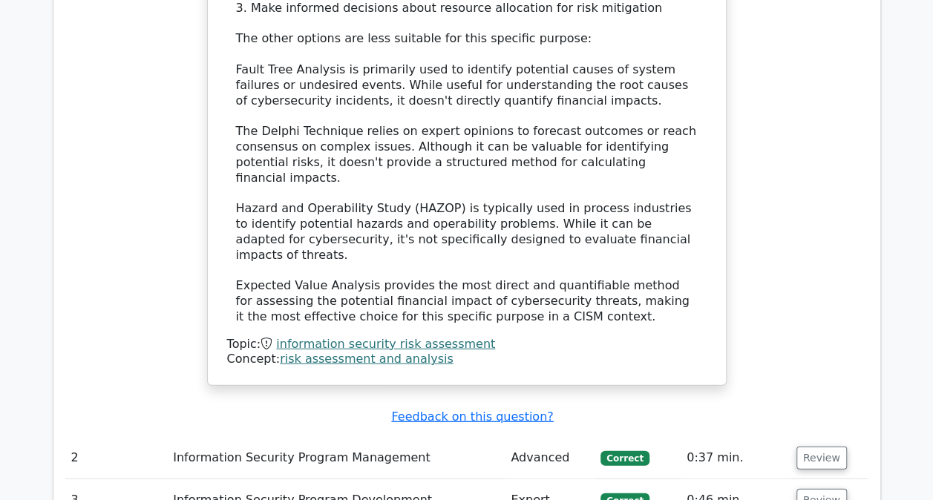
scroll to position [1781, 0]
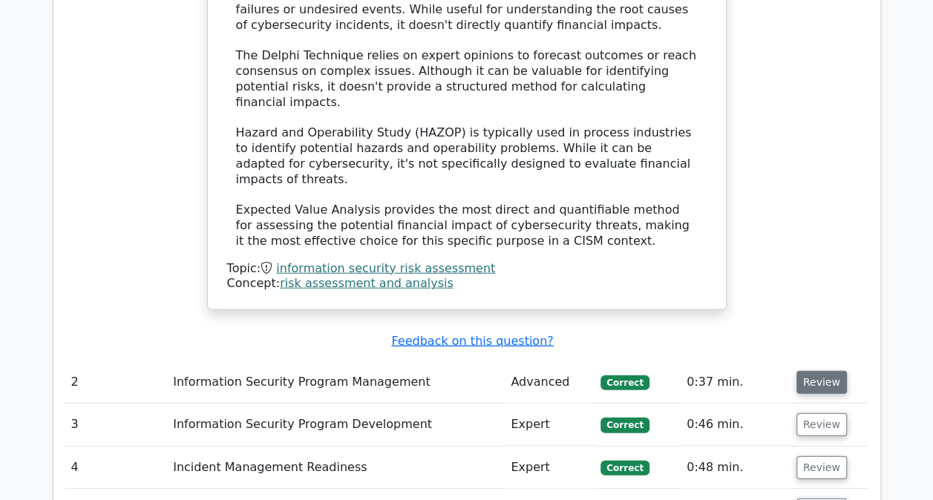
click at [803, 371] on button "Review" at bounding box center [821, 382] width 50 height 23
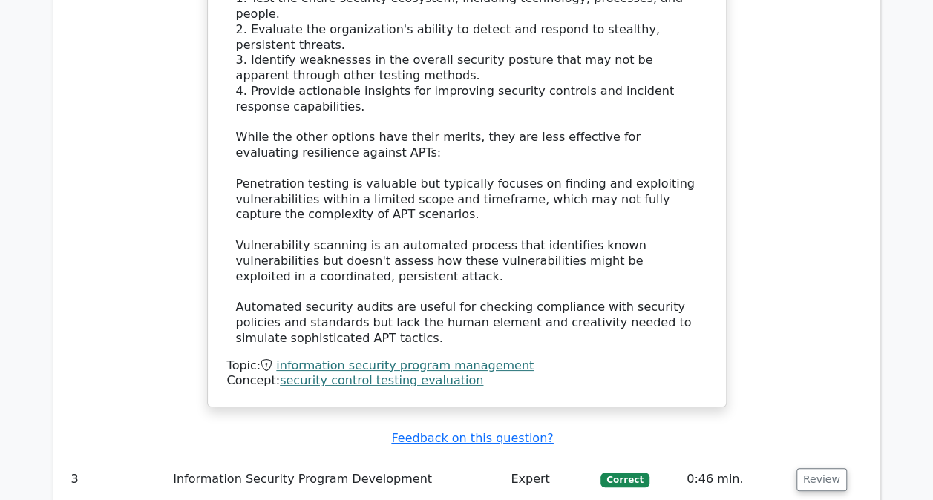
scroll to position [2819, 0]
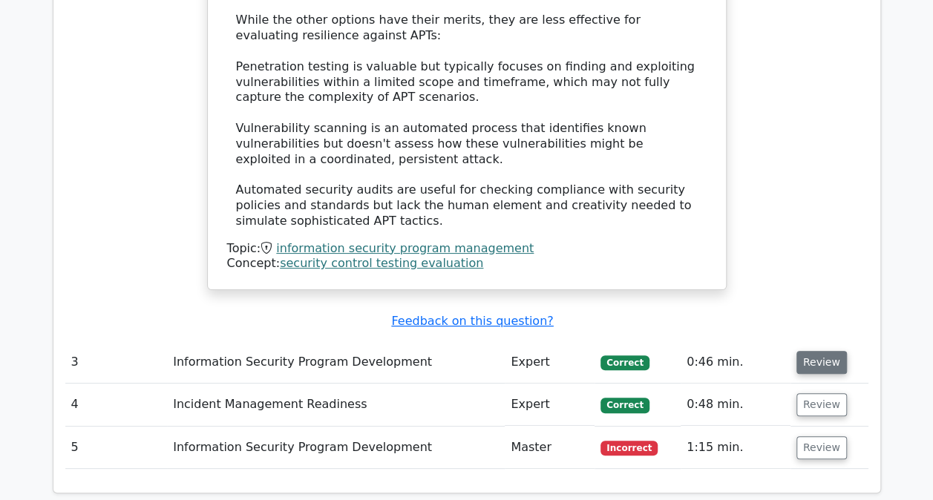
click at [815, 351] on button "Review" at bounding box center [821, 362] width 50 height 23
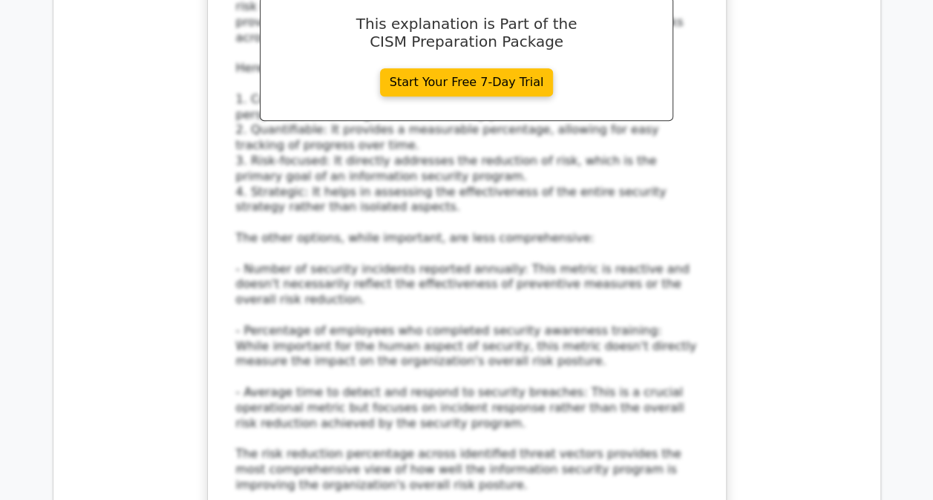
scroll to position [3710, 0]
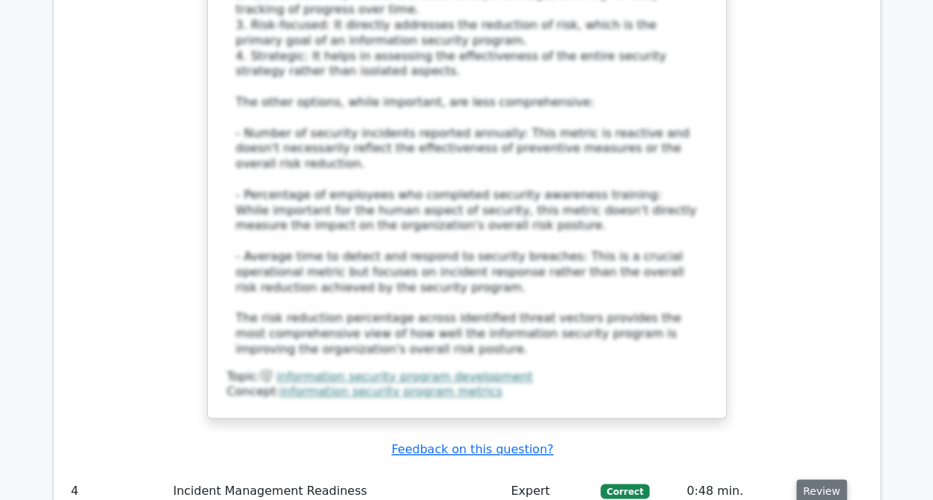
click at [803, 479] on button "Review" at bounding box center [821, 490] width 50 height 23
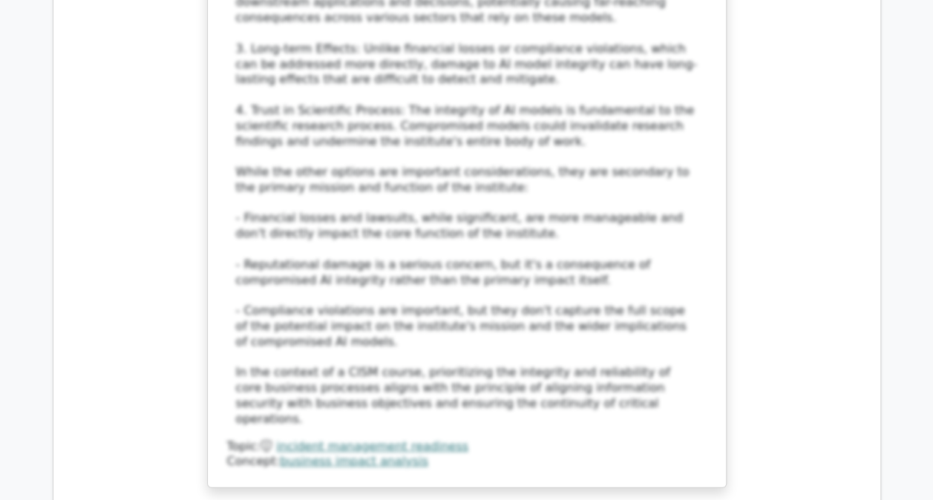
scroll to position [4823, 0]
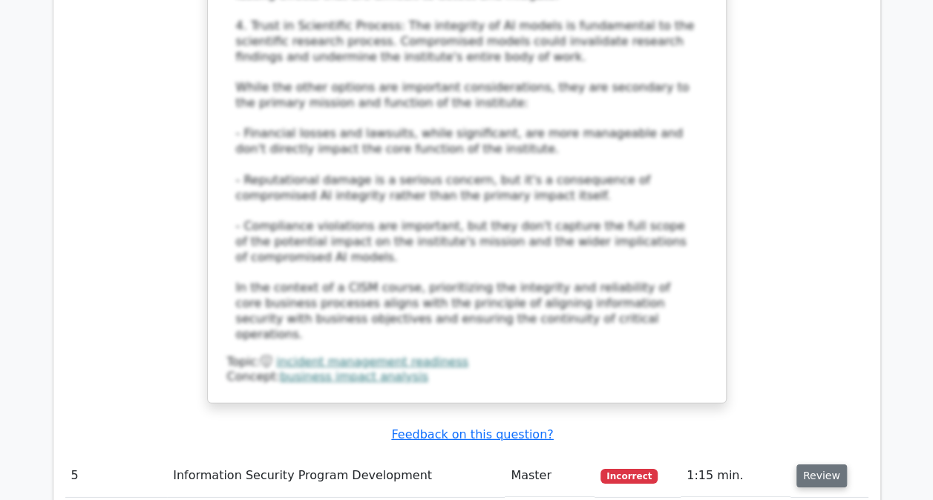
click at [802, 464] on button "Review" at bounding box center [821, 475] width 50 height 23
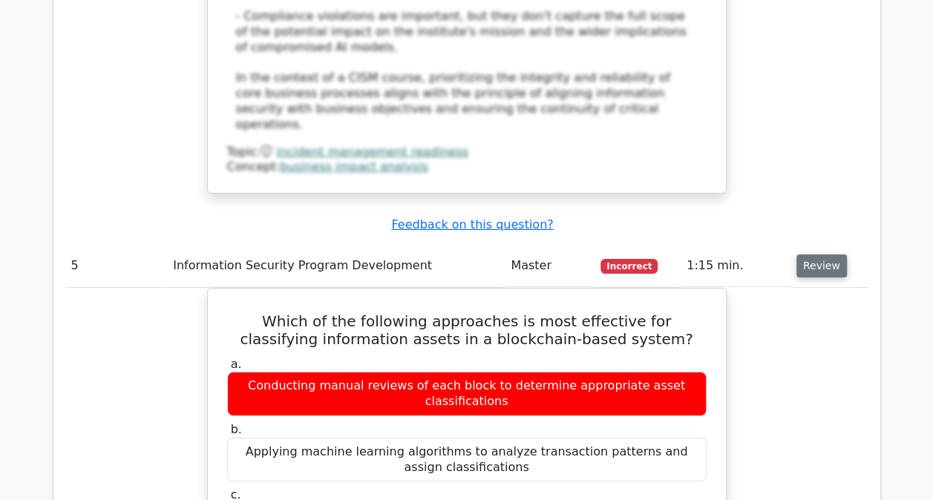
scroll to position [5045, 0]
